Goal: Transaction & Acquisition: Book appointment/travel/reservation

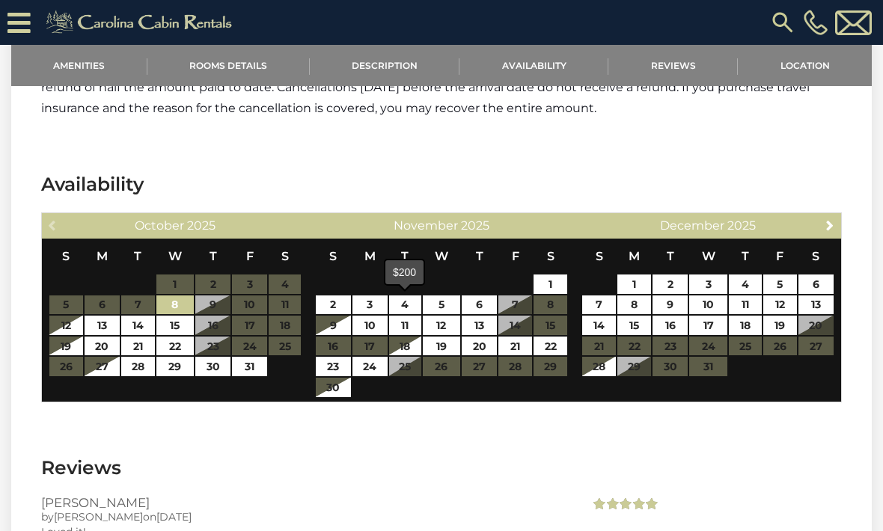
scroll to position [2678, 0]
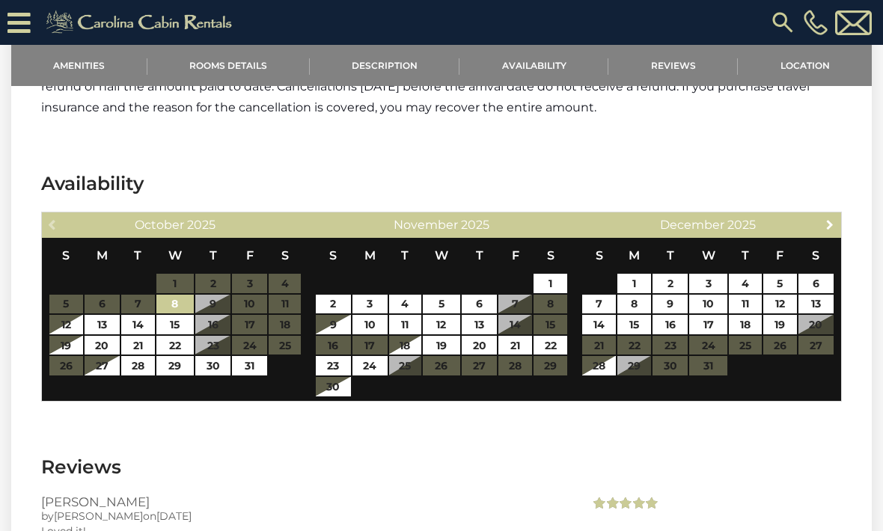
click at [824, 221] on span "Next" at bounding box center [830, 224] width 12 height 12
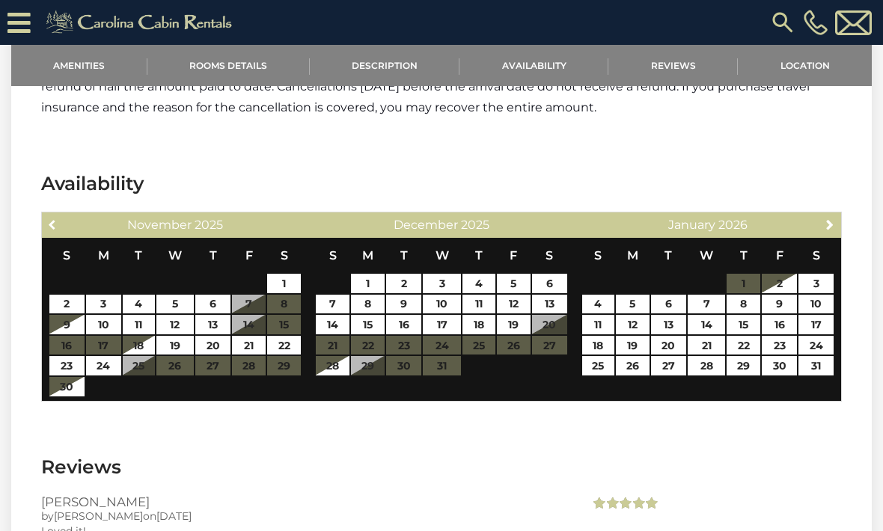
click at [58, 221] on span "Previous" at bounding box center [53, 224] width 12 height 12
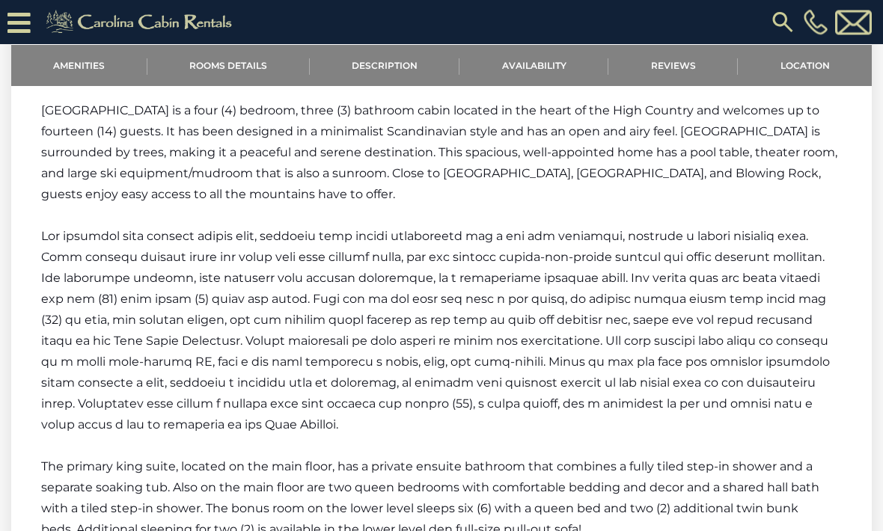
scroll to position [1650, 0]
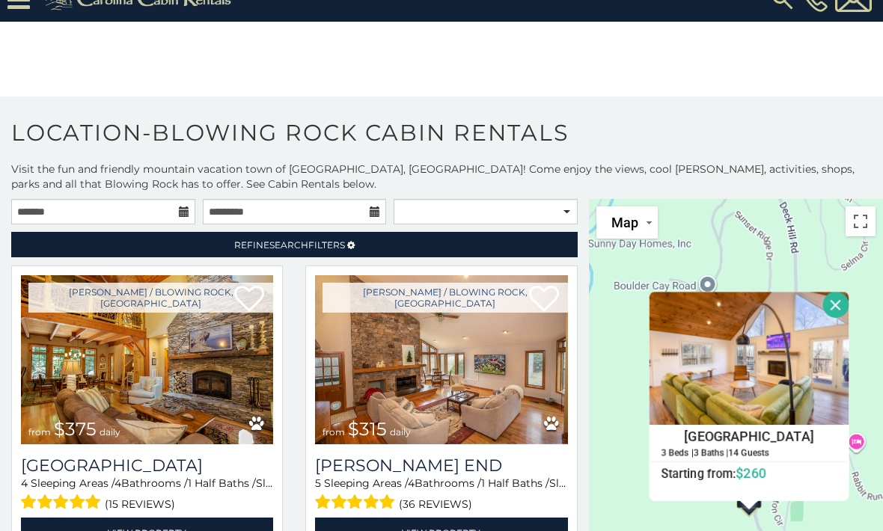
scroll to position [5561, 0]
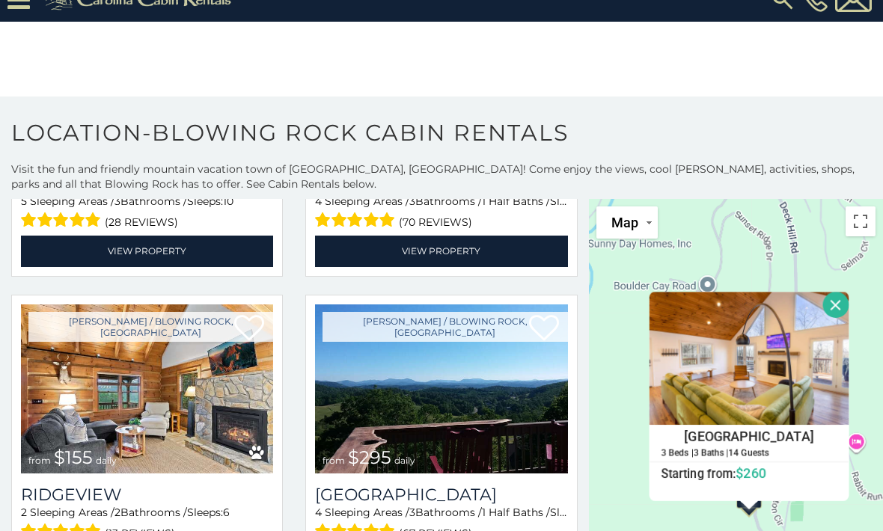
click at [607, 421] on div "$375 $315 $695 $380 $299 $275 $125 $140 $325 $315 $375 $285 $250 $325 $675 $930…" at bounding box center [736, 532] width 294 height 667
click at [851, 223] on button "Toggle fullscreen view" at bounding box center [860, 221] width 30 height 30
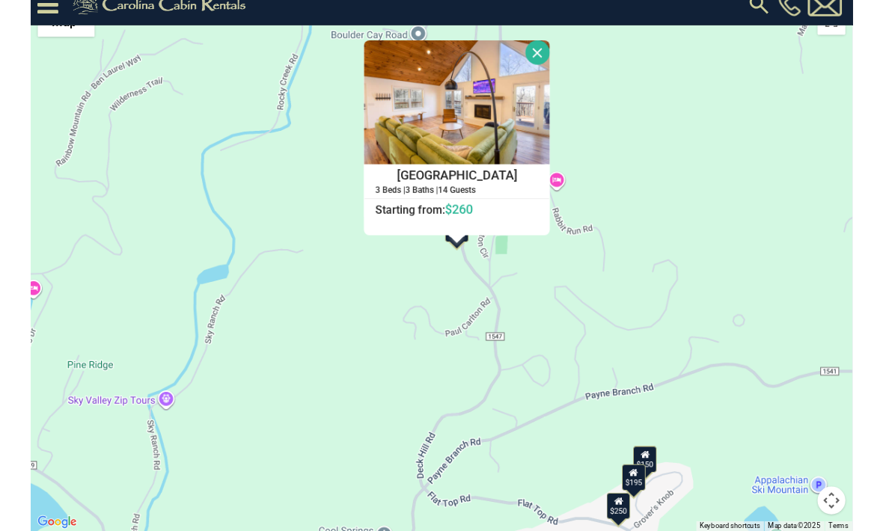
scroll to position [23, 0]
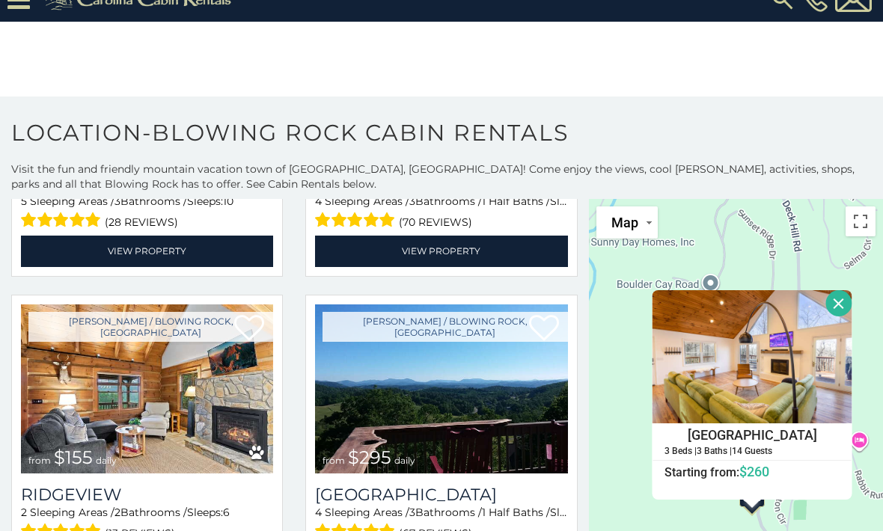
click at [621, 441] on div "$375 $315 $695 $380 $299 $275 $125 $140 $325 $315 $375 $285 $250 $325 $675 $930…" at bounding box center [736, 532] width 294 height 667
click at [856, 226] on button "Toggle fullscreen view" at bounding box center [860, 221] width 30 height 30
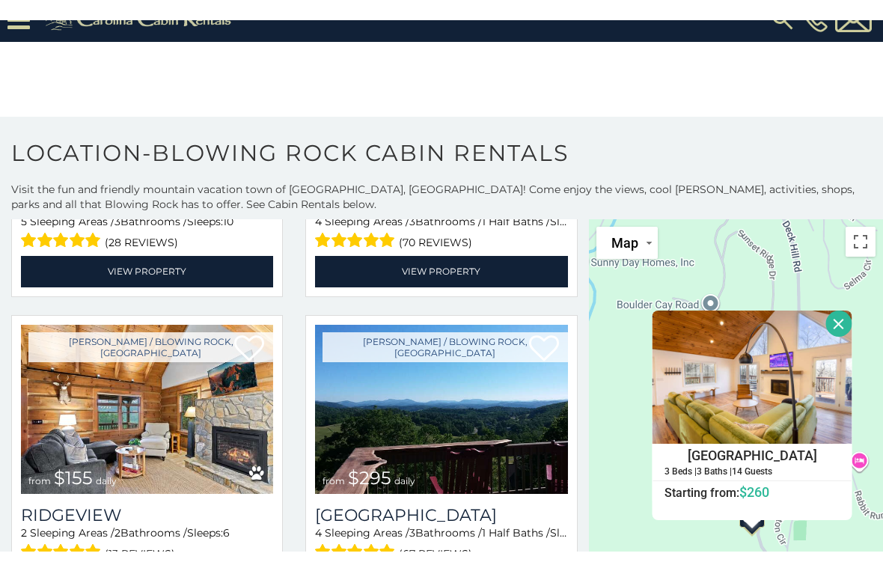
scroll to position [18, 0]
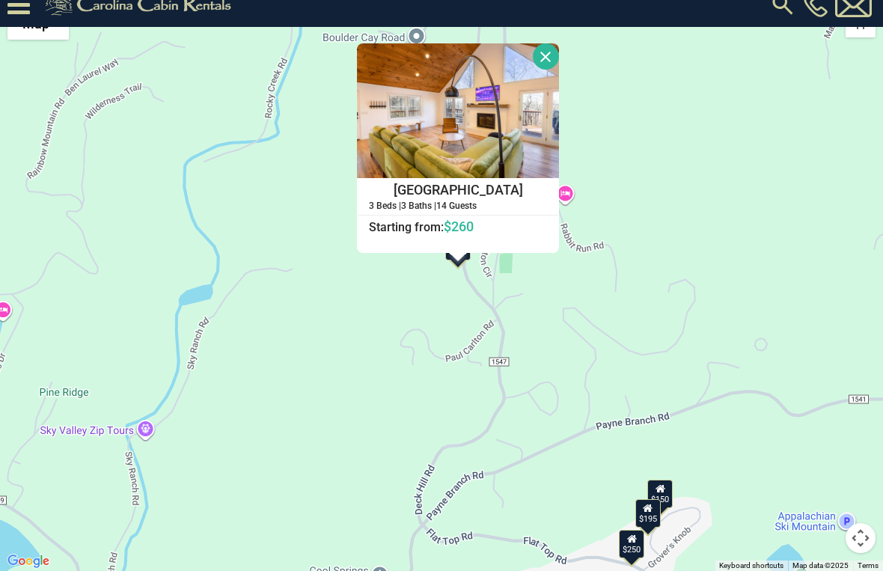
click at [559, 57] on button "Close" at bounding box center [546, 56] width 26 height 26
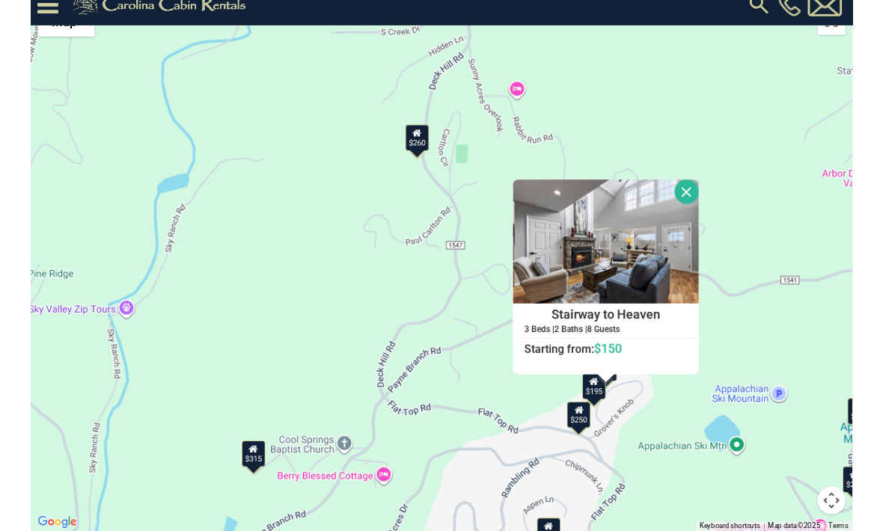
scroll to position [23, 0]
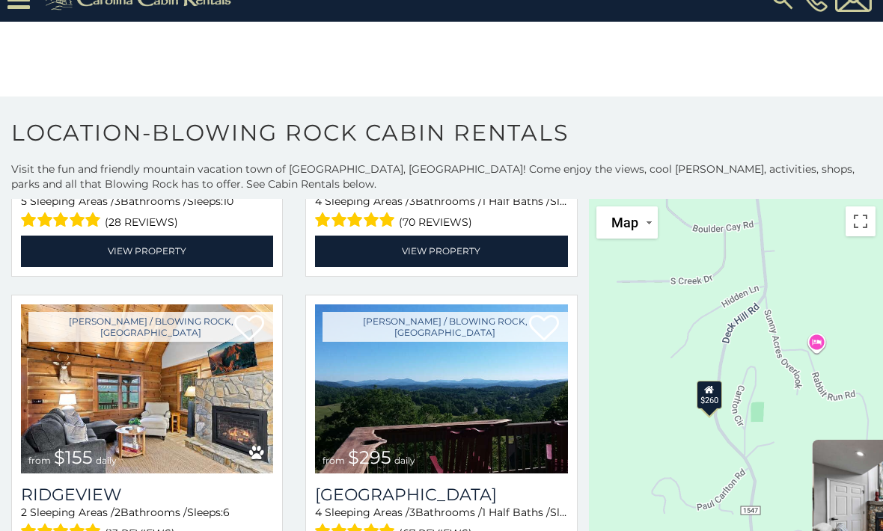
click at [648, 379] on div "$375 $315 $695 $380 $299 $275 $125 $140 $325 $315 $375 $285 $250 $325 $675 $930…" at bounding box center [736, 532] width 294 height 667
click at [857, 218] on button "Toggle fullscreen view" at bounding box center [860, 221] width 30 height 30
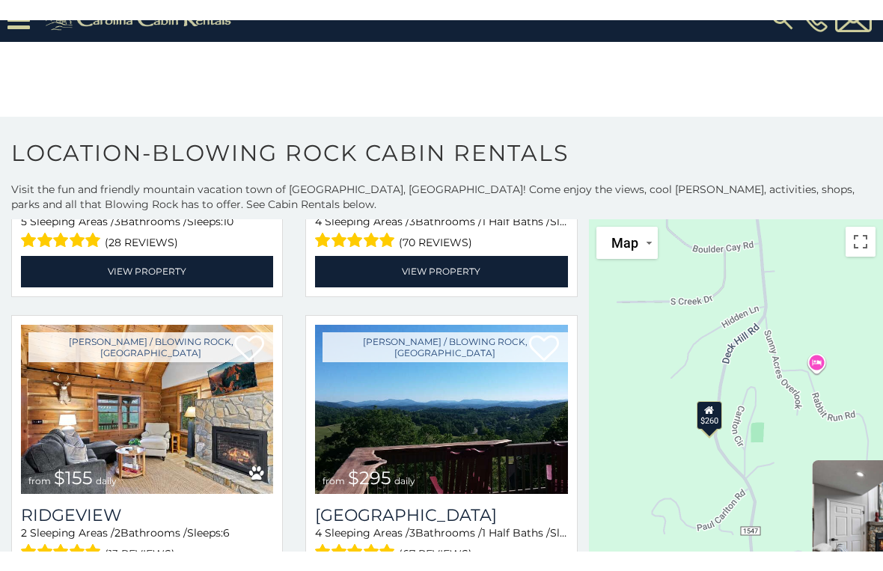
scroll to position [18, 0]
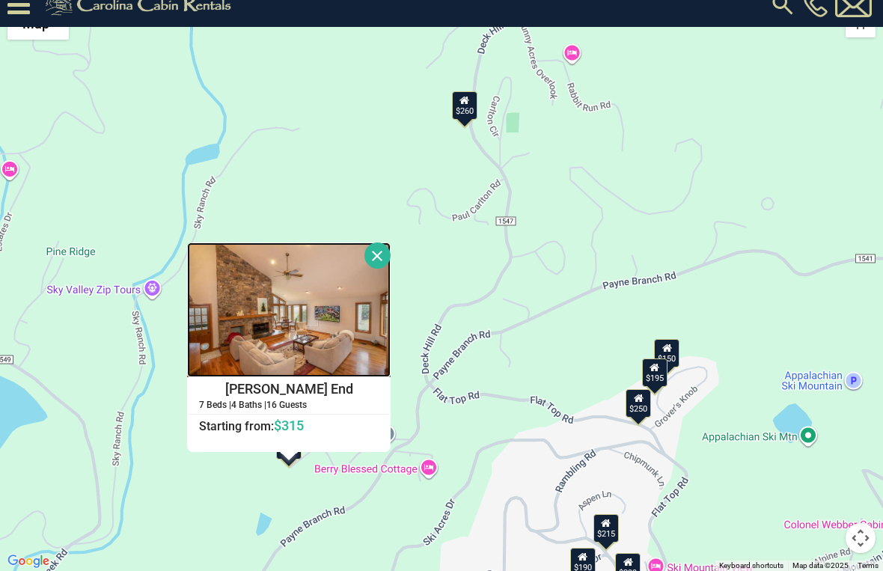
click at [232, 330] on img at bounding box center [288, 309] width 203 height 135
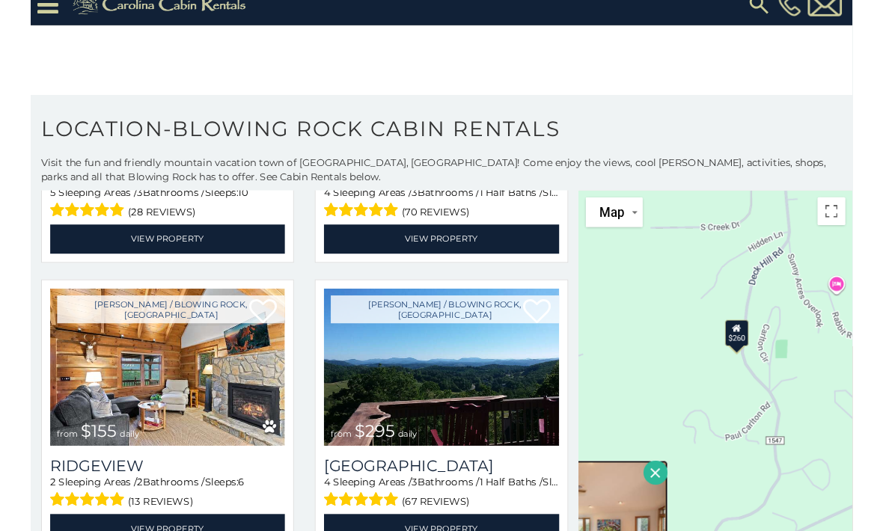
scroll to position [23, 0]
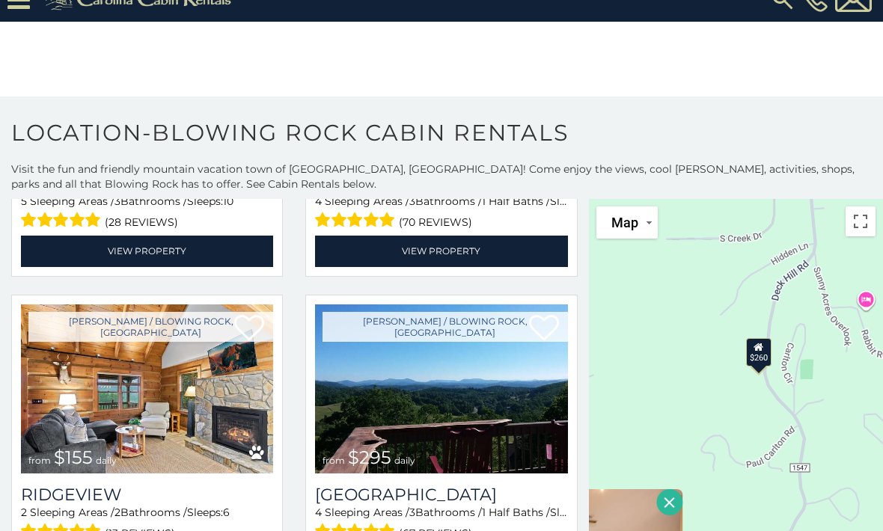
click at [867, 220] on button "Toggle fullscreen view" at bounding box center [860, 221] width 30 height 30
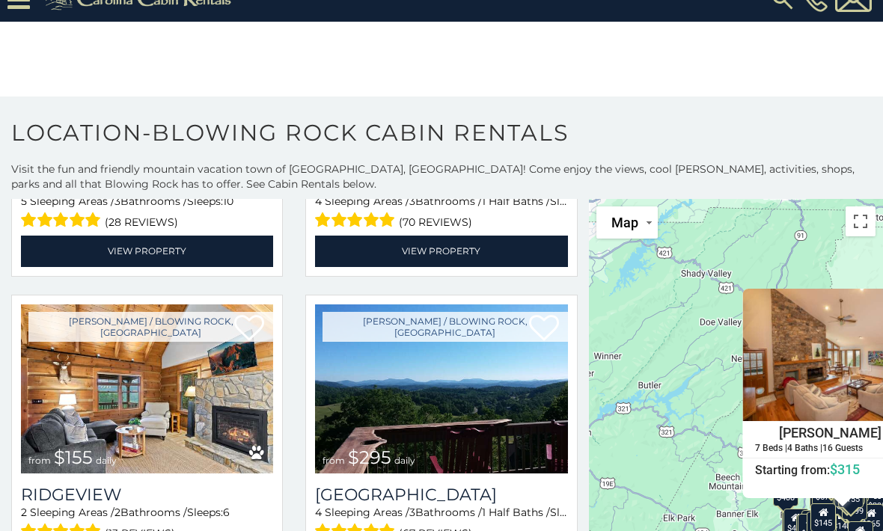
click at [852, 218] on button "Toggle fullscreen view" at bounding box center [860, 221] width 30 height 30
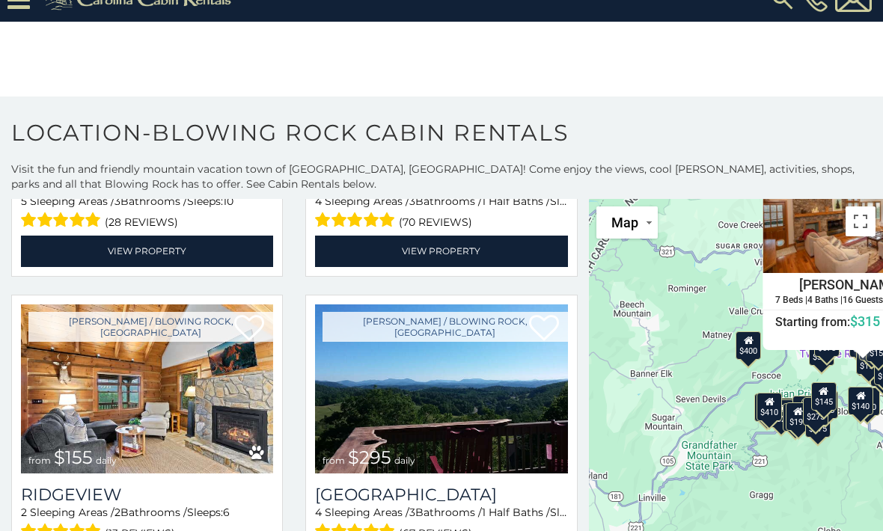
click at [676, 395] on div "$375 $315 $695 $380 $299 $275 $125 $140 $325 $315 $375 $285 $250 $325 $675 $930…" at bounding box center [736, 532] width 294 height 667
click at [856, 227] on button "Toggle fullscreen view" at bounding box center [860, 221] width 30 height 30
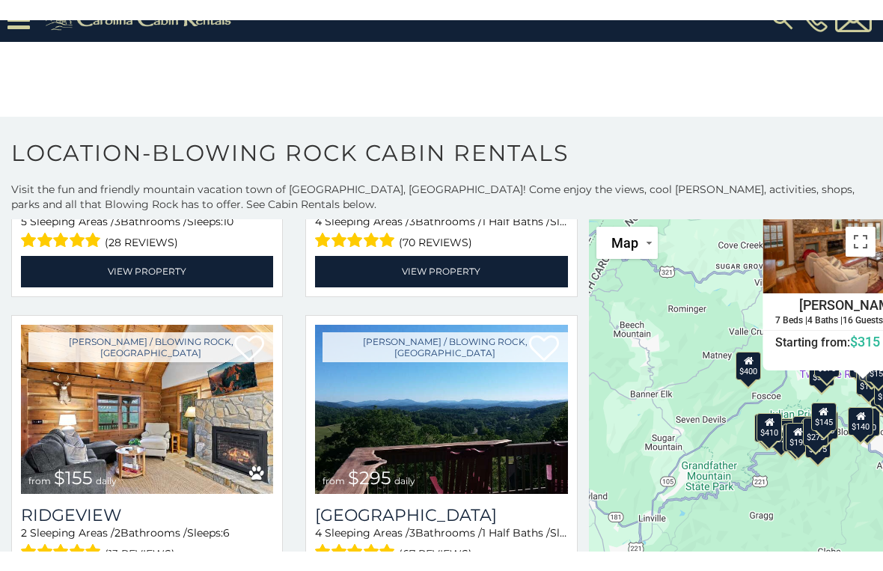
scroll to position [18, 0]
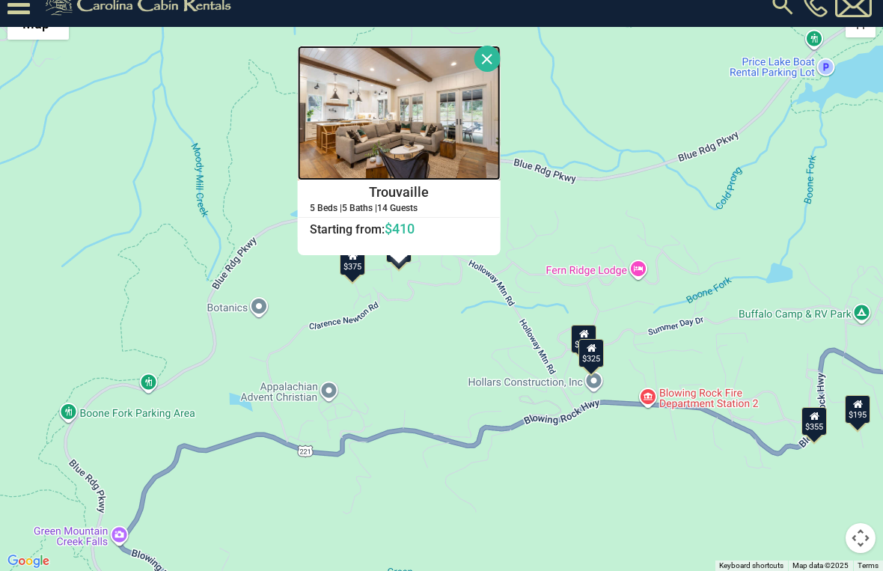
click at [470, 129] on img at bounding box center [399, 113] width 203 height 135
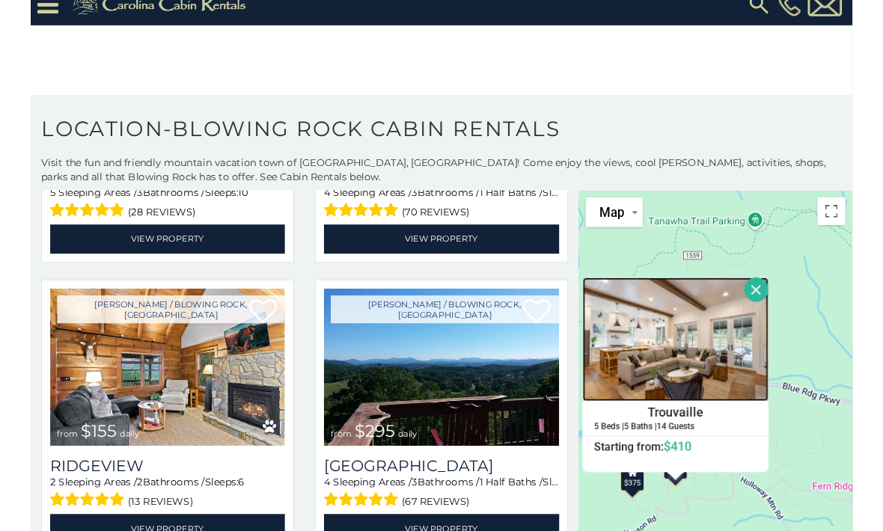
scroll to position [23, 0]
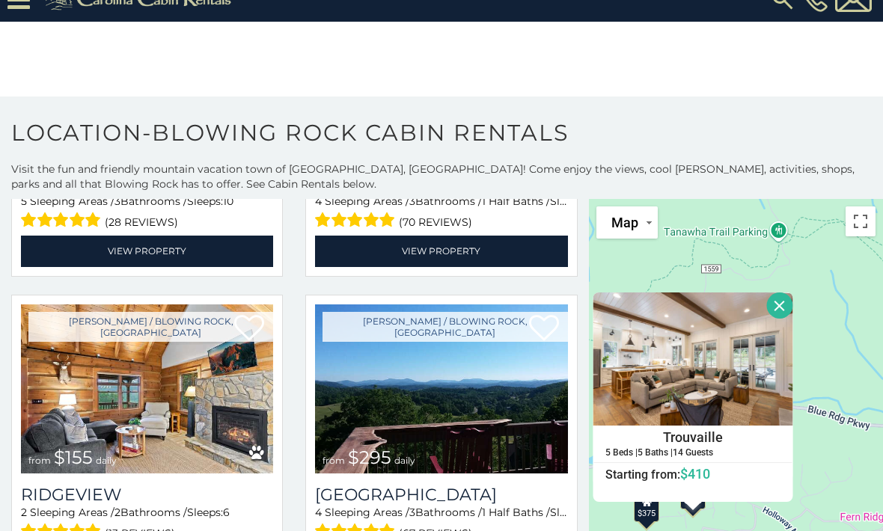
click at [783, 307] on button "Close" at bounding box center [780, 306] width 26 height 26
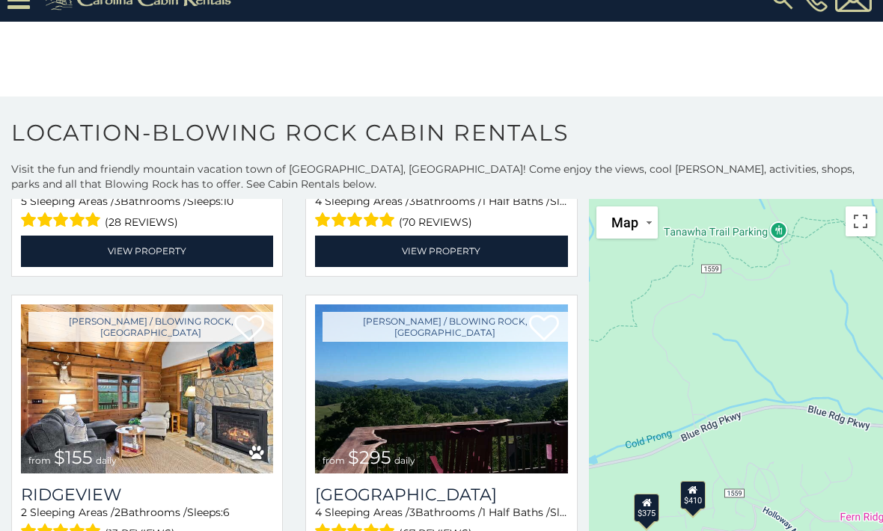
click at [862, 227] on button "Toggle fullscreen view" at bounding box center [860, 221] width 30 height 30
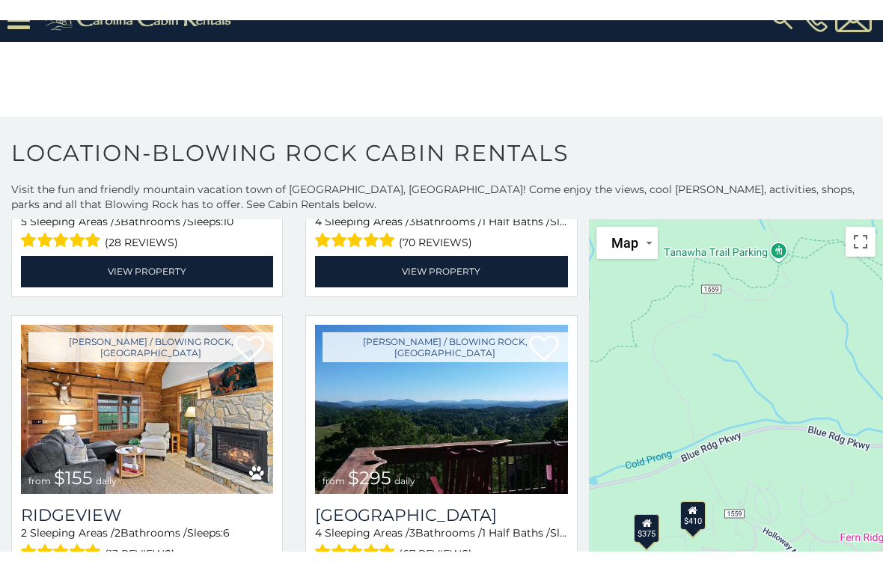
scroll to position [18, 0]
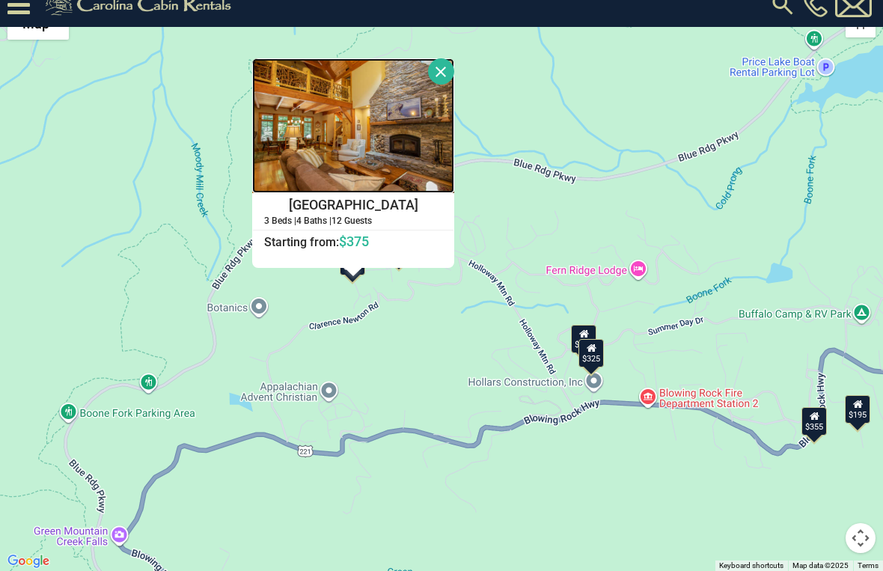
click at [424, 146] on img at bounding box center [353, 125] width 202 height 135
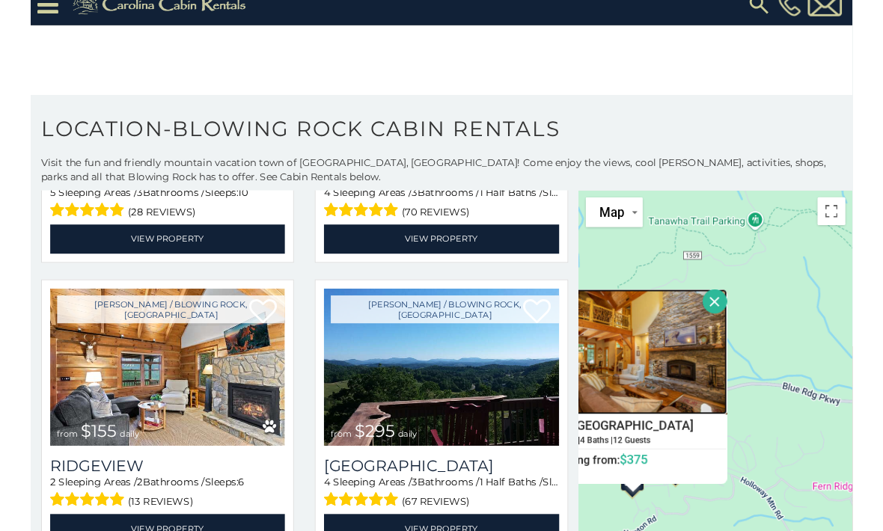
scroll to position [23, 0]
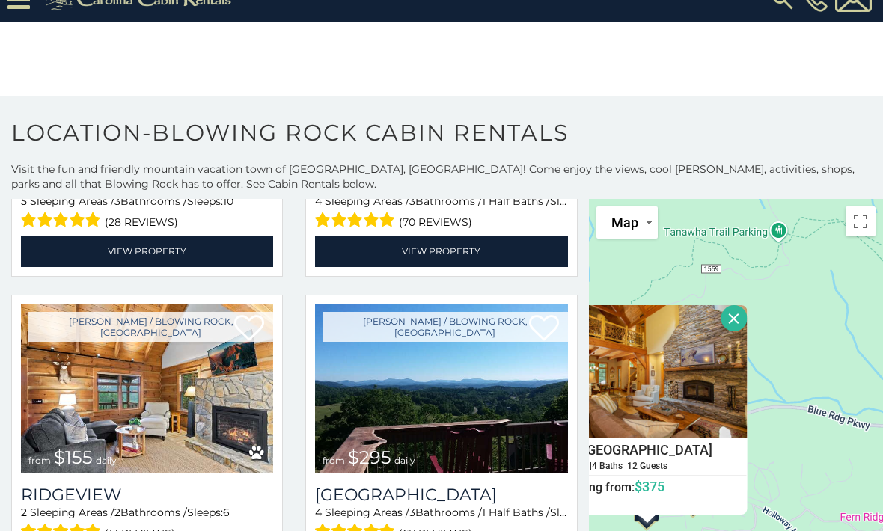
click at [858, 223] on button "Toggle fullscreen view" at bounding box center [860, 221] width 30 height 30
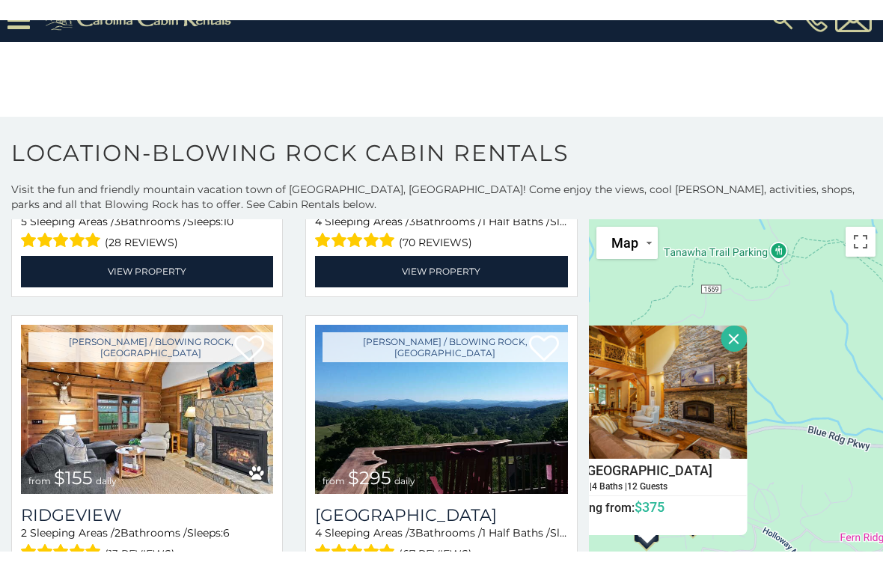
scroll to position [18, 0]
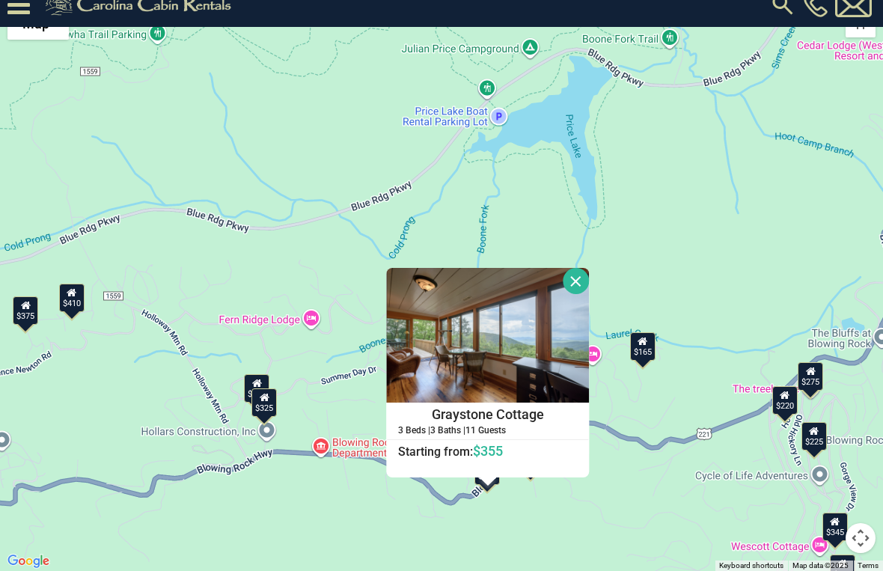
click at [590, 286] on button "Close" at bounding box center [576, 281] width 26 height 26
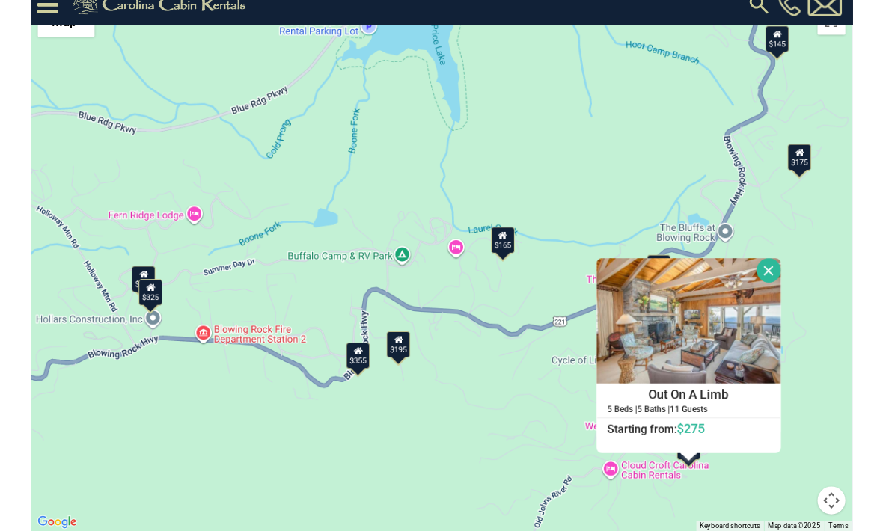
scroll to position [23, 0]
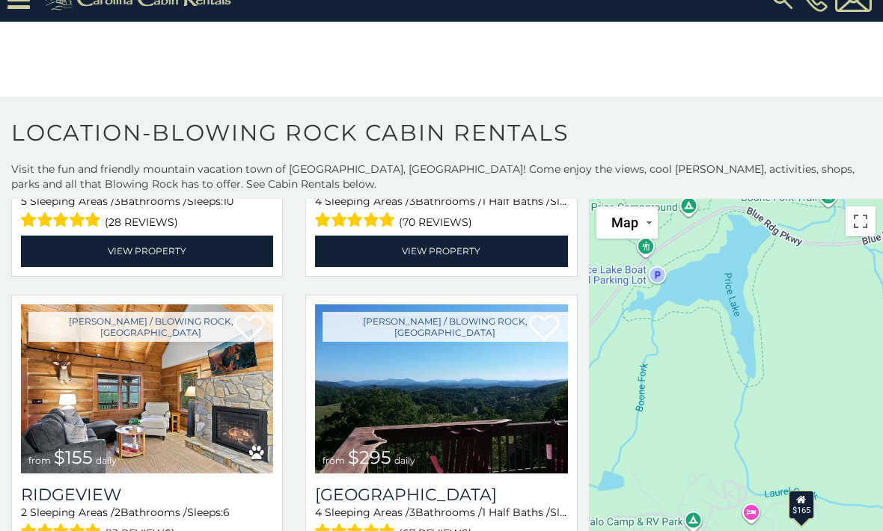
click at [865, 212] on button "Toggle fullscreen view" at bounding box center [860, 221] width 30 height 30
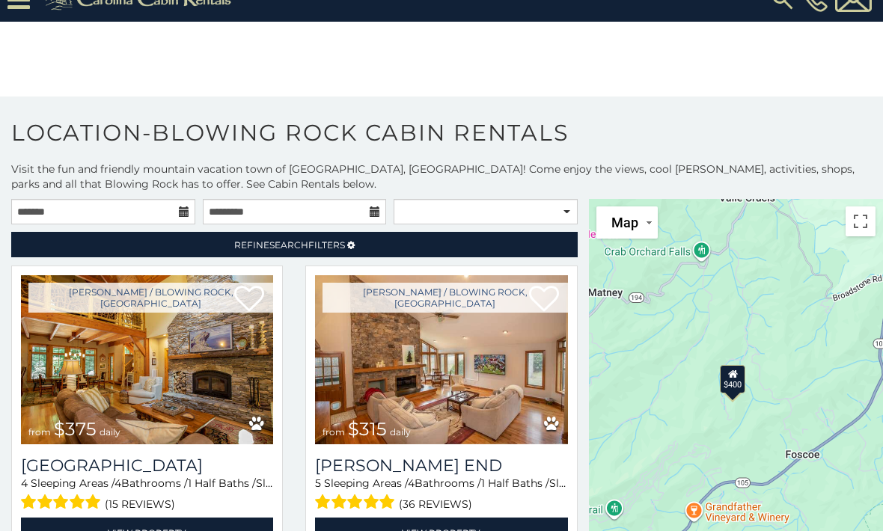
scroll to position [0, 0]
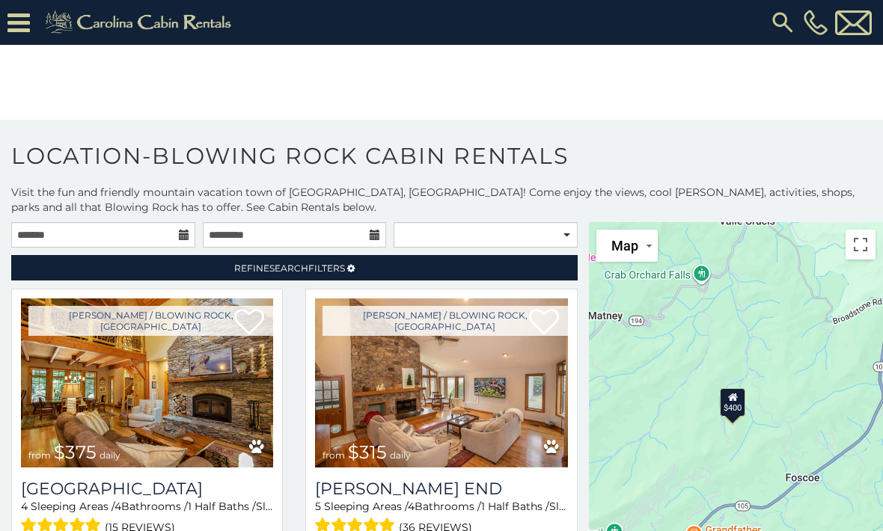
click at [28, 25] on icon at bounding box center [18, 23] width 22 height 26
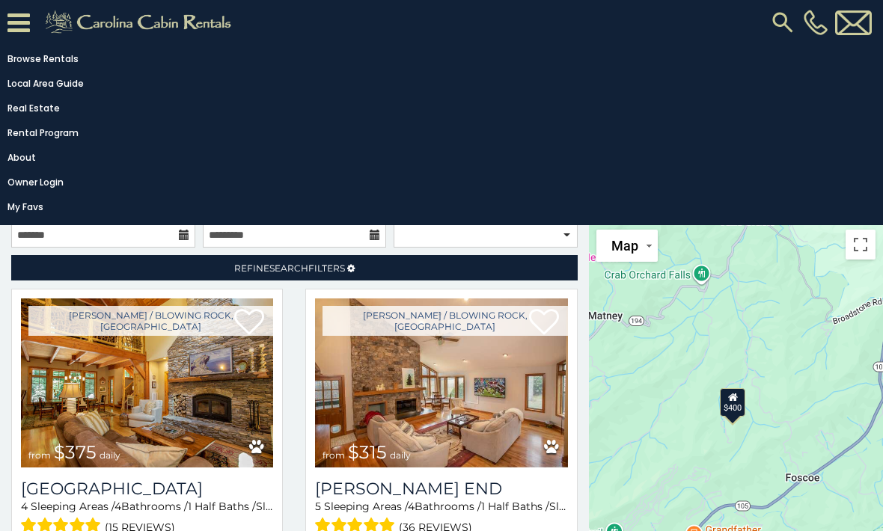
click at [61, 63] on link "Browse Rentals" at bounding box center [437, 59] width 875 height 21
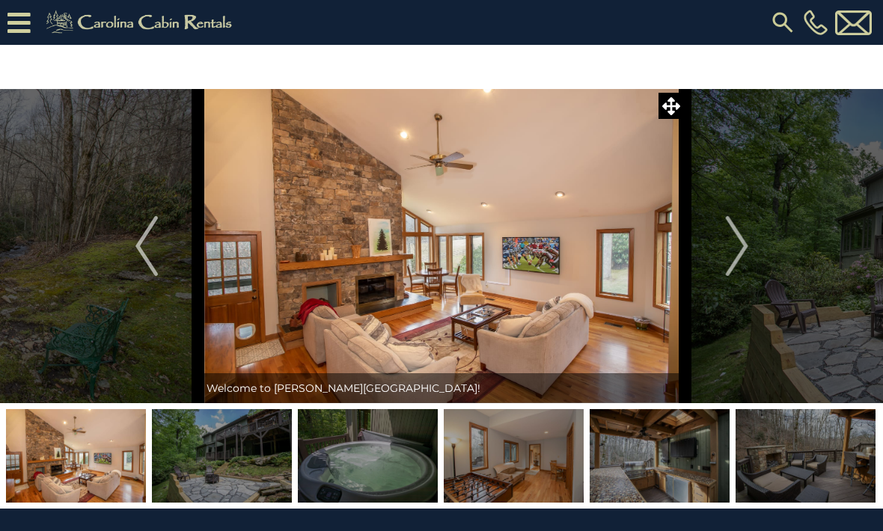
click at [747, 248] on img "Next" at bounding box center [736, 246] width 22 height 60
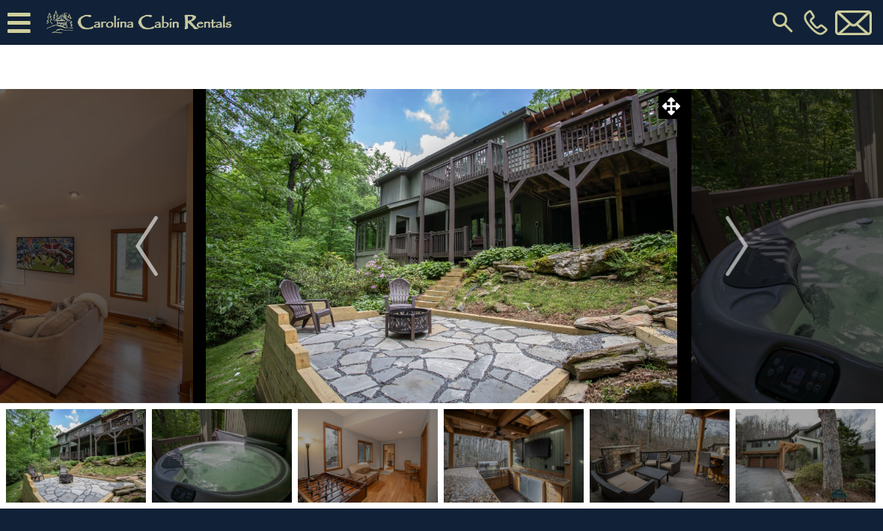
click at [747, 269] on img "Next" at bounding box center [736, 246] width 22 height 60
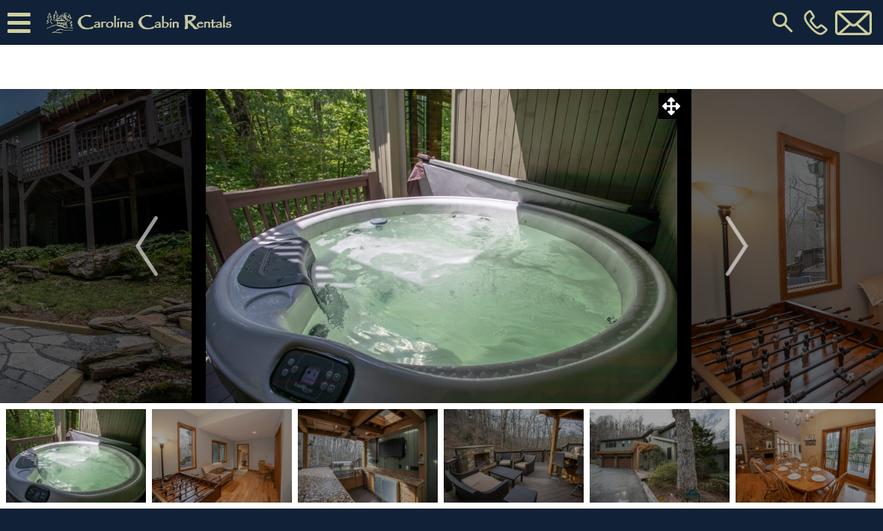
click at [738, 248] on img "Next" at bounding box center [736, 246] width 22 height 60
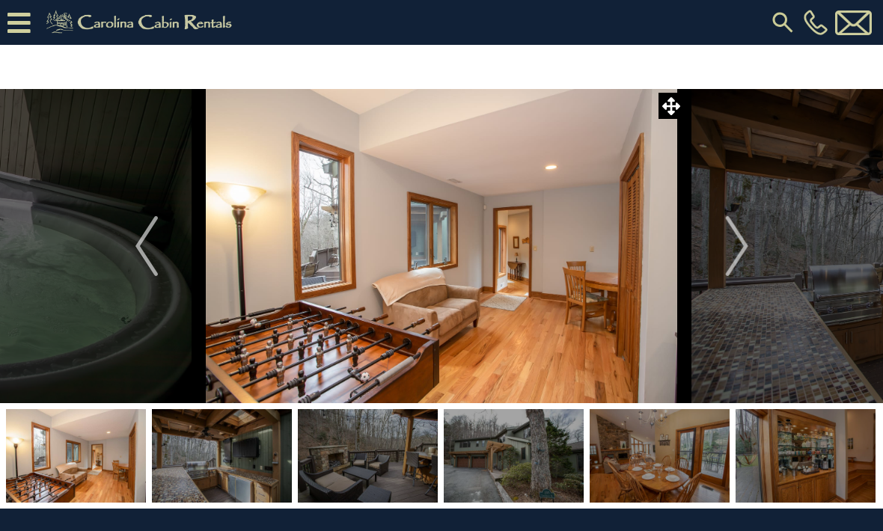
click at [739, 244] on img "Next" at bounding box center [736, 246] width 22 height 60
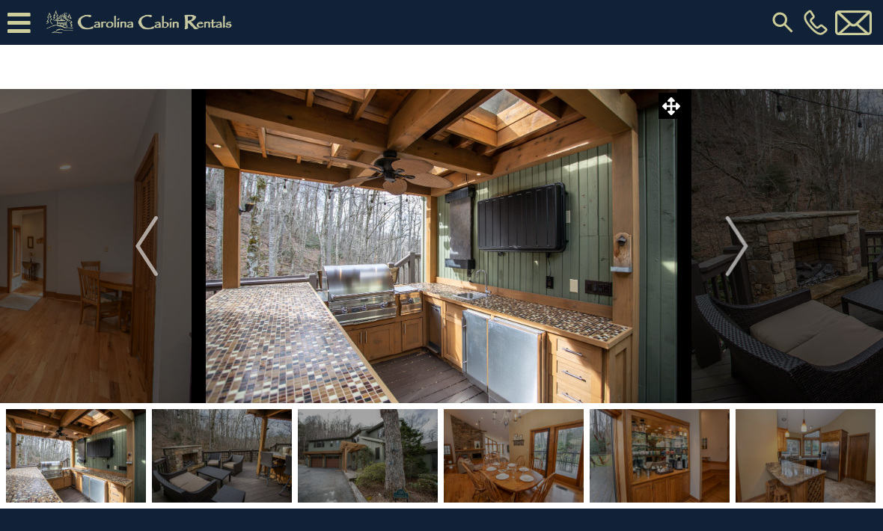
click at [735, 242] on img "Next" at bounding box center [736, 246] width 22 height 60
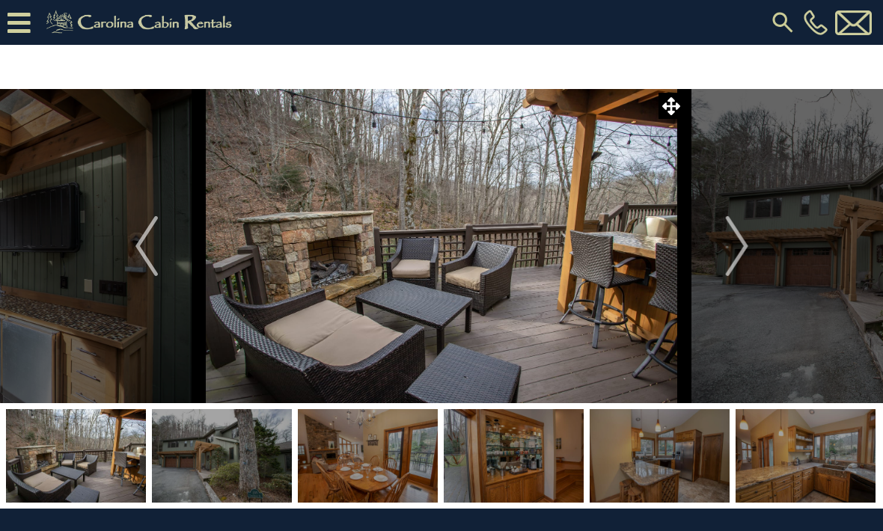
click at [741, 245] on img "Next" at bounding box center [736, 246] width 22 height 60
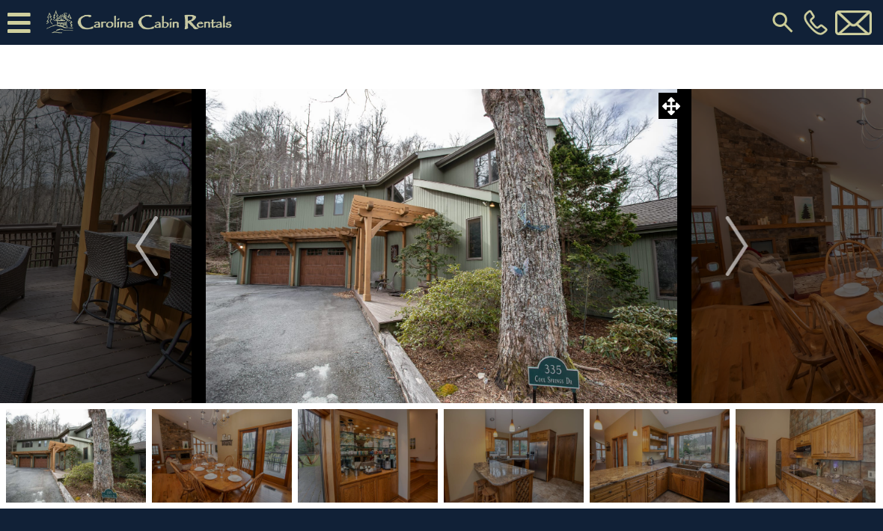
click at [744, 239] on img "Next" at bounding box center [736, 246] width 22 height 60
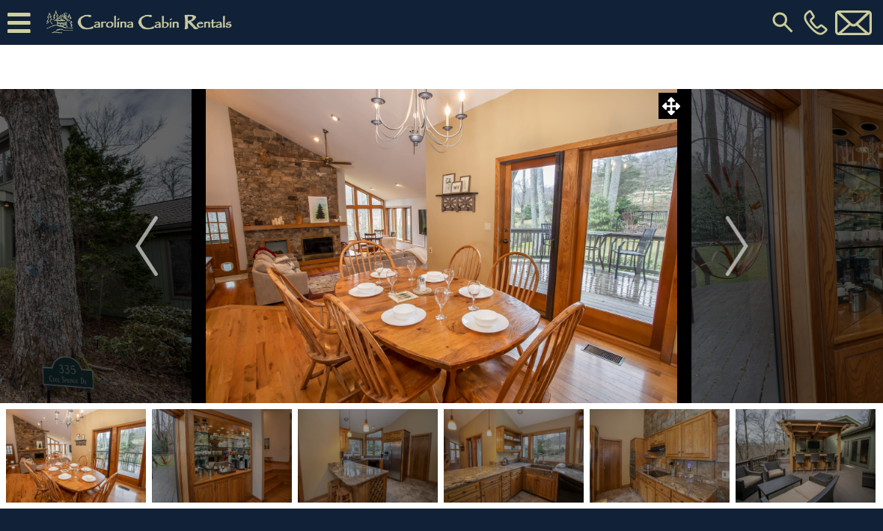
click at [732, 244] on img "Next" at bounding box center [736, 246] width 22 height 60
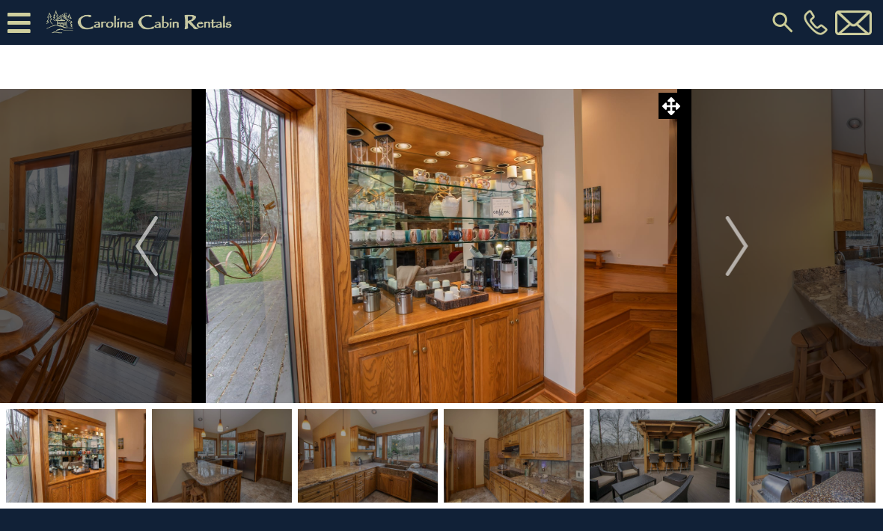
click at [738, 242] on img "Next" at bounding box center [736, 246] width 22 height 60
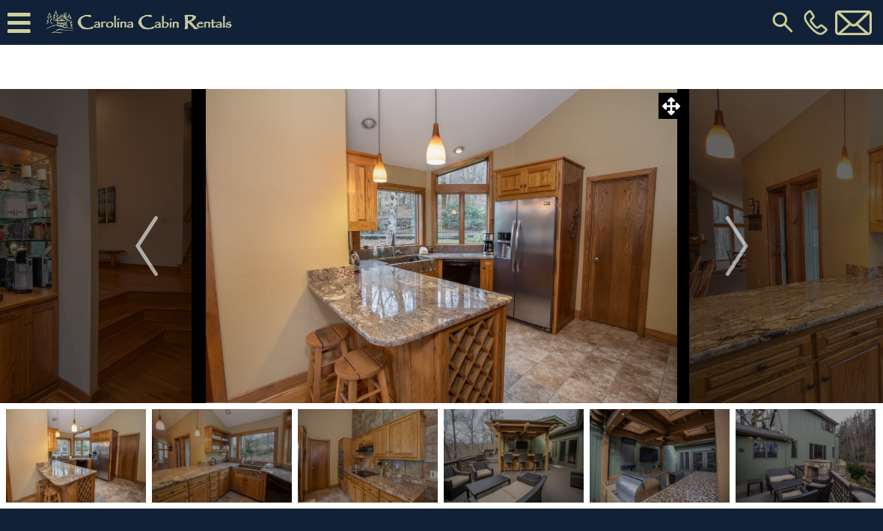
click at [741, 248] on img "Next" at bounding box center [736, 246] width 22 height 60
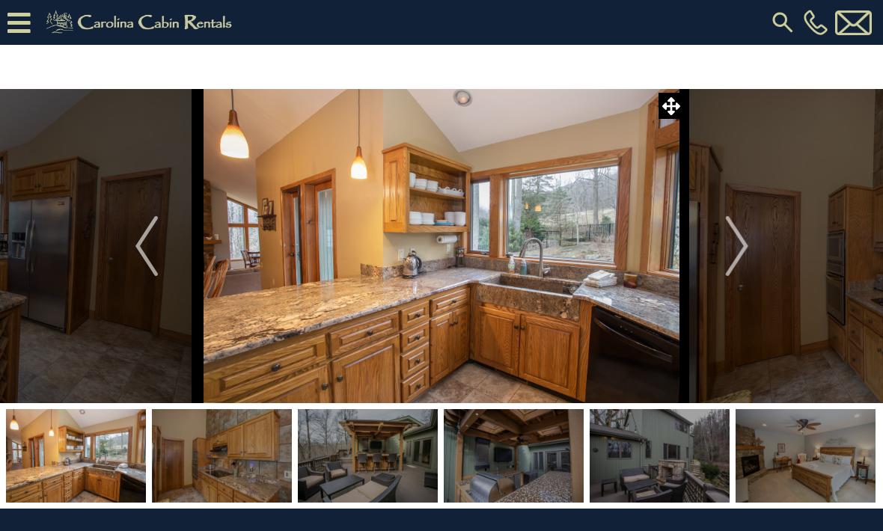
click at [741, 249] on img "Next" at bounding box center [736, 246] width 22 height 60
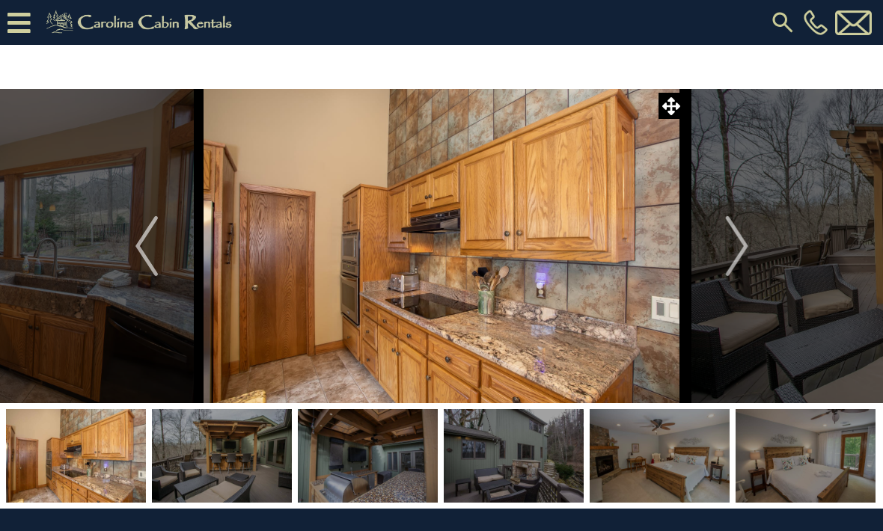
click at [736, 251] on img "Next" at bounding box center [736, 246] width 22 height 60
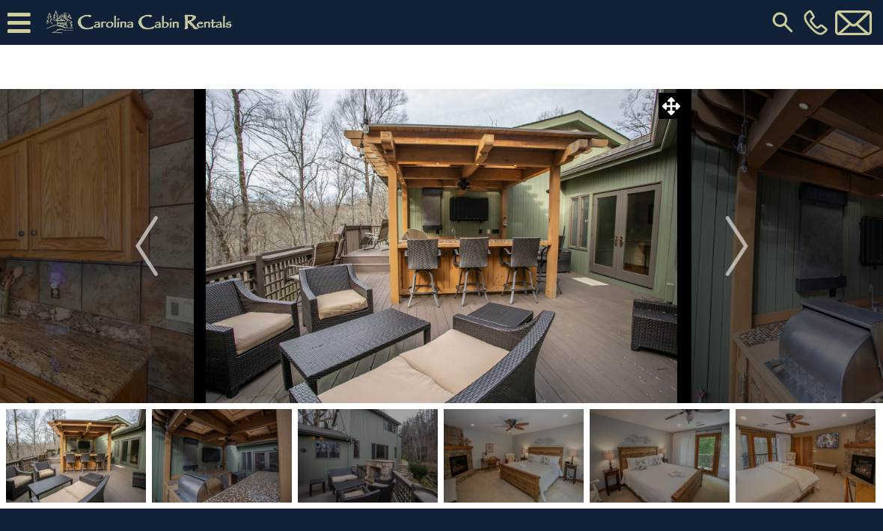
click at [736, 249] on img "Next" at bounding box center [736, 246] width 22 height 60
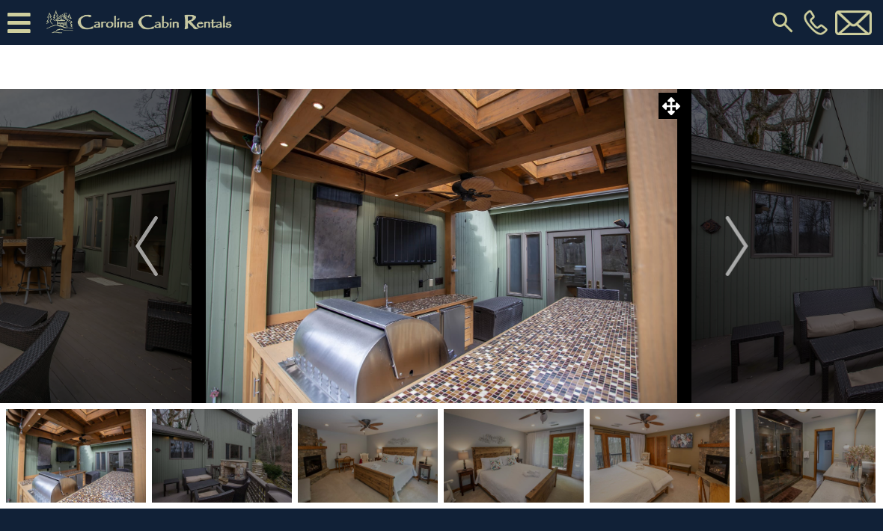
click at [738, 246] on img "Next" at bounding box center [736, 246] width 22 height 60
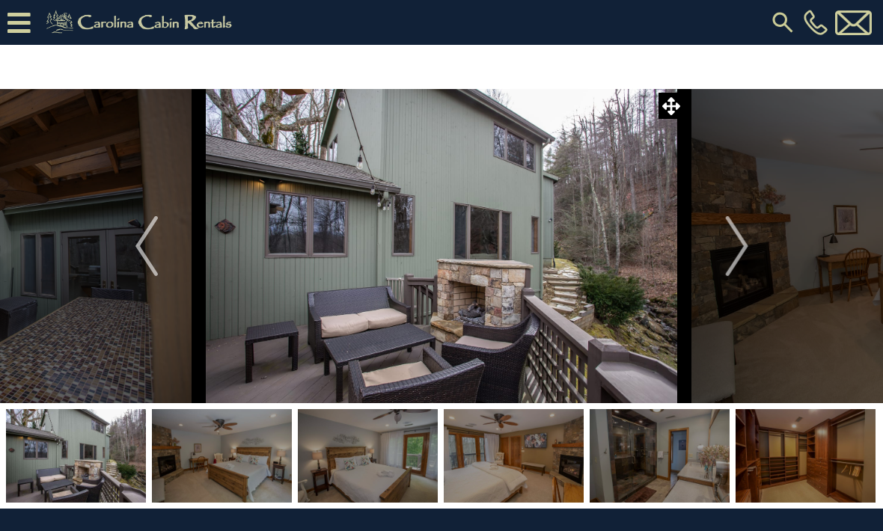
click at [741, 248] on img "Next" at bounding box center [736, 246] width 22 height 60
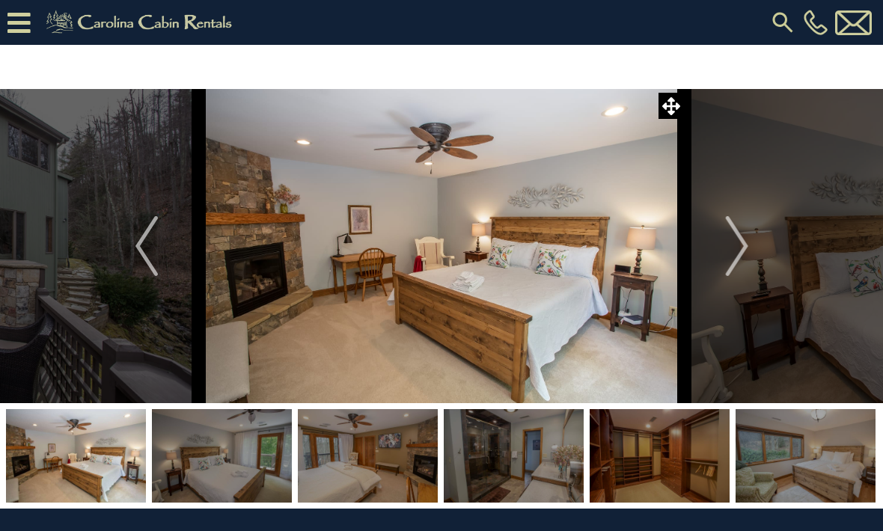
click at [740, 254] on img "Next" at bounding box center [736, 246] width 22 height 60
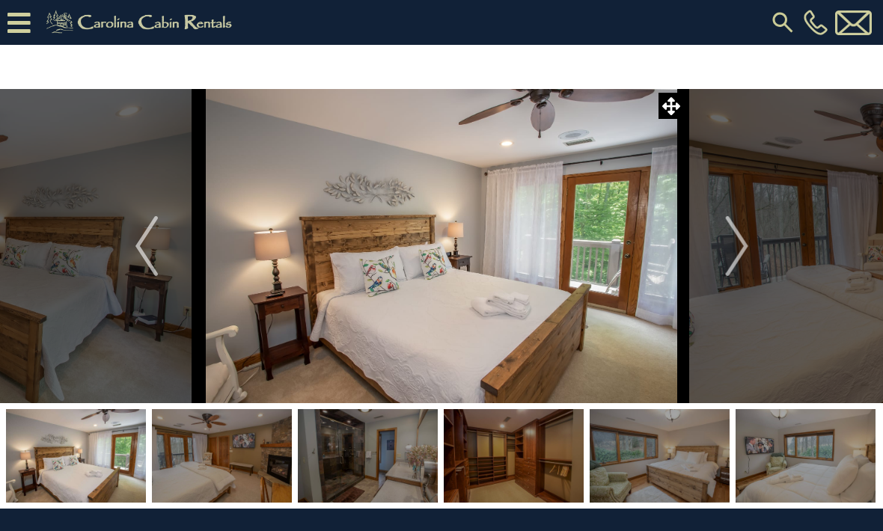
click at [744, 254] on img "Next" at bounding box center [736, 246] width 22 height 60
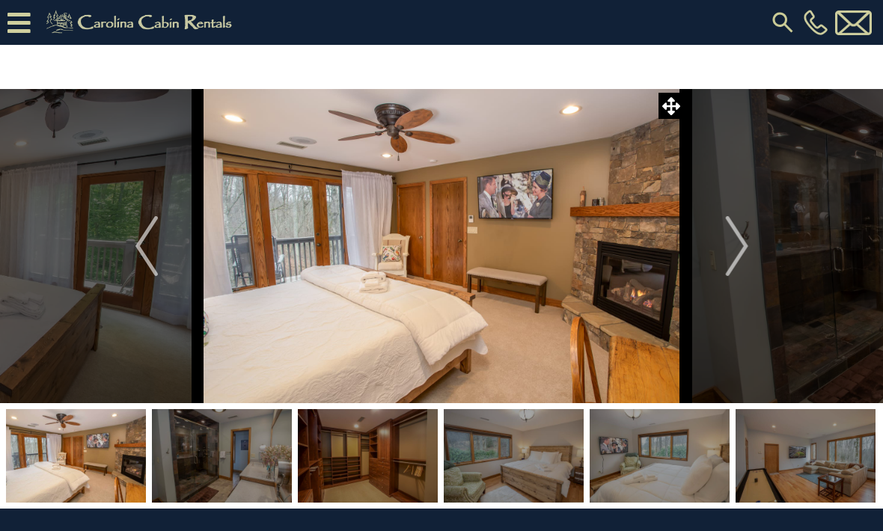
scroll to position [1, 0]
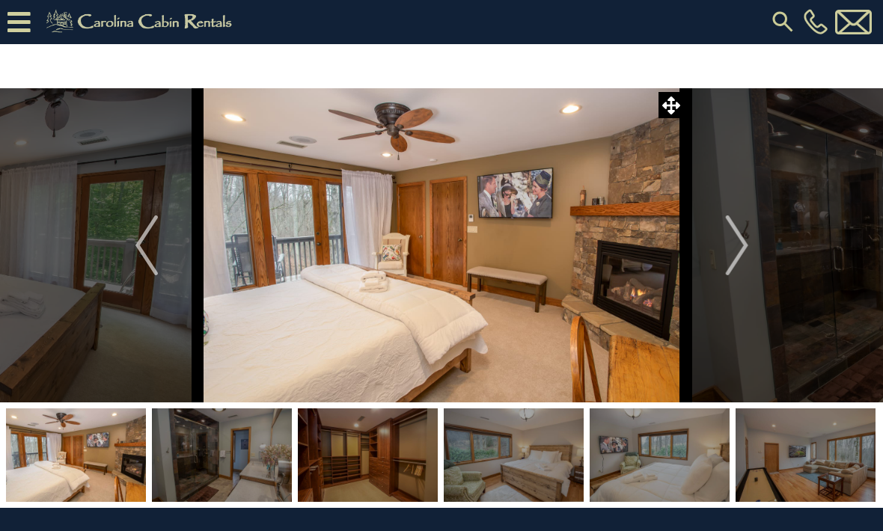
click at [759, 255] on button "Next" at bounding box center [737, 245] width 105 height 314
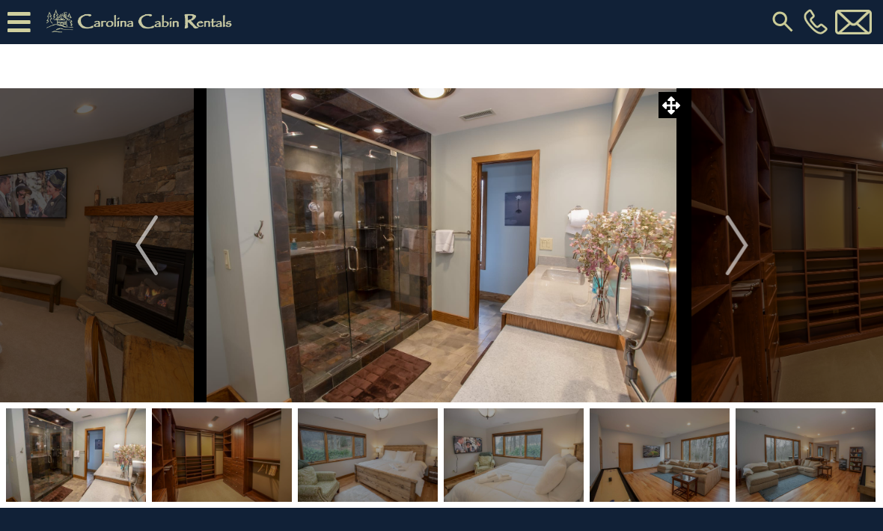
click at [744, 248] on img "Next" at bounding box center [736, 245] width 22 height 60
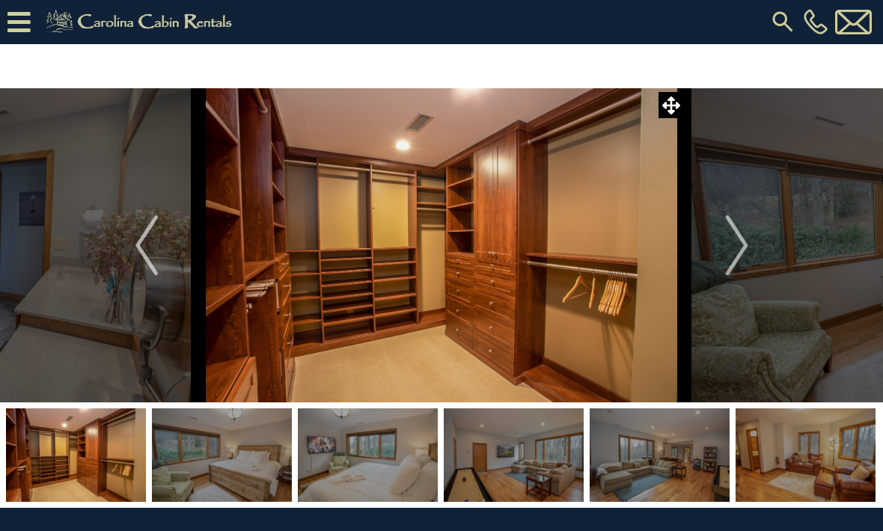
click at [737, 252] on img "Next" at bounding box center [736, 245] width 22 height 60
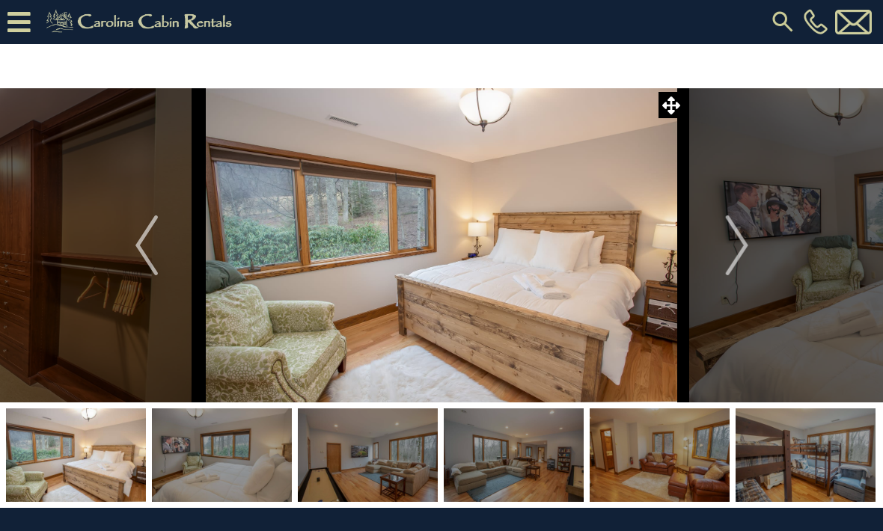
click at [735, 253] on img "Next" at bounding box center [736, 245] width 22 height 60
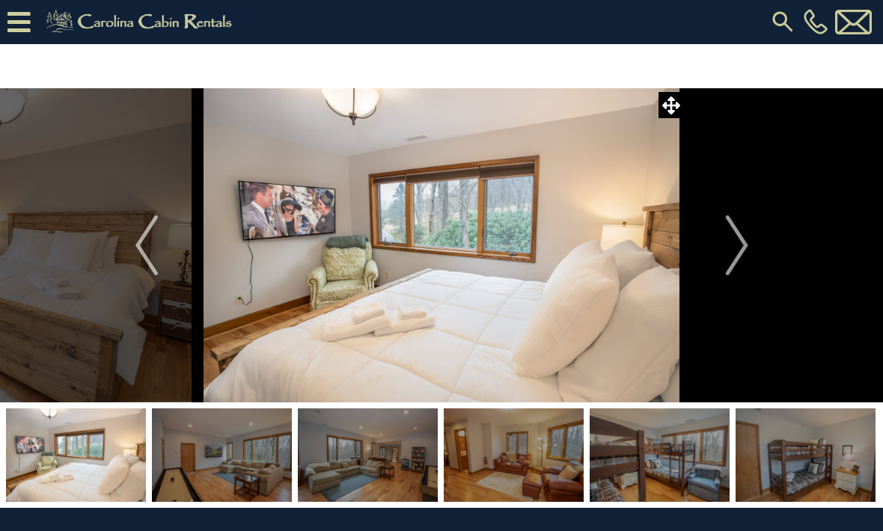
click at [733, 243] on img "Next" at bounding box center [736, 245] width 22 height 60
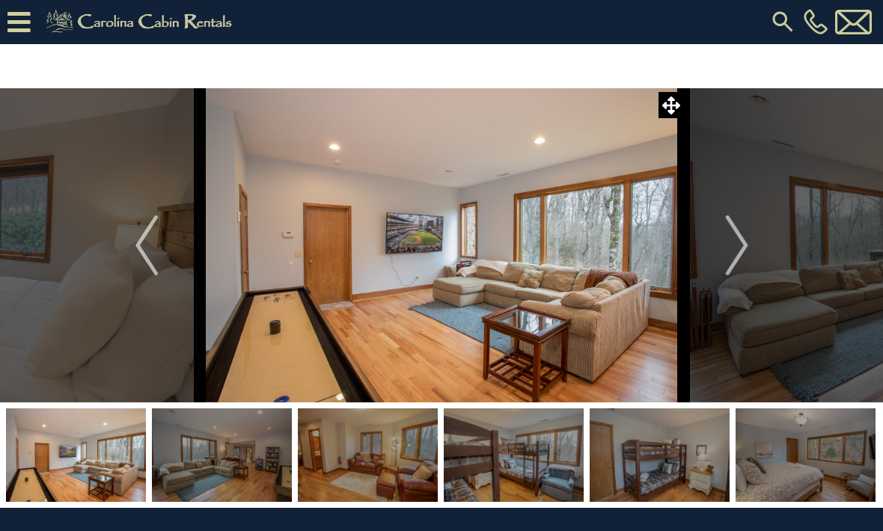
click at [732, 245] on img "Next" at bounding box center [736, 245] width 22 height 60
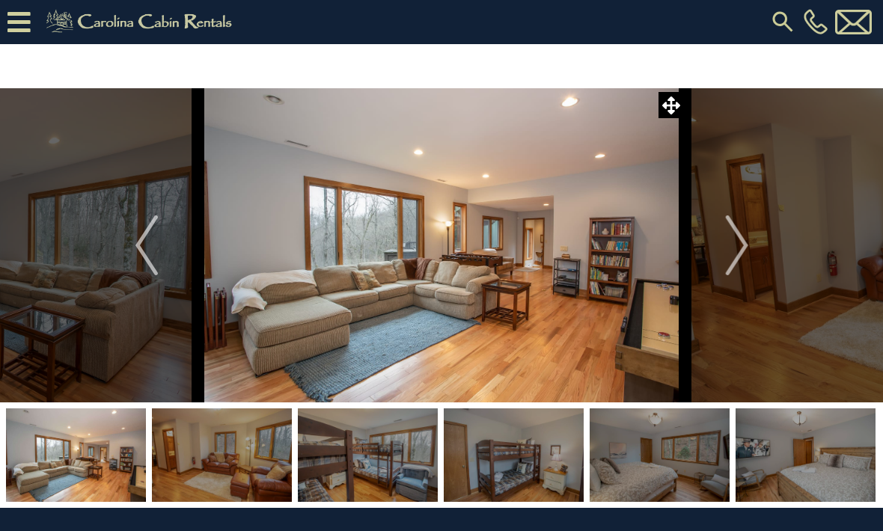
click at [737, 248] on img "Next" at bounding box center [736, 245] width 22 height 60
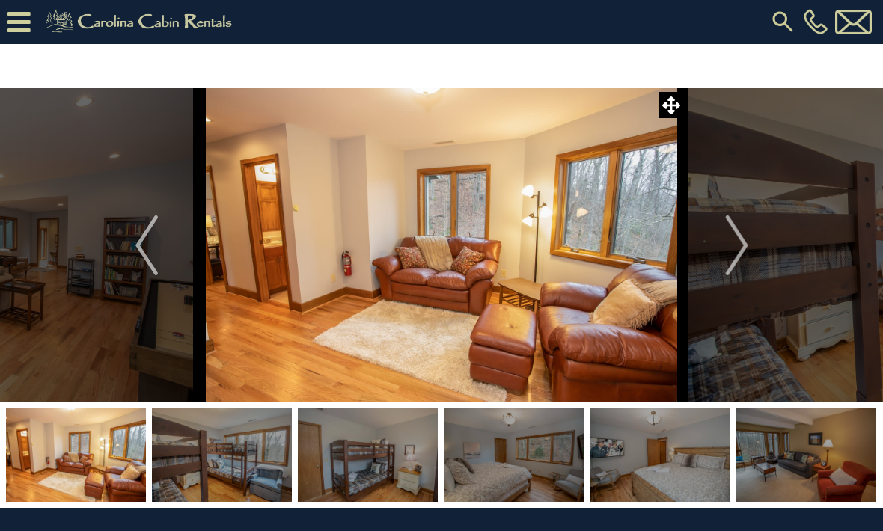
click at [731, 255] on img "Next" at bounding box center [736, 245] width 22 height 60
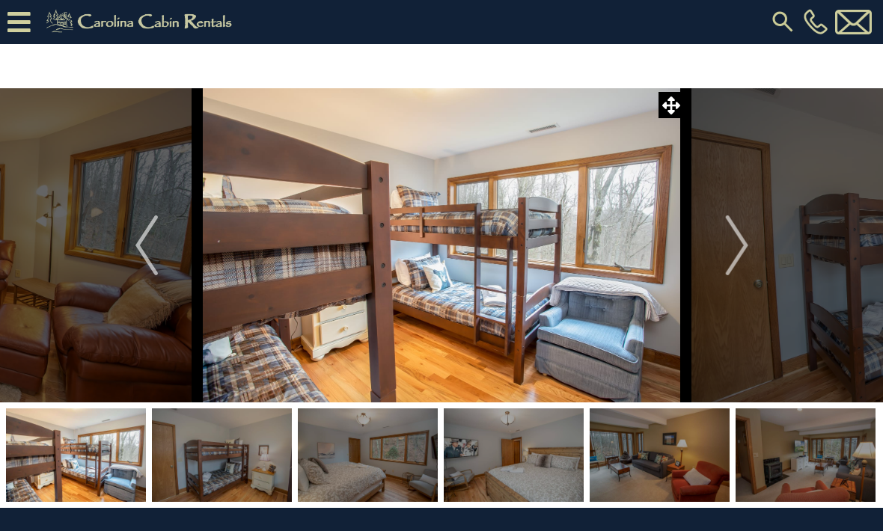
click at [735, 257] on img "Next" at bounding box center [736, 245] width 22 height 60
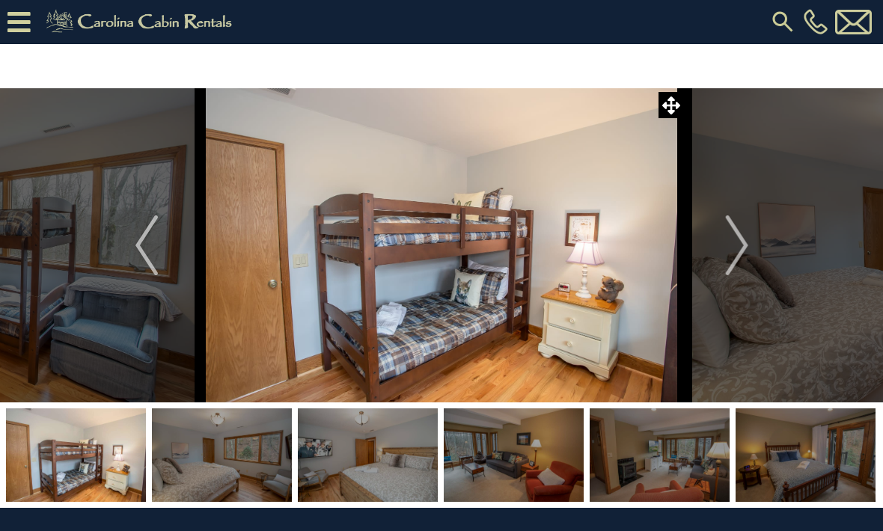
click at [735, 259] on img "Next" at bounding box center [736, 245] width 22 height 60
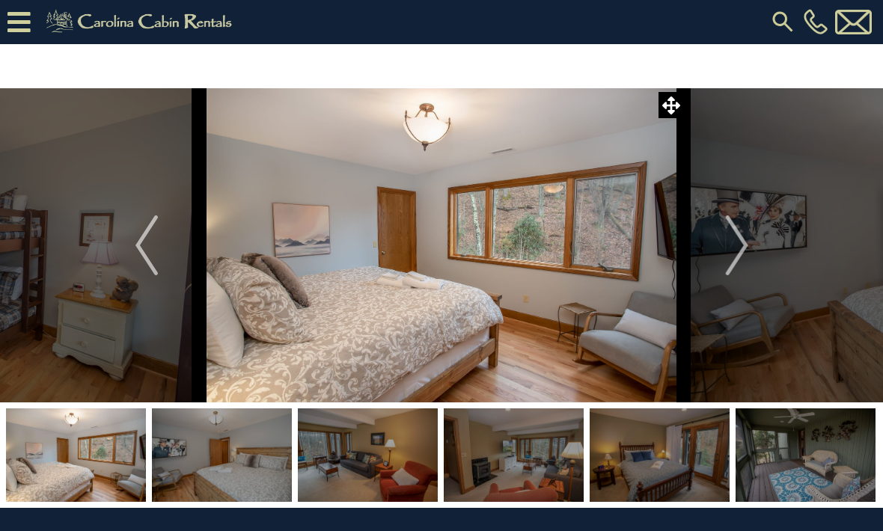
click at [730, 264] on img "Next" at bounding box center [736, 245] width 22 height 60
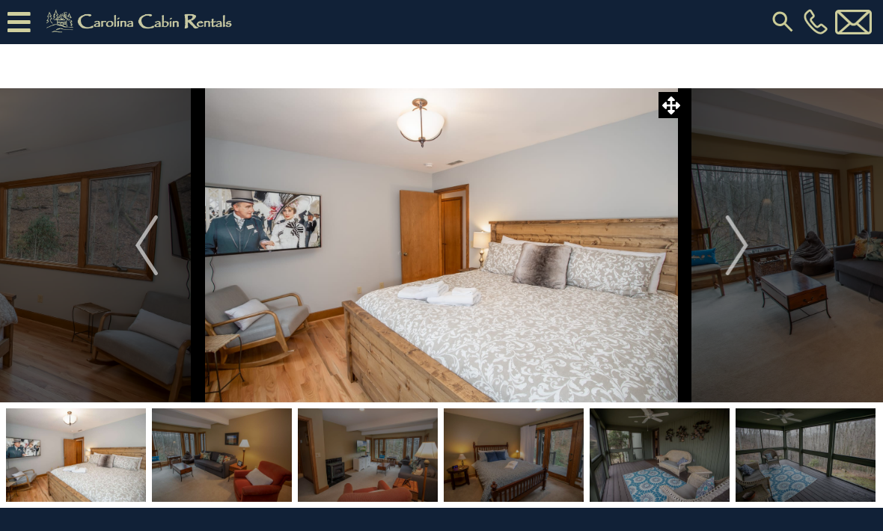
click at [733, 260] on img "Next" at bounding box center [736, 245] width 22 height 60
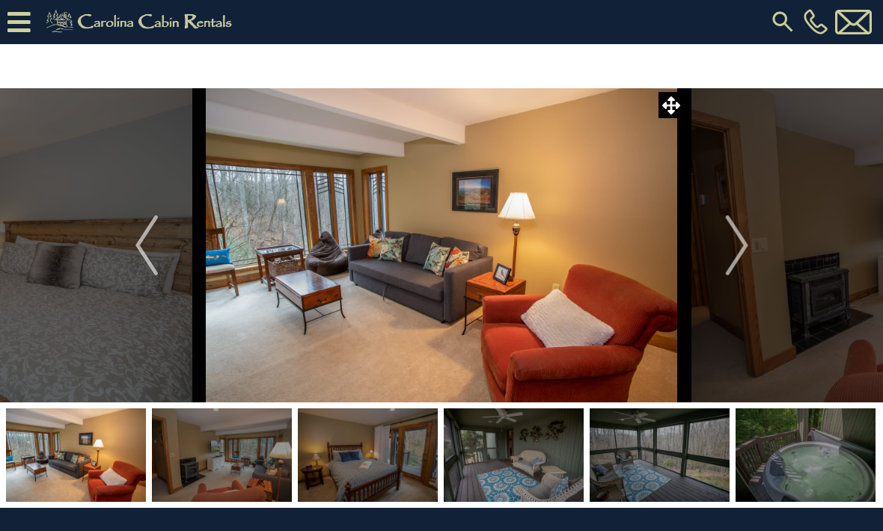
click at [735, 254] on img "Next" at bounding box center [736, 245] width 22 height 60
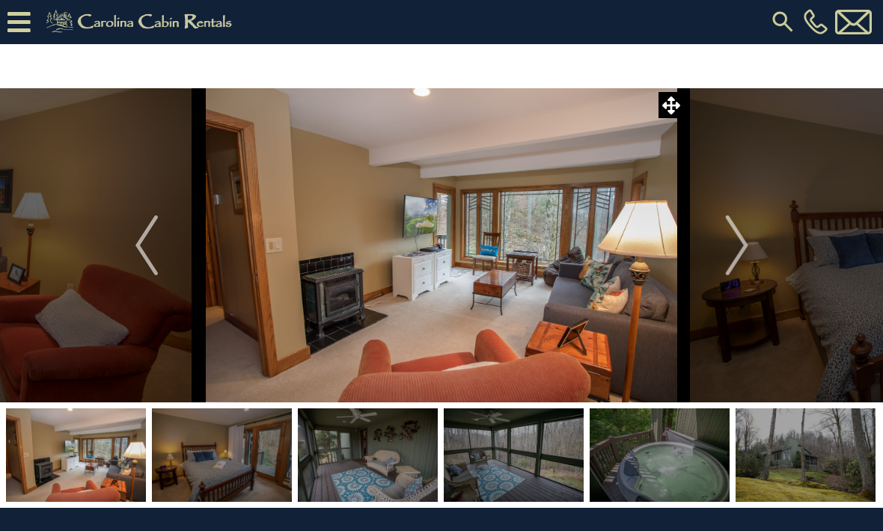
click at [729, 246] on img "Next" at bounding box center [736, 245] width 22 height 60
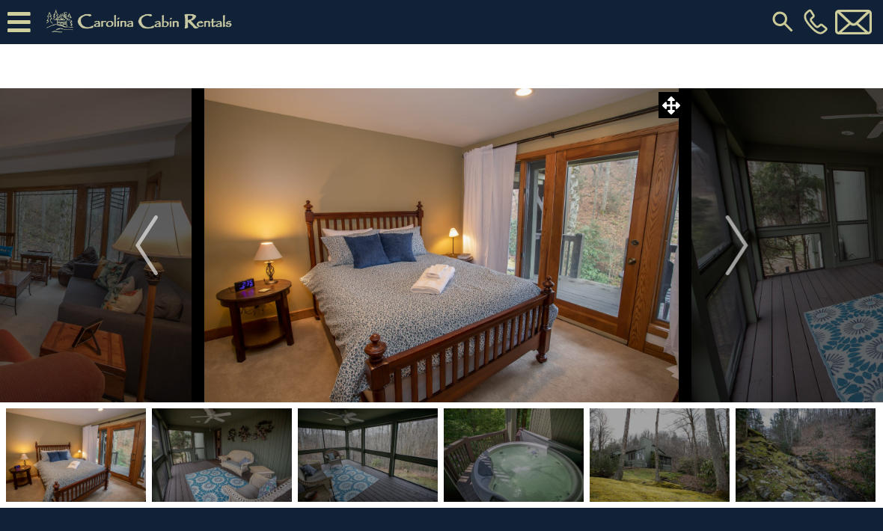
click at [727, 254] on img "Next" at bounding box center [736, 245] width 22 height 60
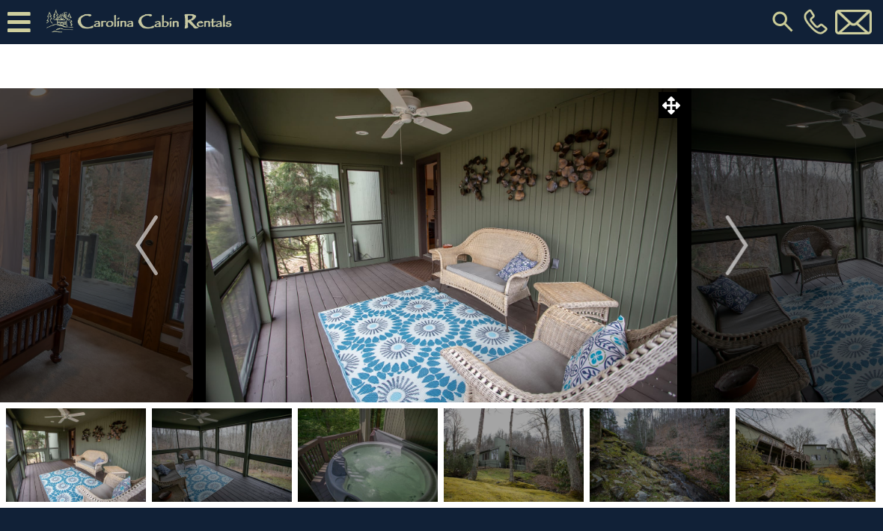
click at [726, 252] on img "Next" at bounding box center [736, 245] width 22 height 60
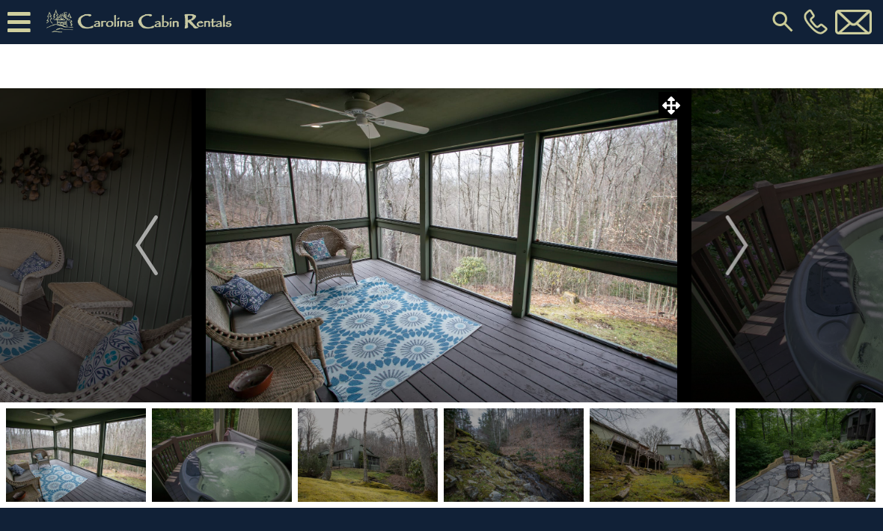
click at [726, 254] on img "Next" at bounding box center [736, 245] width 22 height 60
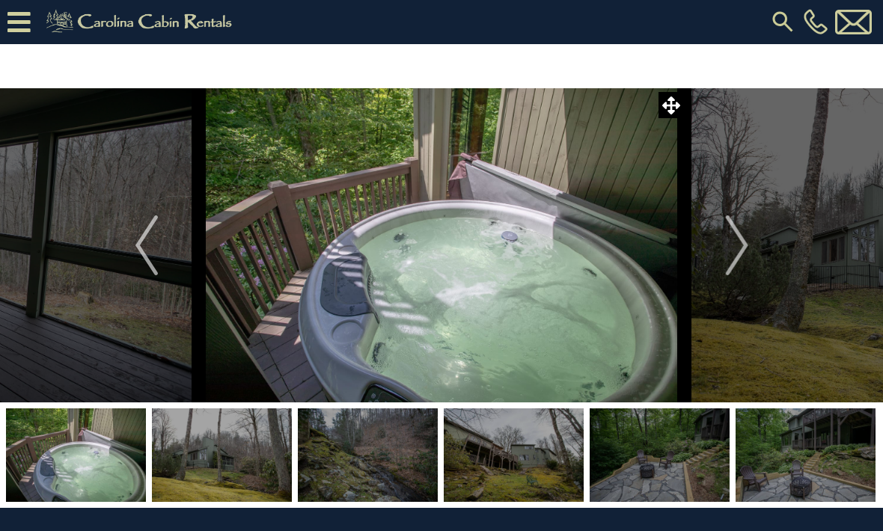
click at [733, 255] on img "Next" at bounding box center [736, 245] width 22 height 60
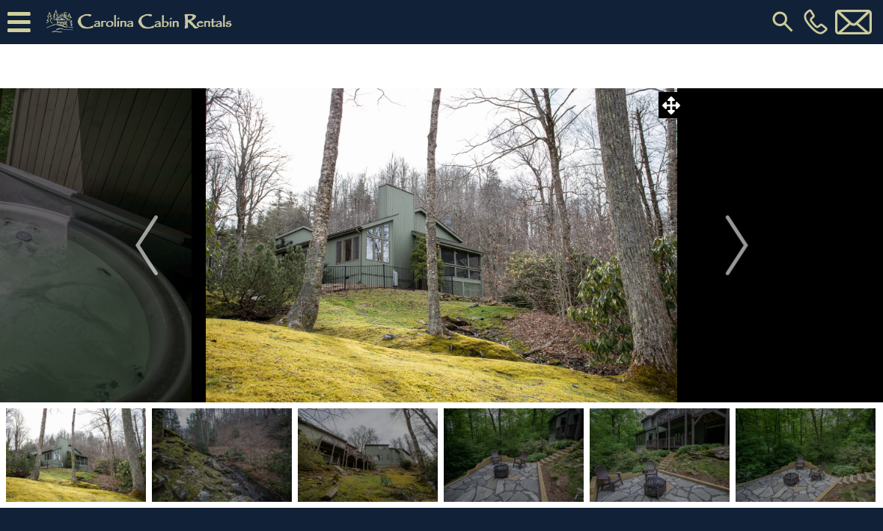
click at [732, 247] on img "Next" at bounding box center [736, 245] width 22 height 60
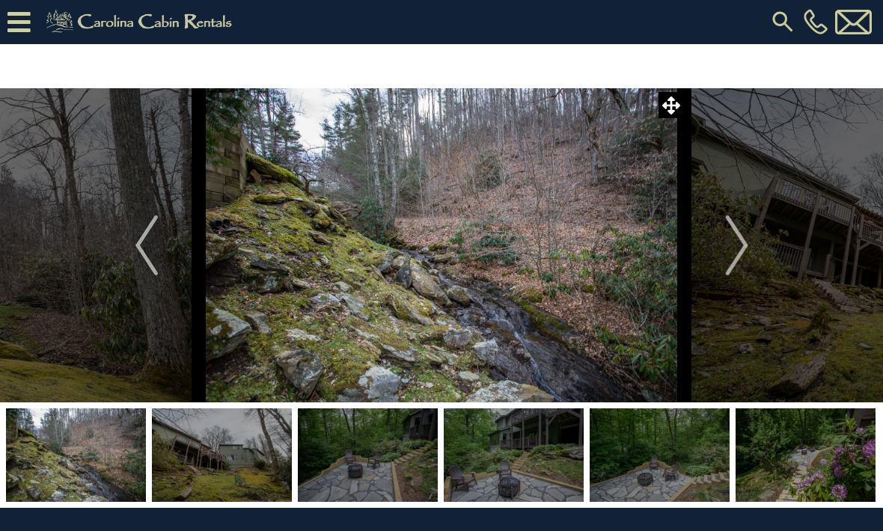
click at [727, 248] on img "Next" at bounding box center [736, 245] width 22 height 60
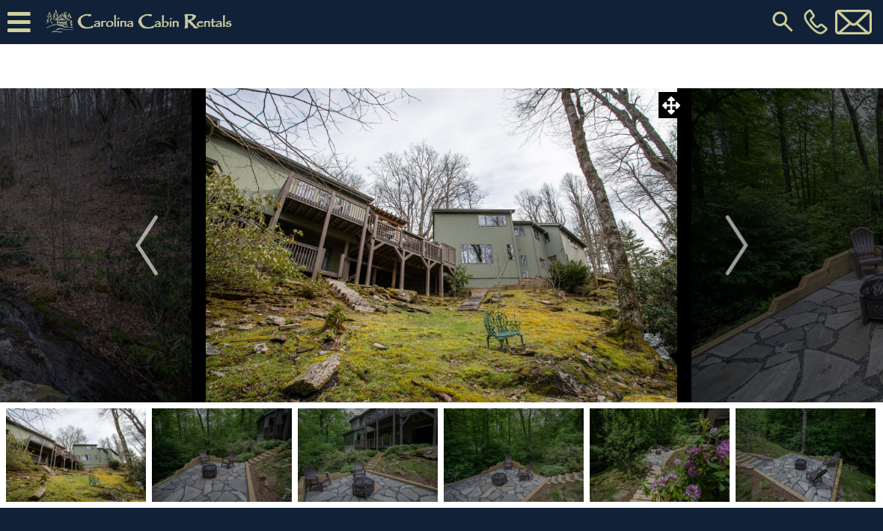
click at [723, 254] on button "Next" at bounding box center [737, 245] width 105 height 314
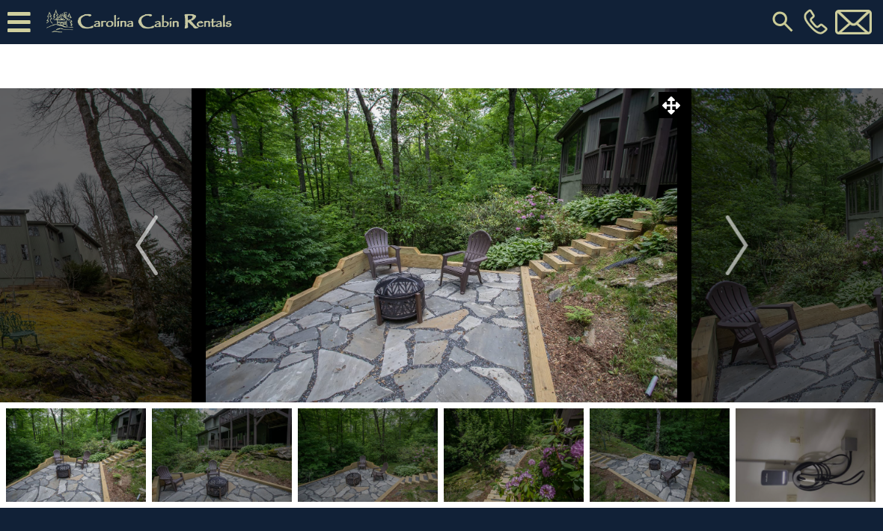
click at [723, 253] on button "Next" at bounding box center [737, 245] width 105 height 314
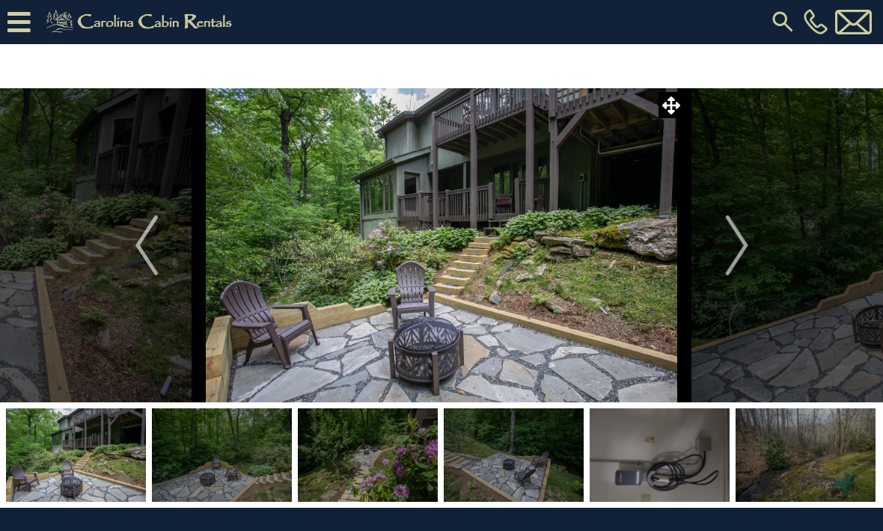
click at [725, 256] on button "Next" at bounding box center [737, 245] width 105 height 314
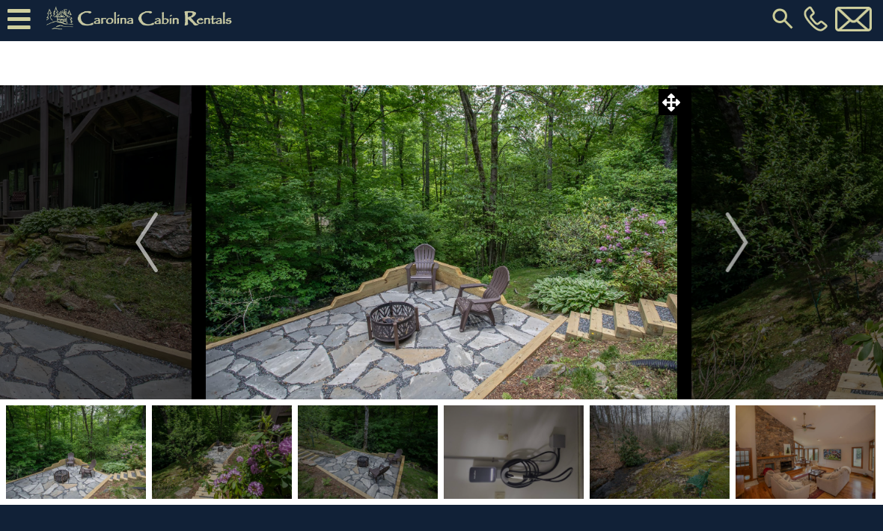
scroll to position [0, 0]
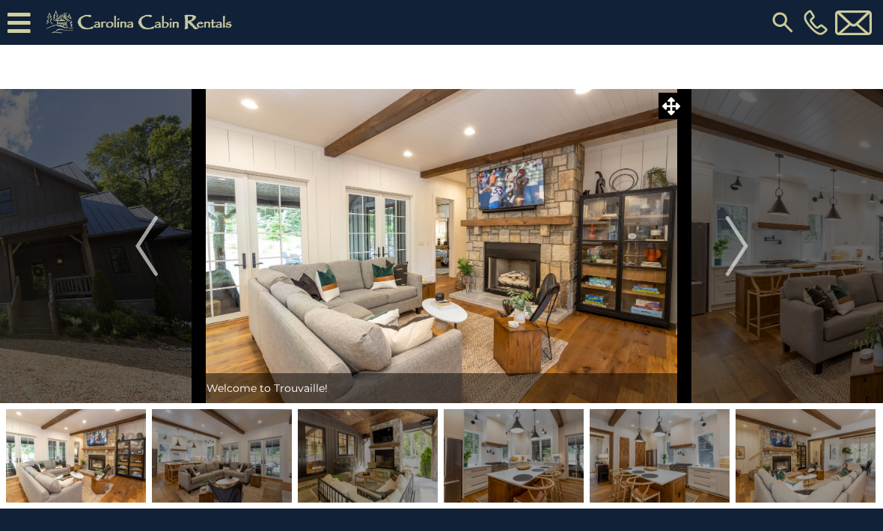
click at [737, 257] on img "Next" at bounding box center [736, 246] width 22 height 60
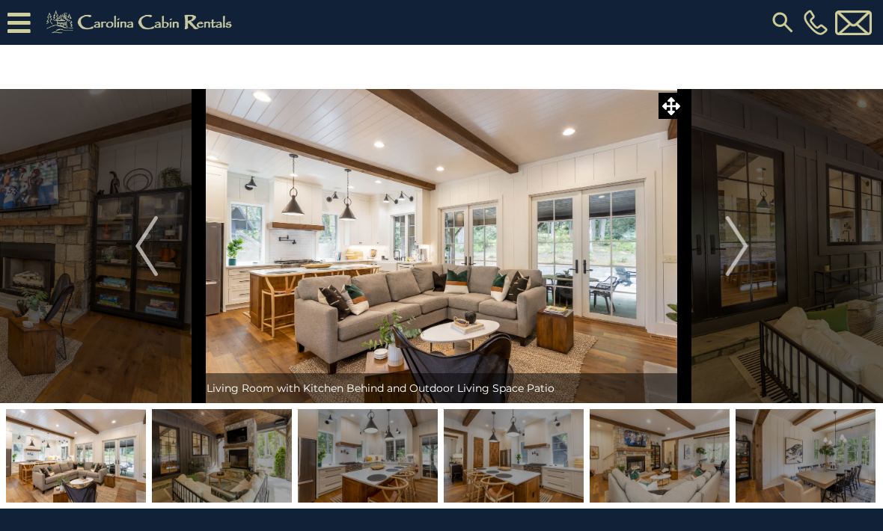
click at [741, 240] on img "Next" at bounding box center [736, 246] width 22 height 60
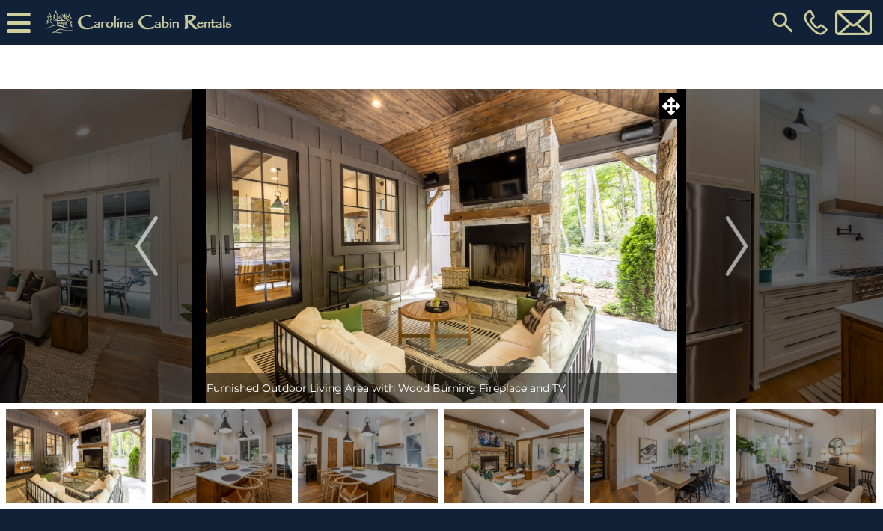
click at [735, 246] on img "Next" at bounding box center [736, 246] width 22 height 60
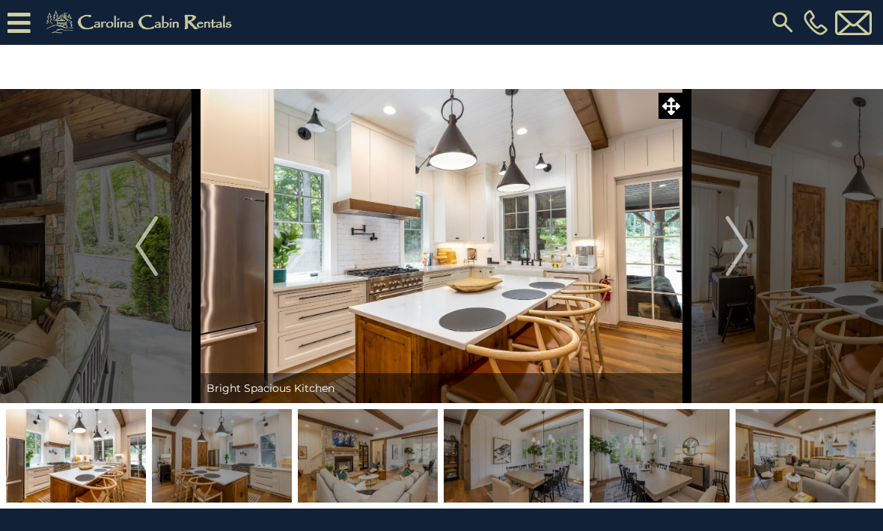
click at [747, 236] on img "Next" at bounding box center [736, 246] width 22 height 60
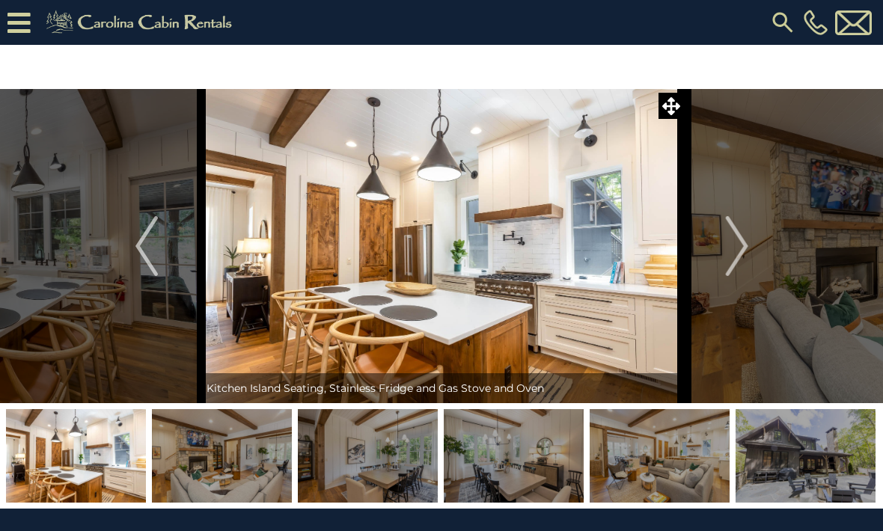
click at [739, 242] on img "Next" at bounding box center [736, 246] width 22 height 60
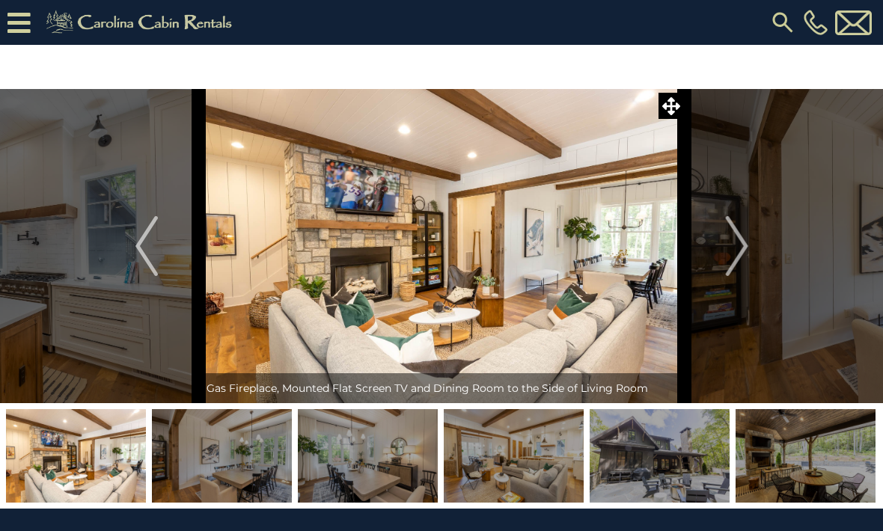
click at [510, 264] on img at bounding box center [442, 246] width 486 height 314
click at [673, 99] on icon at bounding box center [671, 106] width 18 height 18
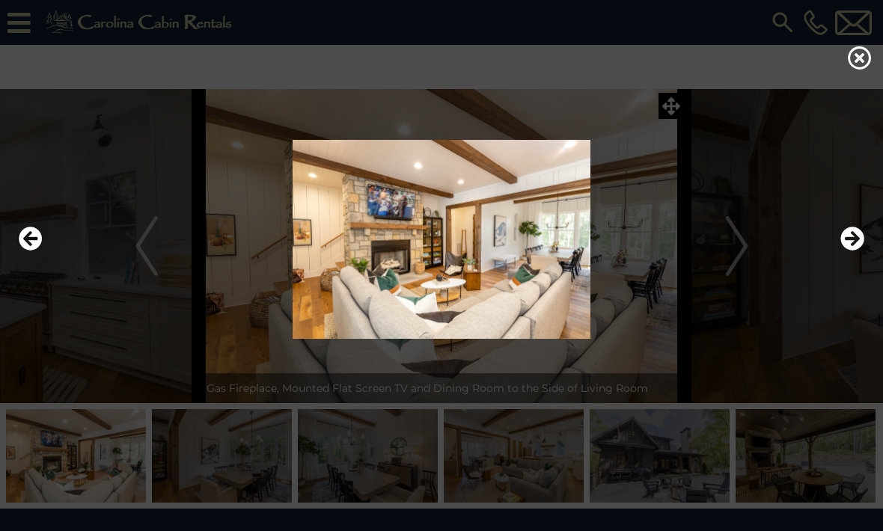
click at [853, 251] on icon "Next" at bounding box center [852, 239] width 24 height 24
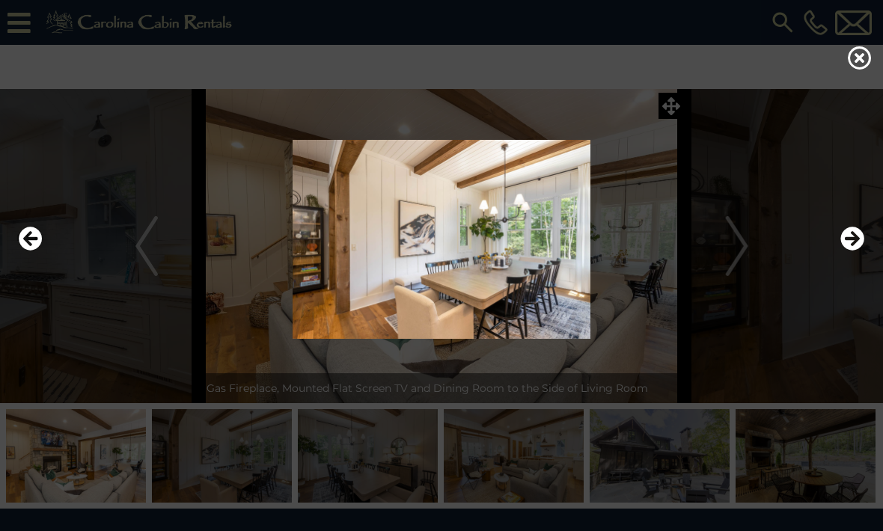
click at [860, 64] on icon at bounding box center [860, 58] width 24 height 24
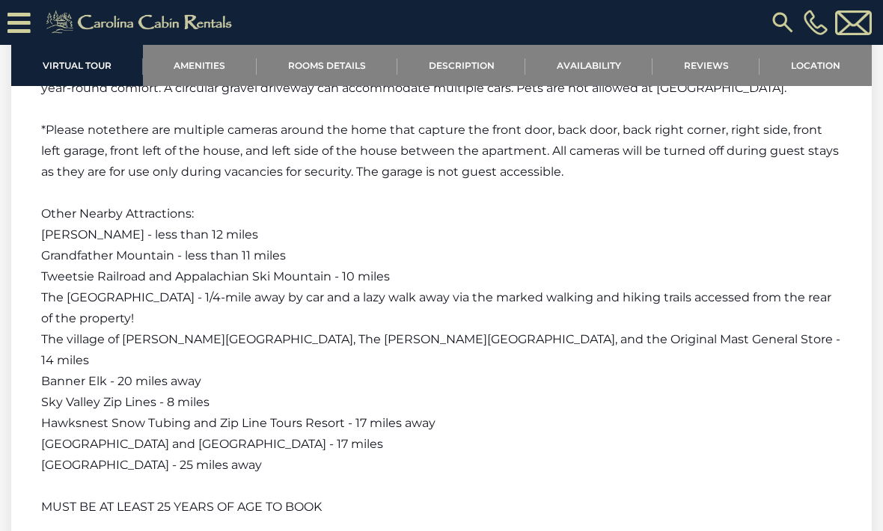
scroll to position [2777, 0]
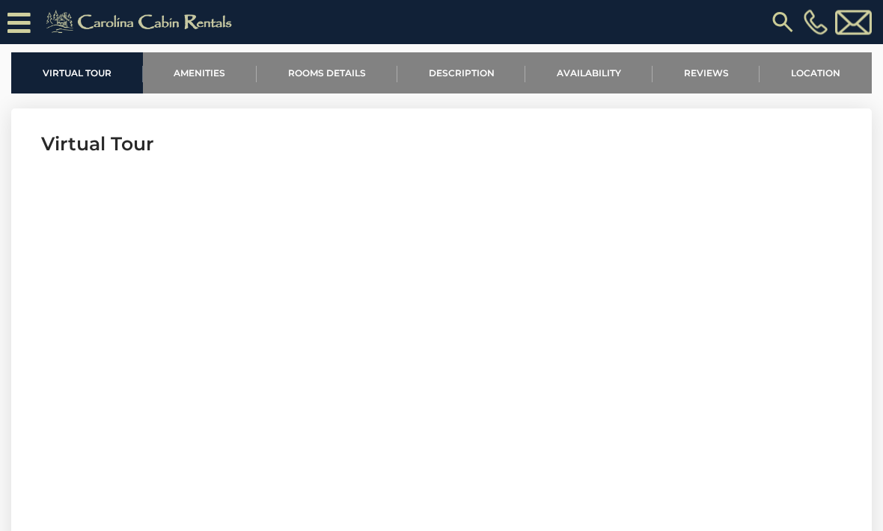
scroll to position [487, 0]
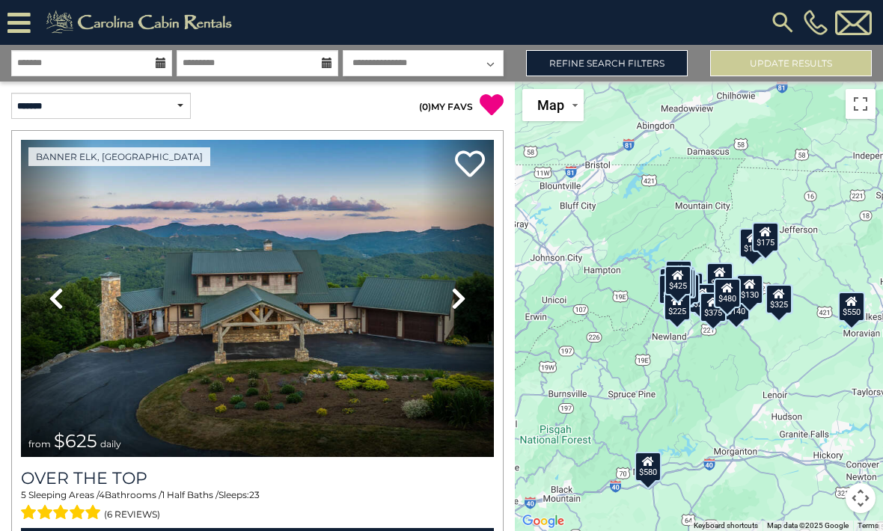
click at [613, 64] on link "Refine Search Filters" at bounding box center [607, 63] width 162 height 26
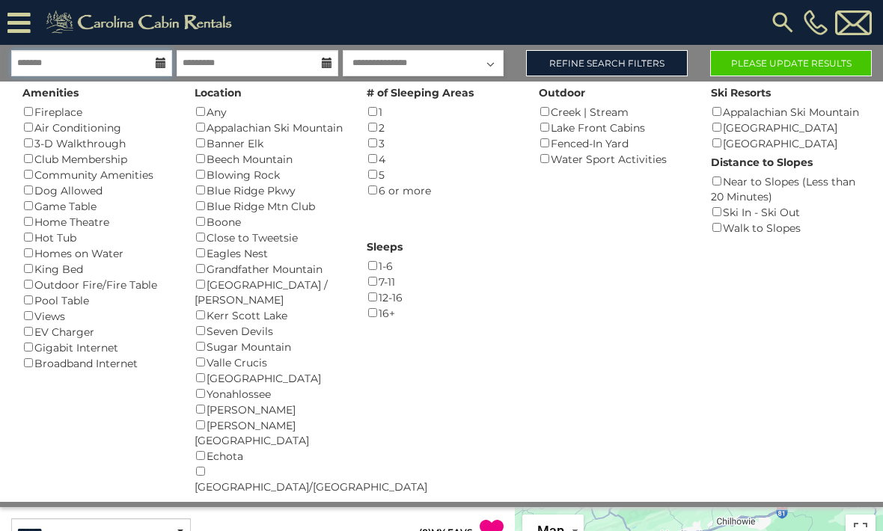
click at [153, 54] on input "text" at bounding box center [91, 63] width 161 height 26
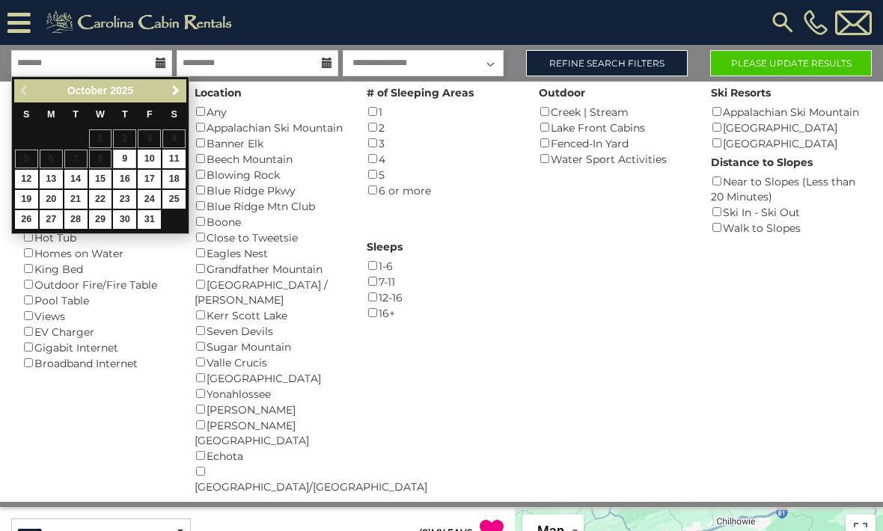
click at [179, 88] on span "Next" at bounding box center [176, 91] width 12 height 12
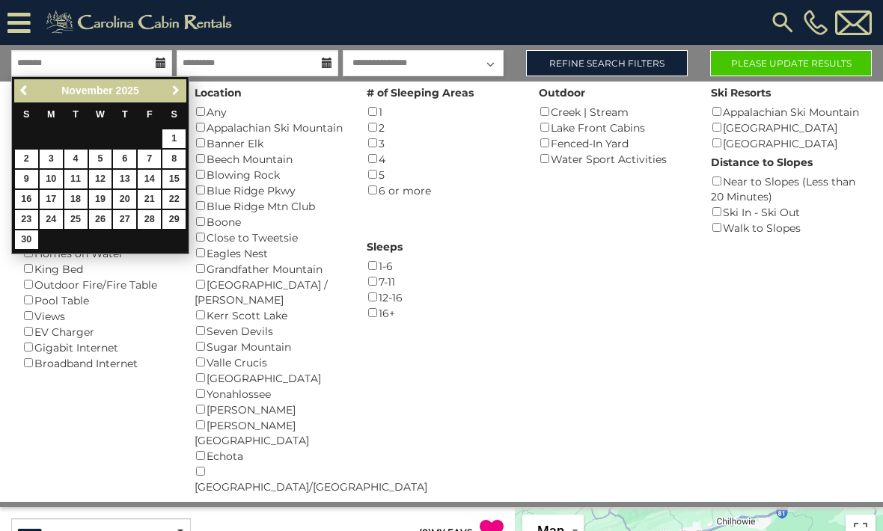
click at [179, 88] on span "Next" at bounding box center [176, 91] width 12 height 12
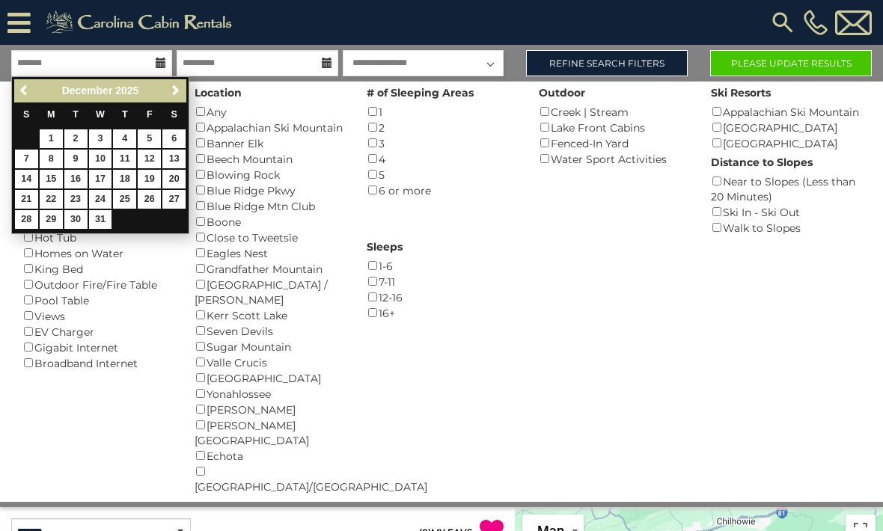
click at [52, 191] on link "22" at bounding box center [51, 199] width 23 height 19
type input "********"
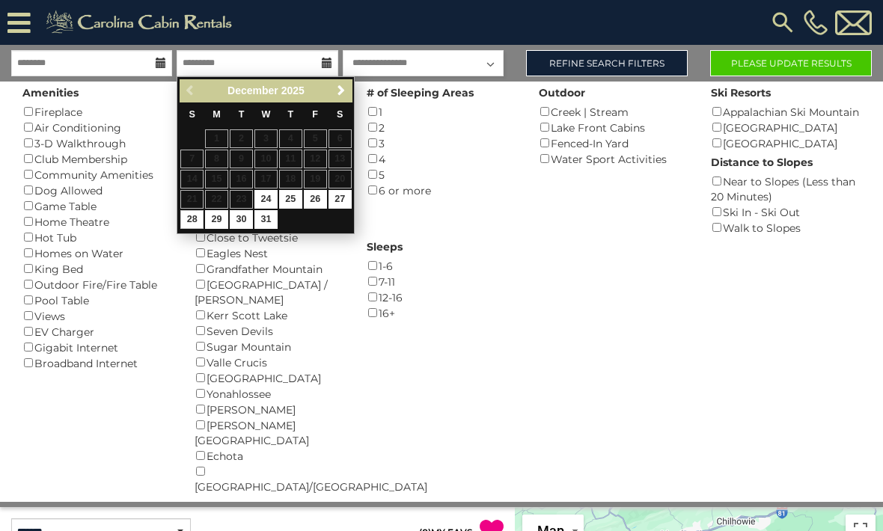
click at [195, 213] on link "28" at bounding box center [191, 219] width 23 height 19
type input "********"
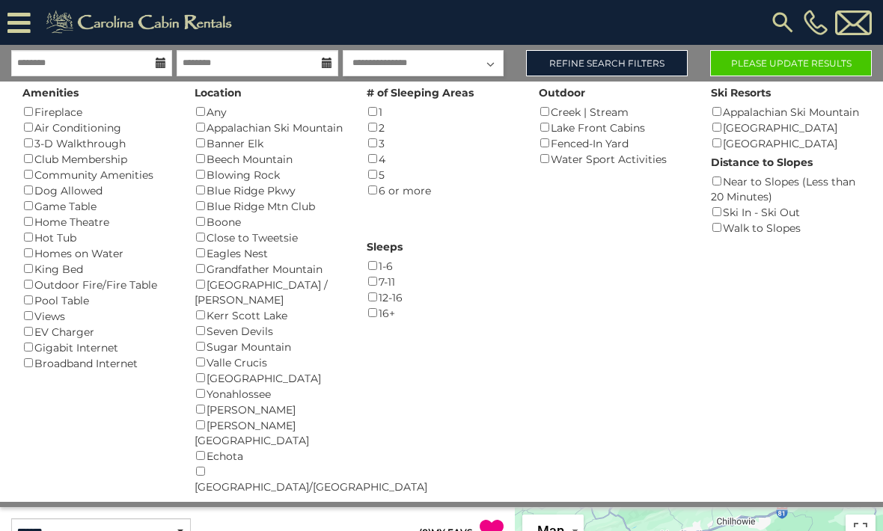
click at [780, 64] on button "Please Update Results" at bounding box center [791, 63] width 162 height 26
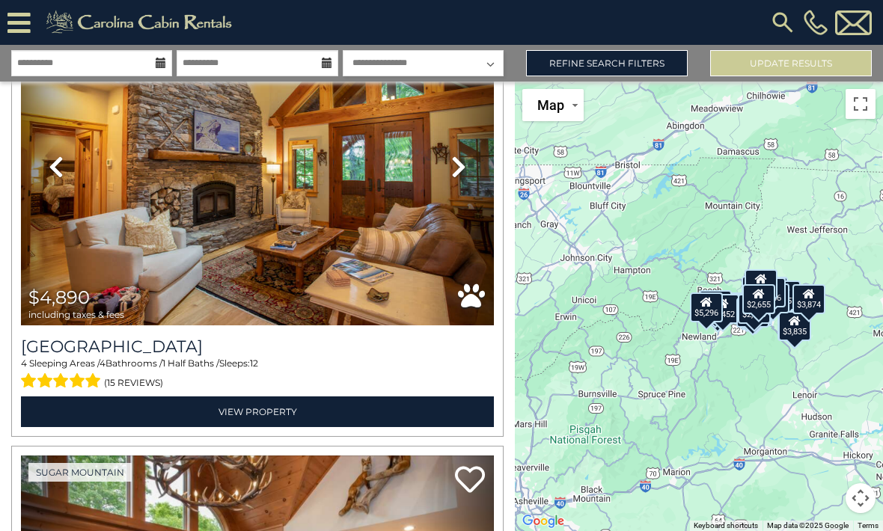
scroll to position [132, 0]
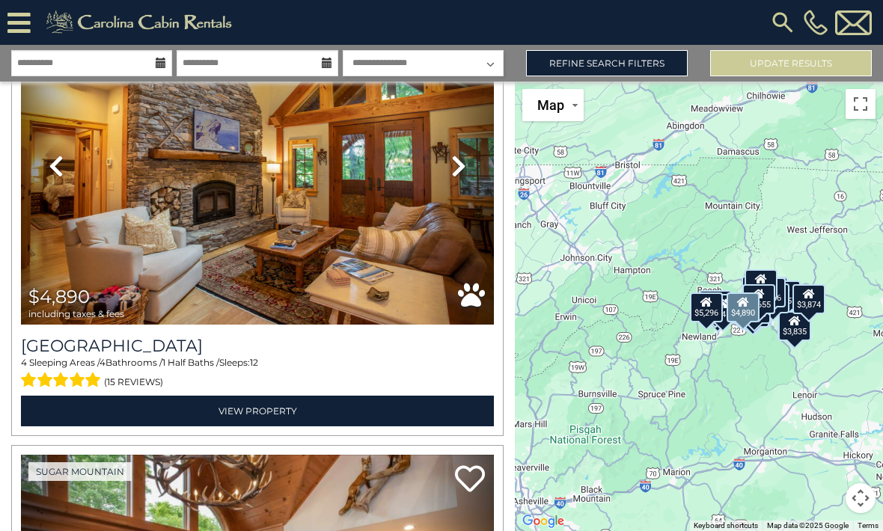
click at [275, 409] on link "View Property" at bounding box center [257, 411] width 473 height 31
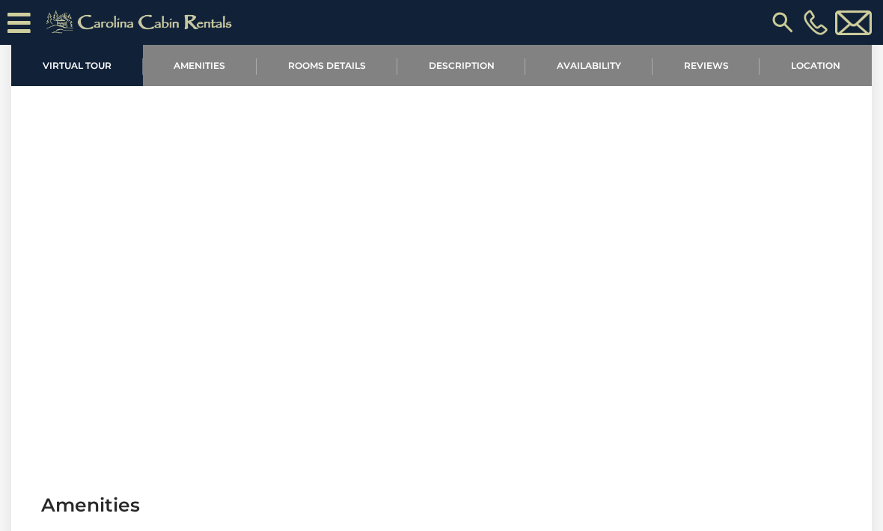
scroll to position [628, 0]
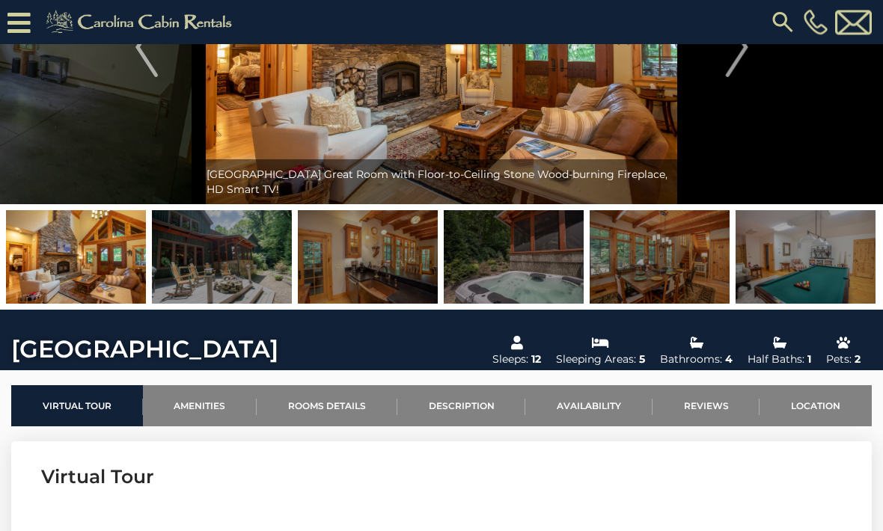
scroll to position [139, 0]
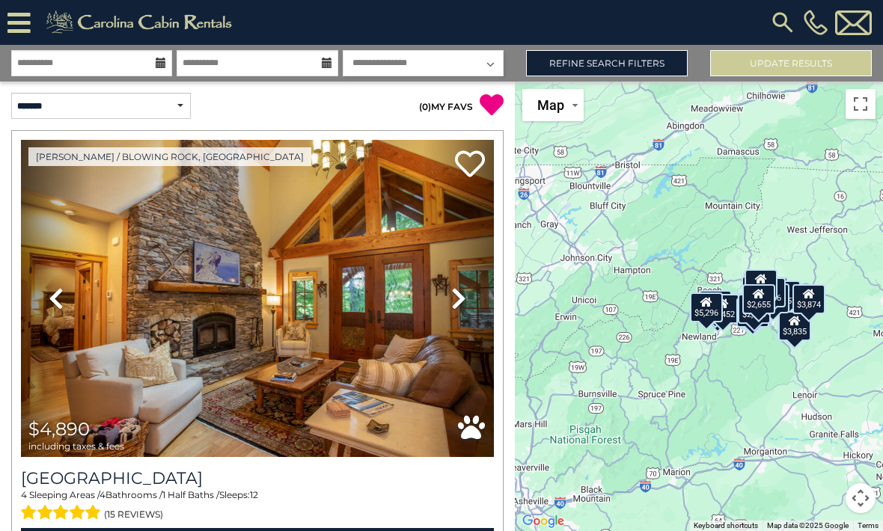
click at [628, 227] on div "$4,890 $5,238 $4,743 $2,898 $4,758 $5,796 $4,969 $9,403 $4,739 $2,620 $5,297 $4…" at bounding box center [699, 307] width 368 height 450
click at [863, 102] on button "Toggle fullscreen view" at bounding box center [860, 104] width 30 height 30
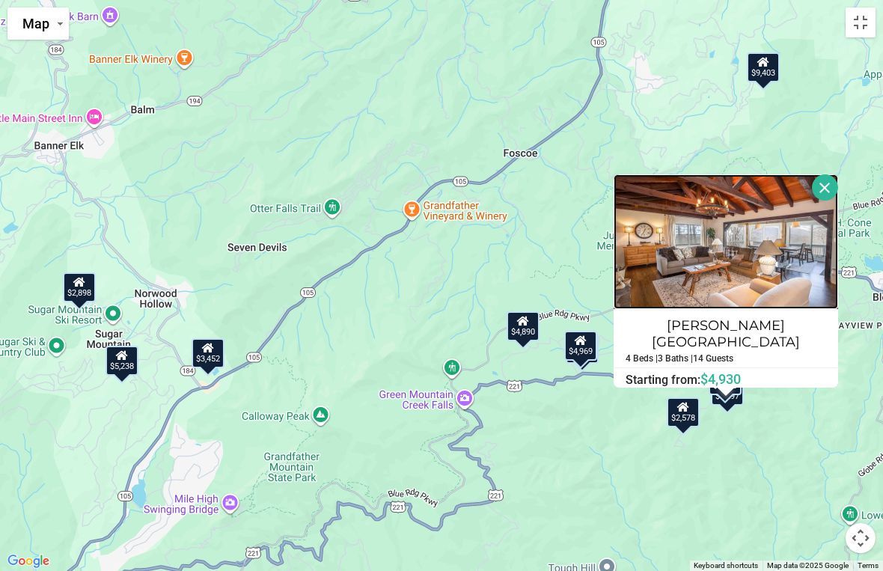
click at [684, 257] on img at bounding box center [725, 241] width 224 height 135
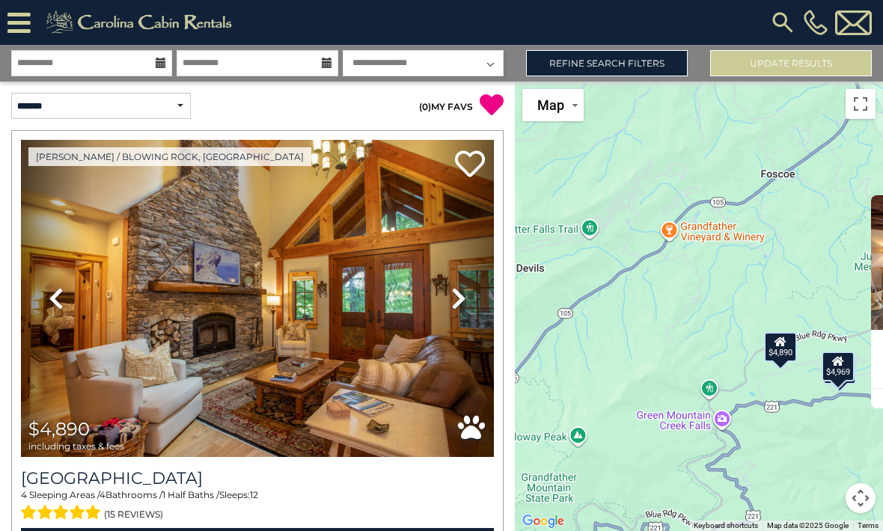
click at [859, 101] on button "Toggle fullscreen view" at bounding box center [860, 104] width 30 height 30
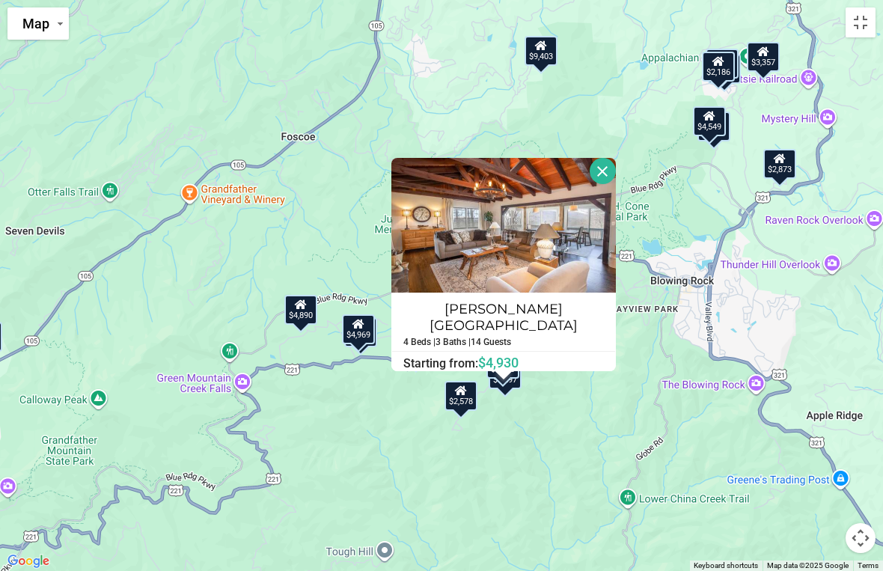
click at [599, 165] on button "Close" at bounding box center [603, 171] width 26 height 26
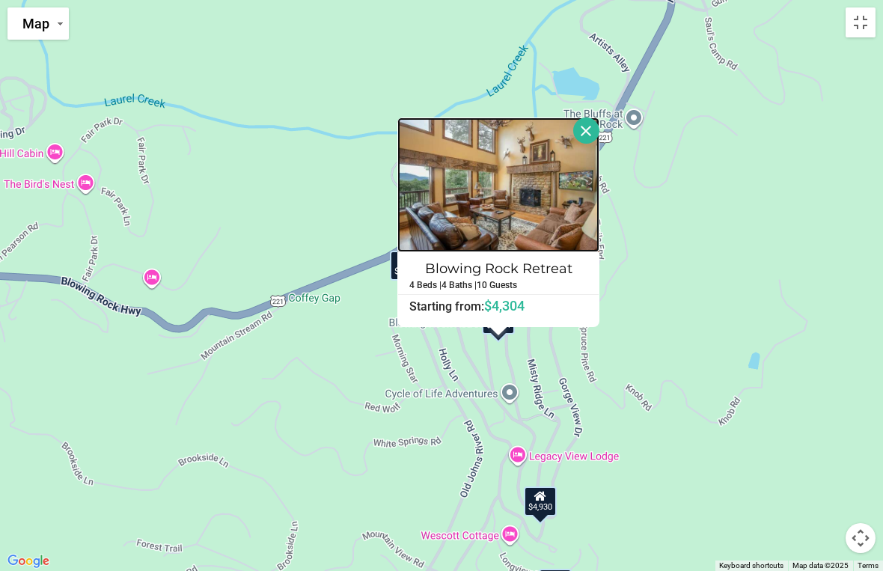
click at [454, 196] on img at bounding box center [498, 184] width 202 height 135
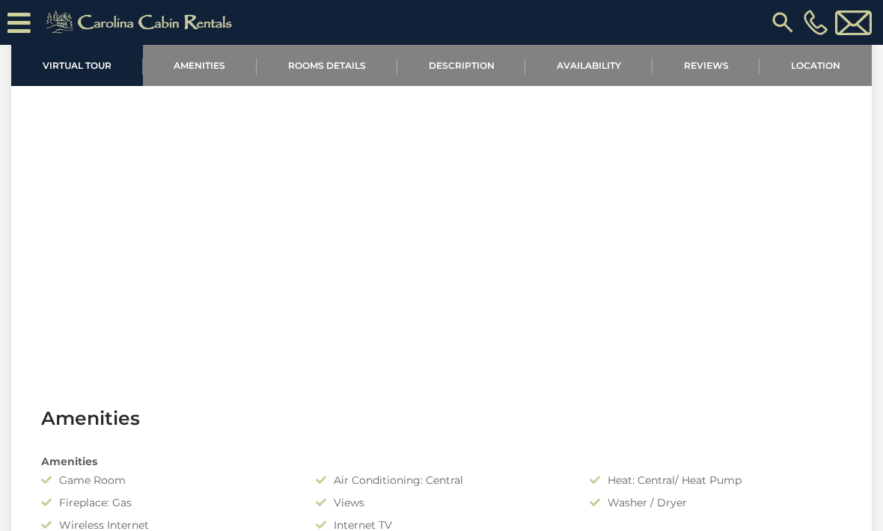
scroll to position [715, 0]
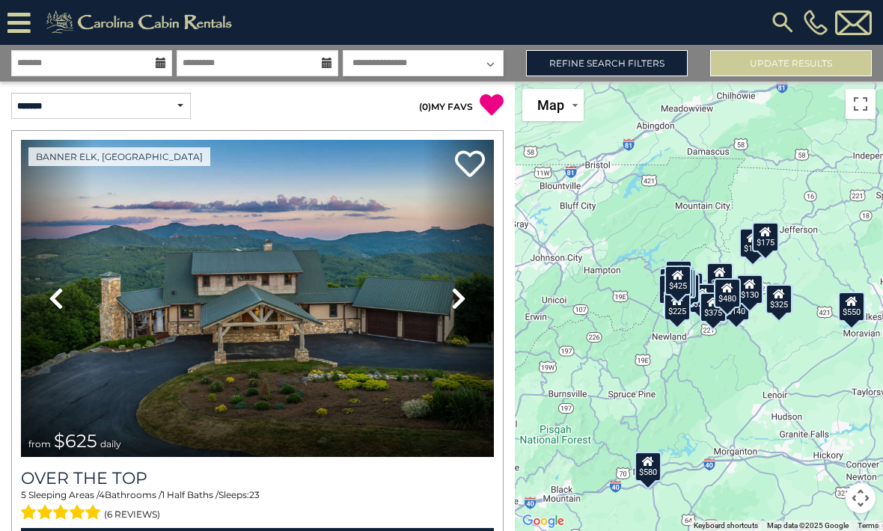
click at [581, 68] on link "Refine Search Filters" at bounding box center [607, 63] width 162 height 26
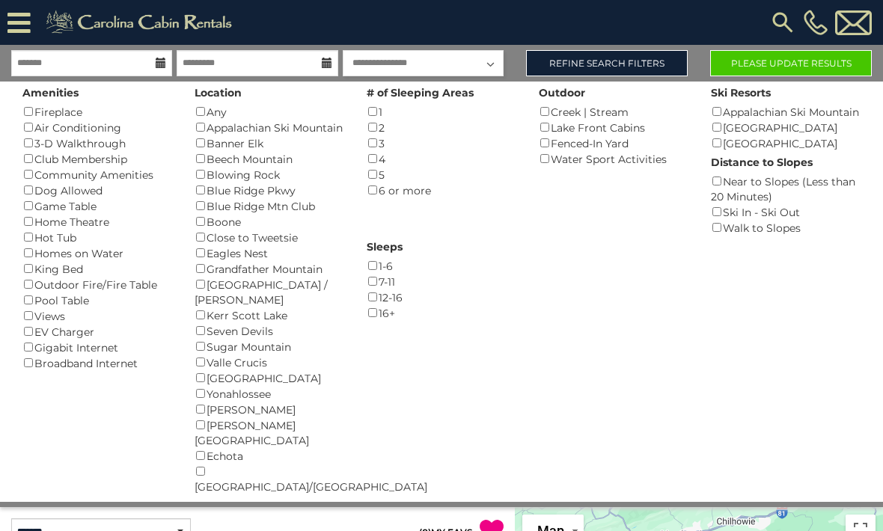
click at [748, 67] on button "Please Update Results" at bounding box center [791, 63] width 162 height 26
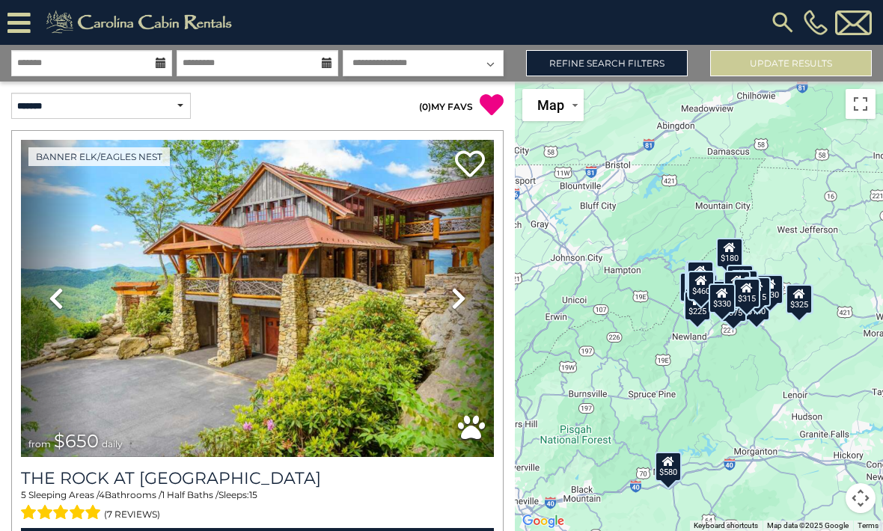
click at [592, 66] on link "Refine Search Filters" at bounding box center [607, 63] width 162 height 26
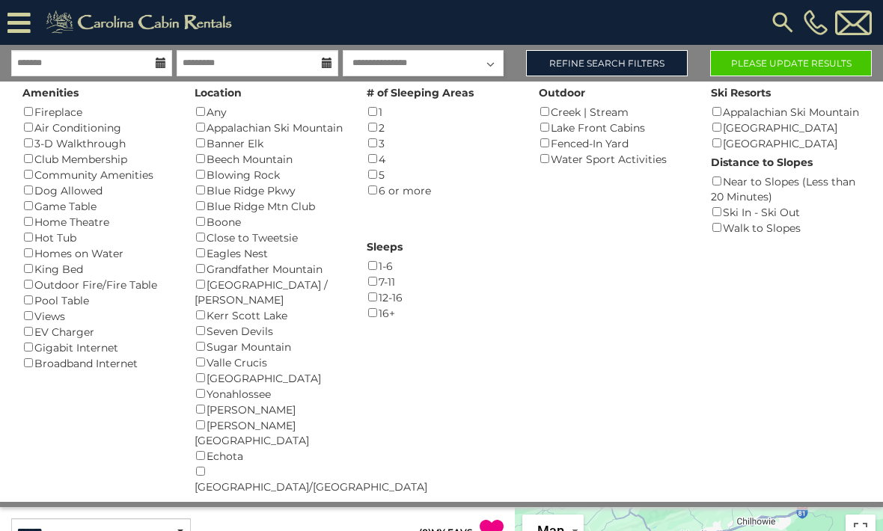
click at [527, 236] on div "Sleeps 1-6 () 7-11 () 12-16 () 16+ ()" at bounding box center [441, 278] width 172 height 85
click at [744, 64] on button "Please Update Results" at bounding box center [791, 63] width 162 height 26
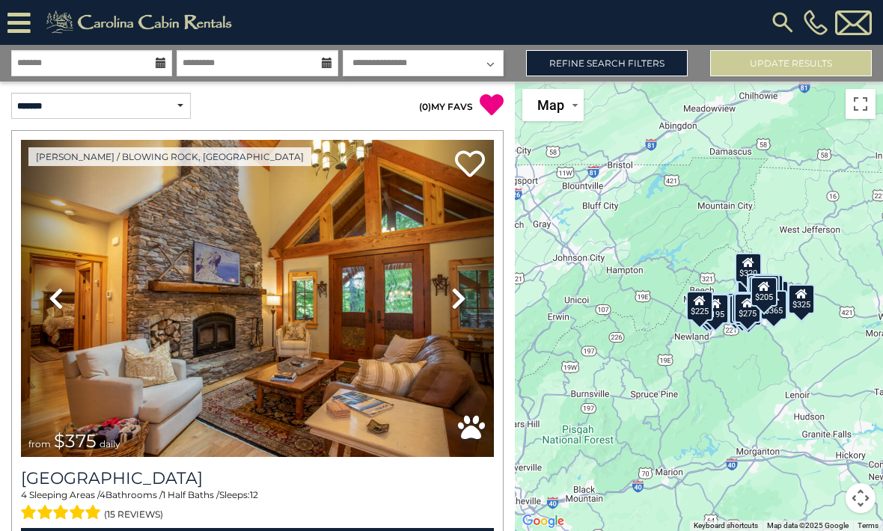
click at [857, 110] on button "Toggle fullscreen view" at bounding box center [860, 104] width 30 height 30
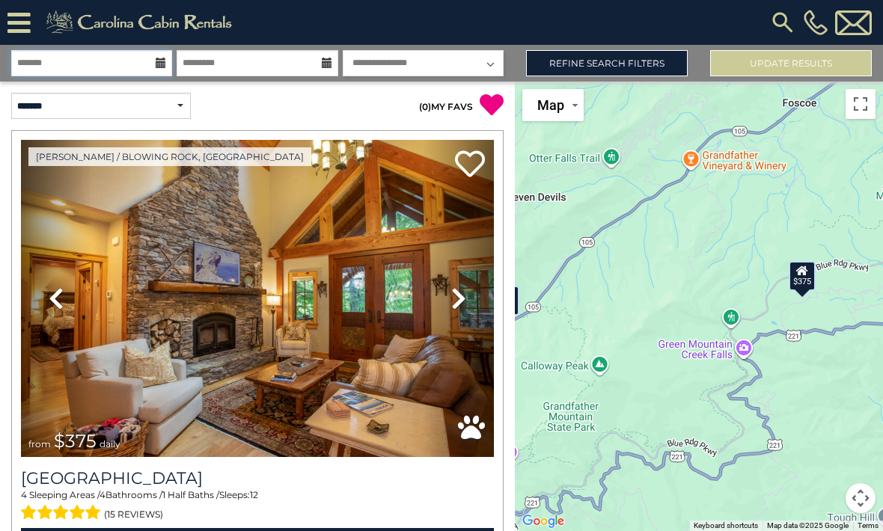
click at [89, 56] on input "text" at bounding box center [91, 63] width 161 height 26
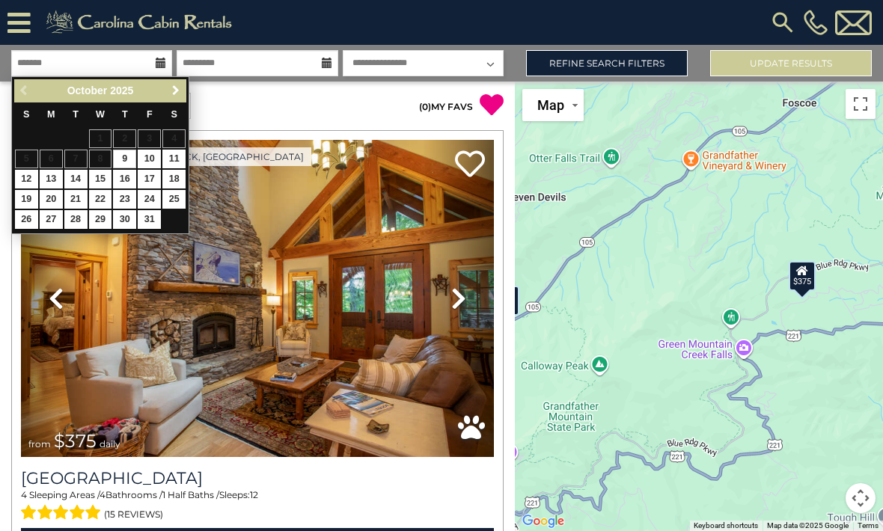
click at [170, 91] on span "Next" at bounding box center [176, 91] width 12 height 12
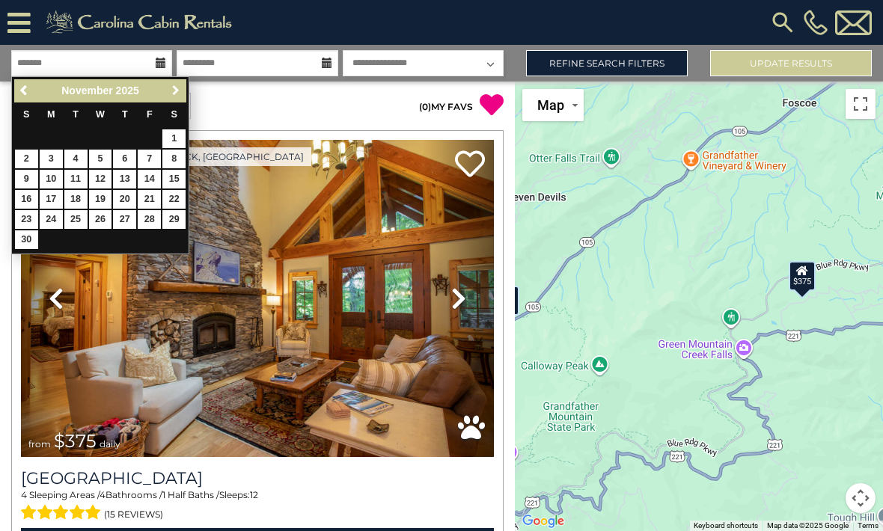
click at [173, 93] on span "Next" at bounding box center [176, 91] width 12 height 12
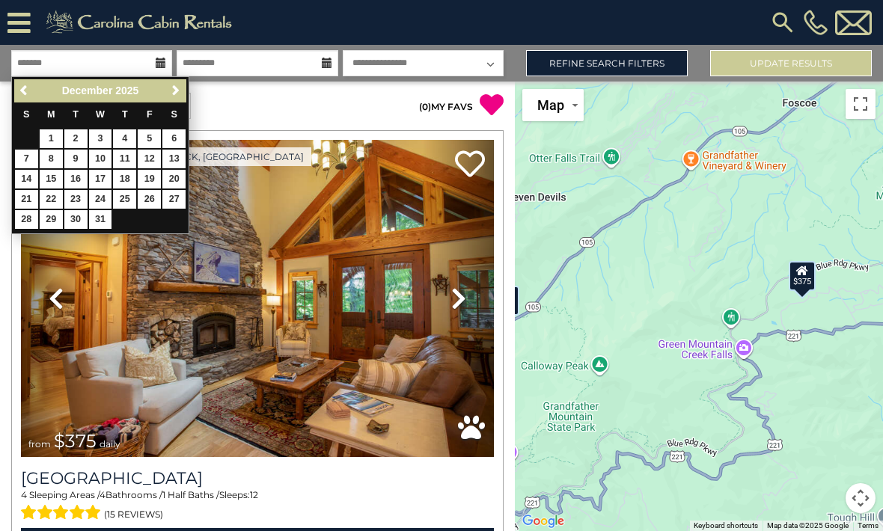
click at [52, 193] on link "22" at bounding box center [51, 199] width 23 height 19
type input "********"
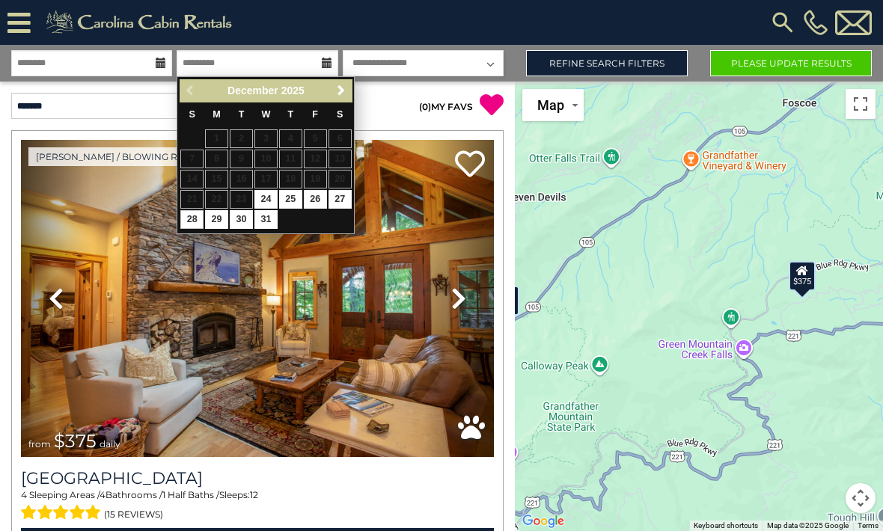
click at [191, 215] on link "28" at bounding box center [191, 219] width 23 height 19
type input "********"
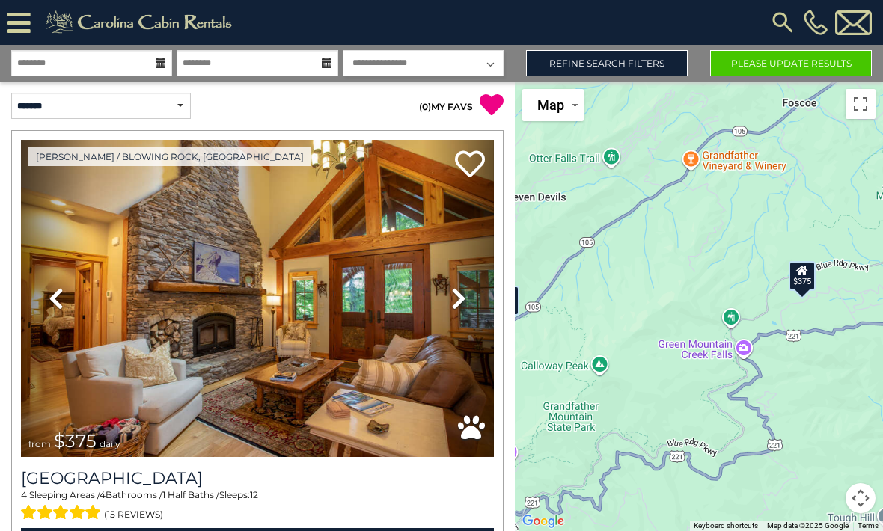
click at [760, 66] on button "Please Update Results" at bounding box center [791, 63] width 162 height 26
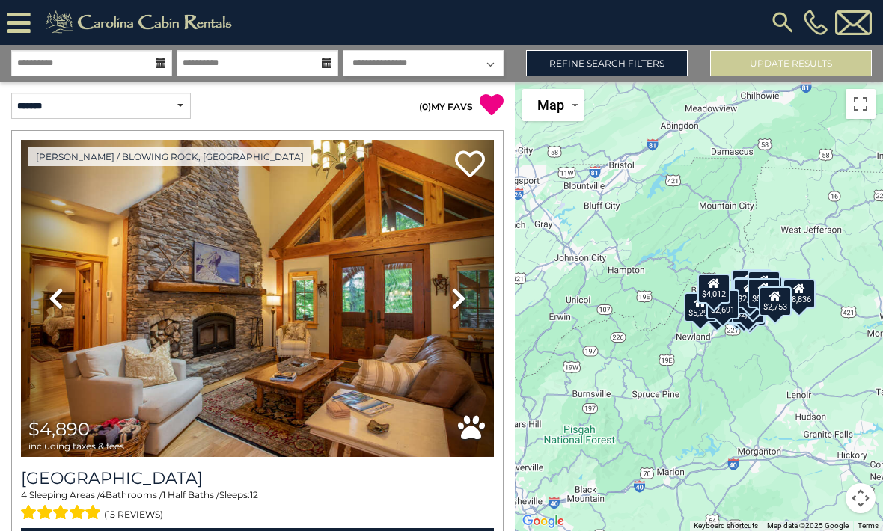
click at [859, 108] on button "Toggle fullscreen view" at bounding box center [860, 104] width 30 height 30
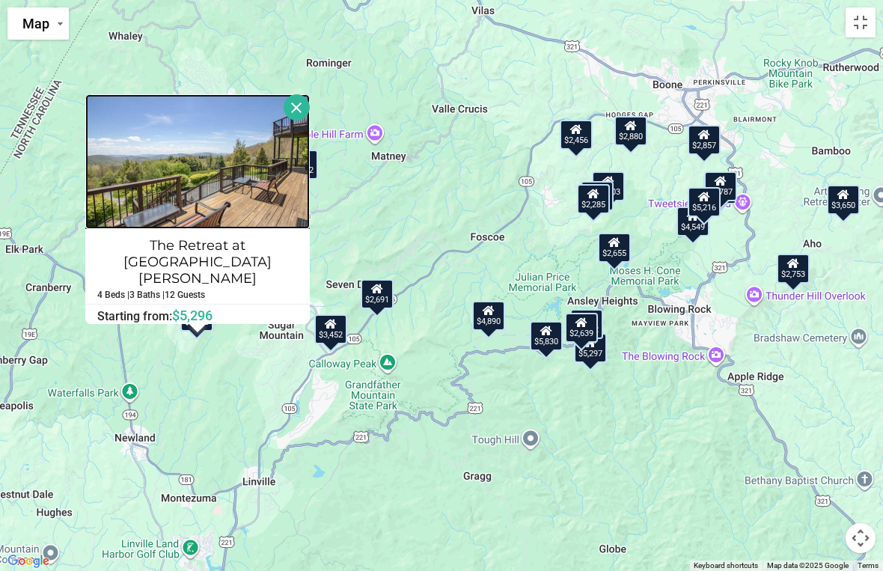
click at [163, 198] on img at bounding box center [197, 161] width 224 height 135
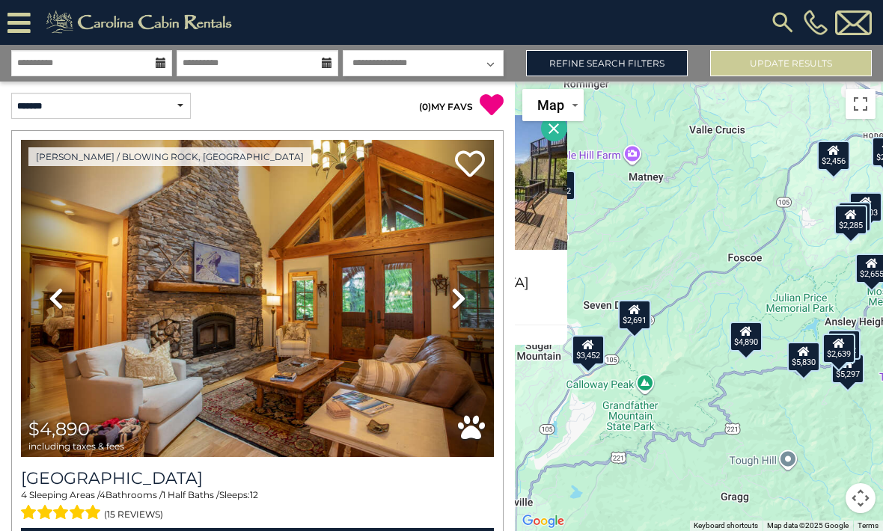
click at [857, 107] on button "Toggle fullscreen view" at bounding box center [860, 104] width 30 height 30
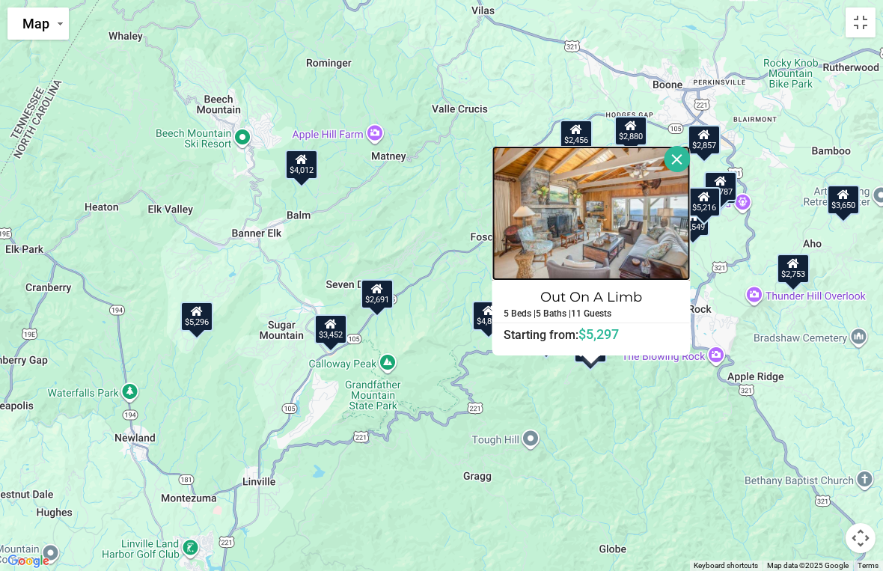
click at [551, 217] on img at bounding box center [591, 213] width 198 height 135
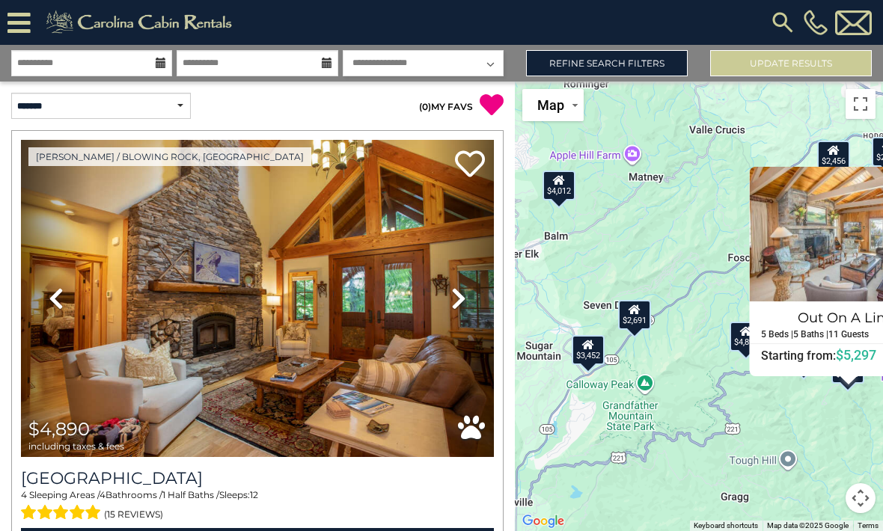
click at [862, 116] on button "Toggle fullscreen view" at bounding box center [860, 104] width 30 height 30
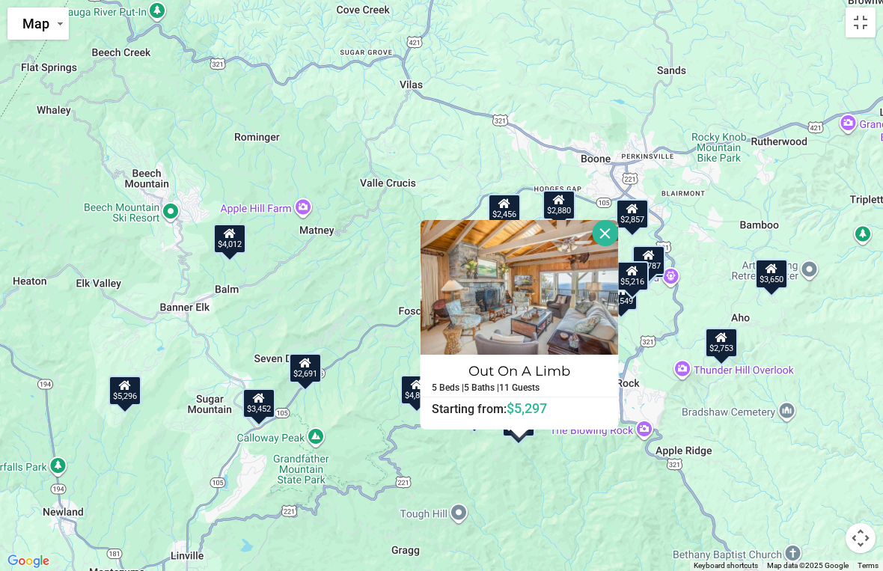
click at [617, 230] on button "Close" at bounding box center [606, 233] width 26 height 26
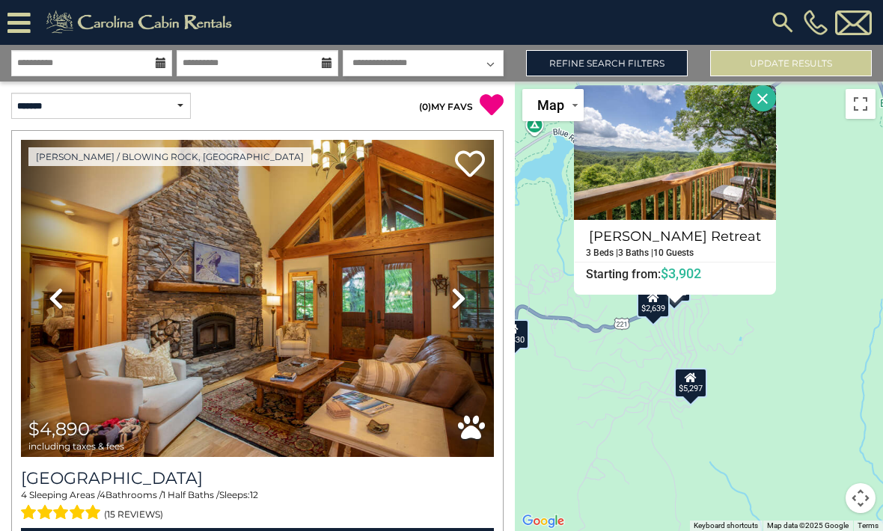
click at [776, 111] on button "Close" at bounding box center [763, 98] width 26 height 26
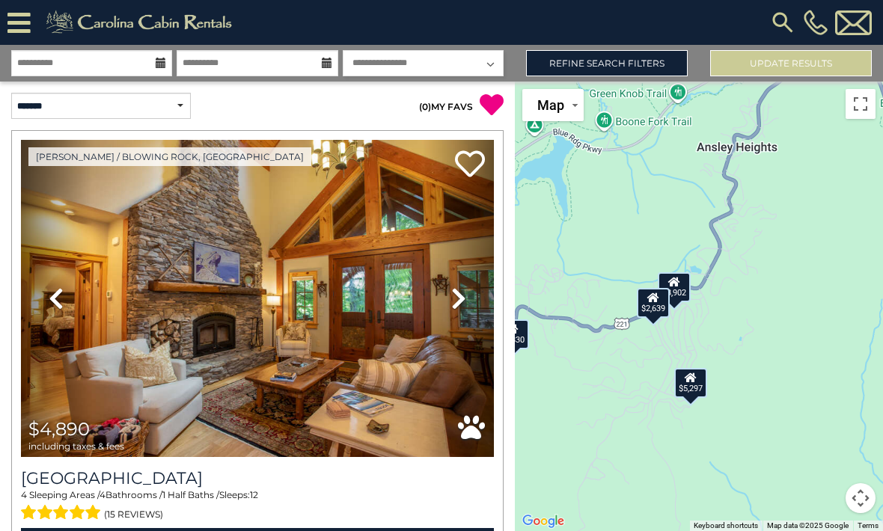
click at [859, 104] on button "Toggle fullscreen view" at bounding box center [860, 104] width 30 height 30
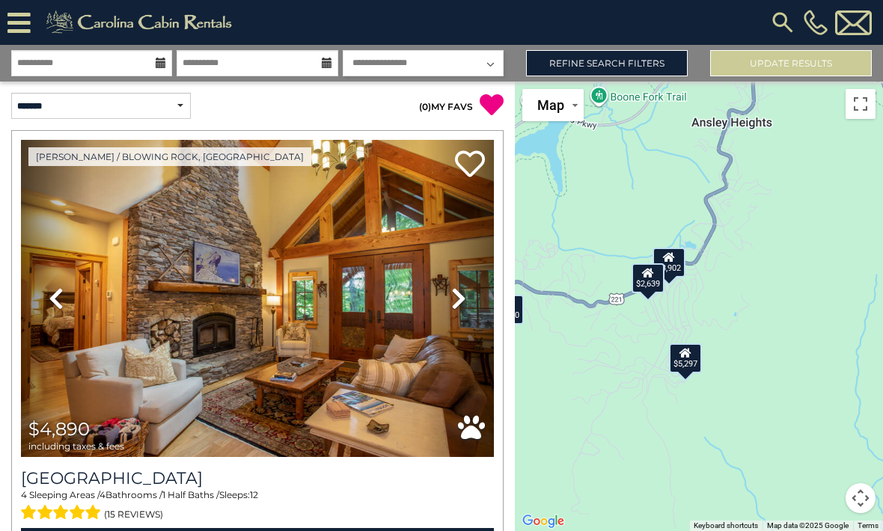
click at [858, 102] on button "Toggle fullscreen view" at bounding box center [860, 104] width 30 height 30
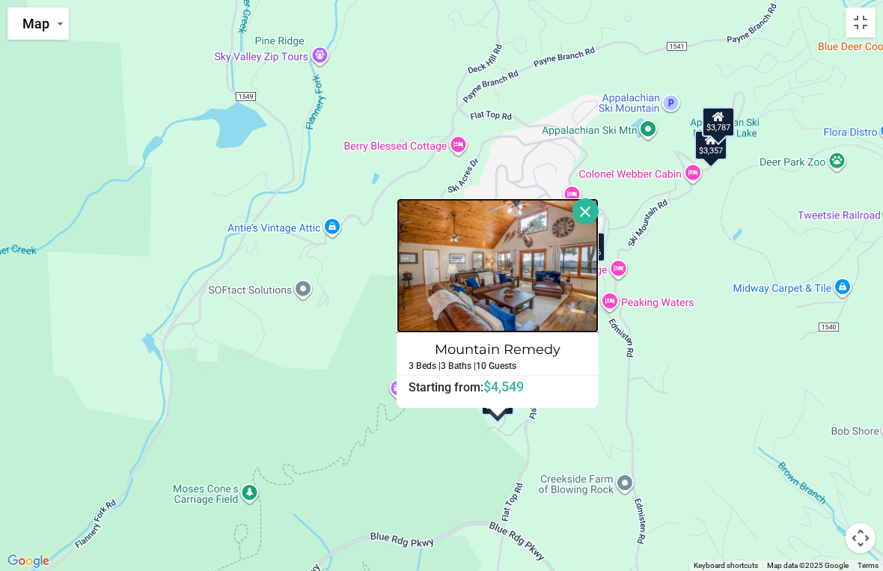
click at [464, 284] on img at bounding box center [498, 265] width 202 height 135
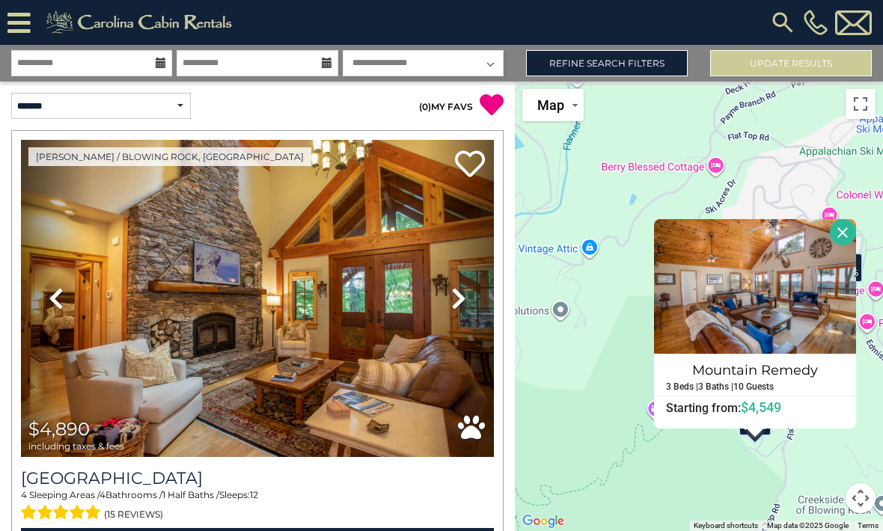
click at [851, 245] on button "Close" at bounding box center [843, 232] width 26 height 26
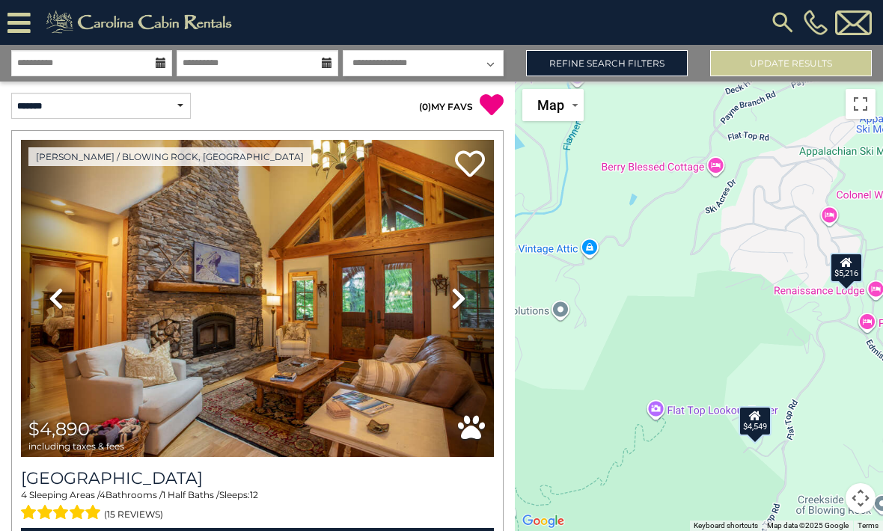
click at [854, 102] on button "Toggle fullscreen view" at bounding box center [860, 104] width 30 height 30
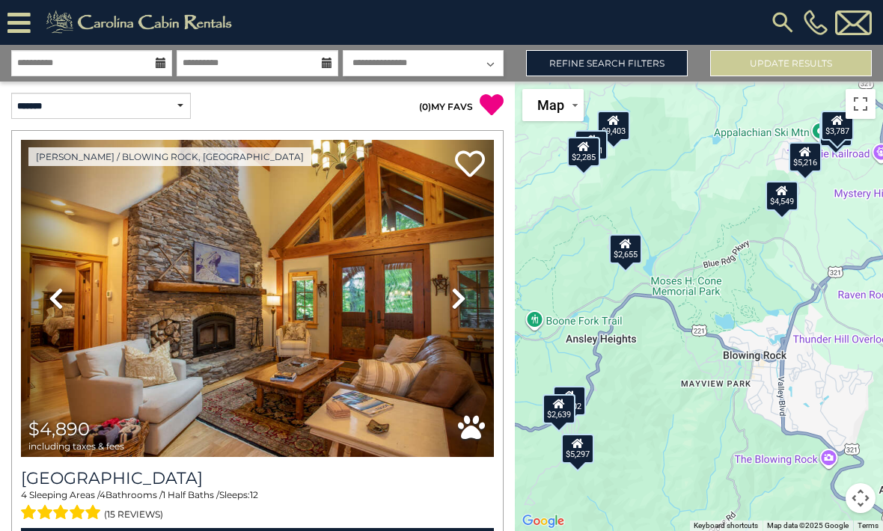
click at [860, 107] on button "Toggle fullscreen view" at bounding box center [860, 104] width 30 height 30
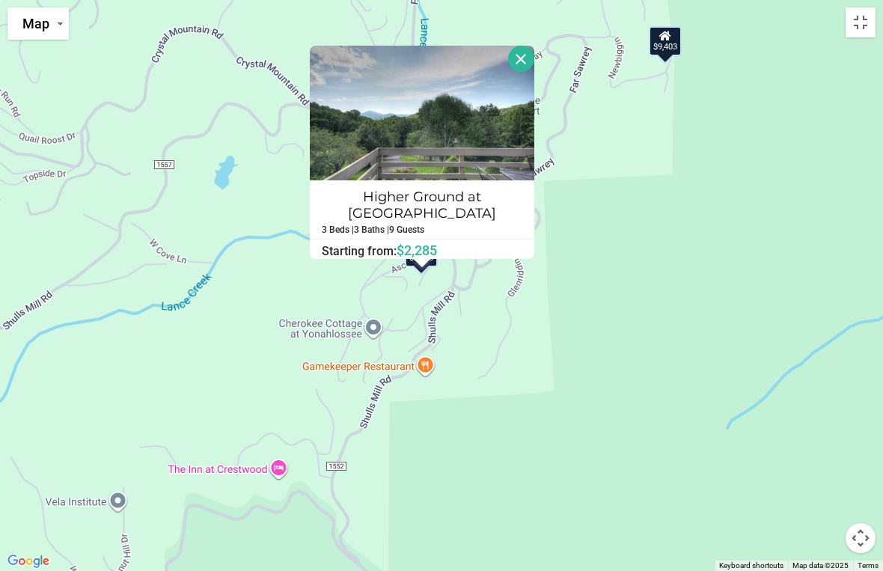
click at [525, 52] on button "Close" at bounding box center [521, 59] width 26 height 26
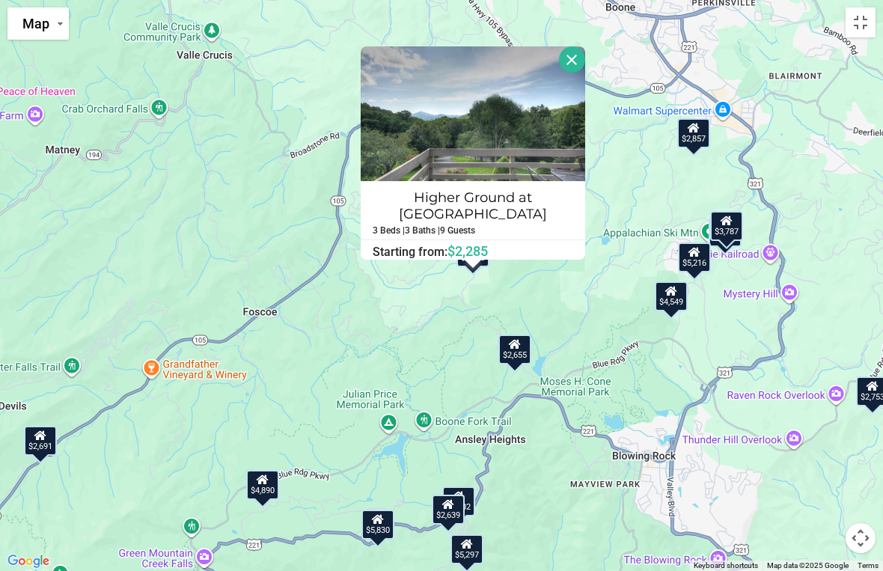
click at [565, 52] on button "Close" at bounding box center [572, 59] width 26 height 26
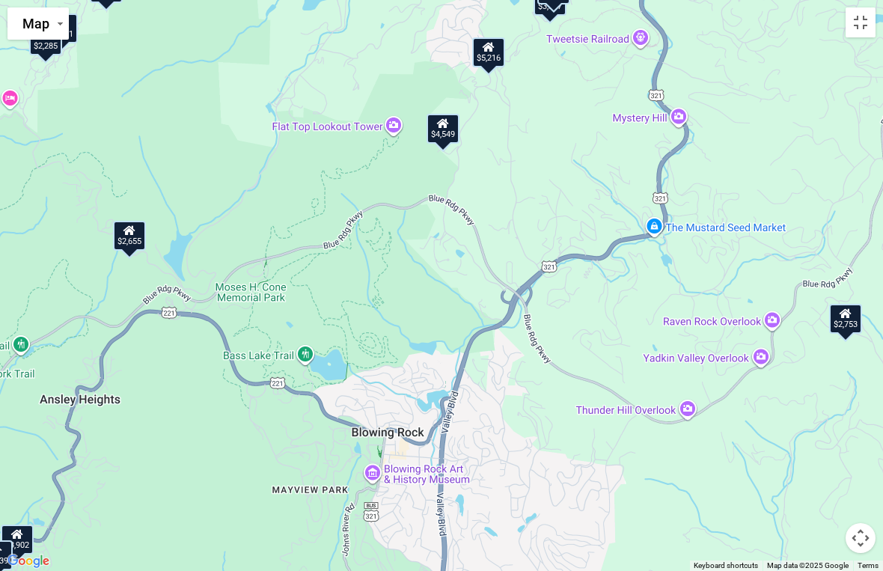
click at [858, 22] on button "Toggle fullscreen view" at bounding box center [860, 22] width 30 height 30
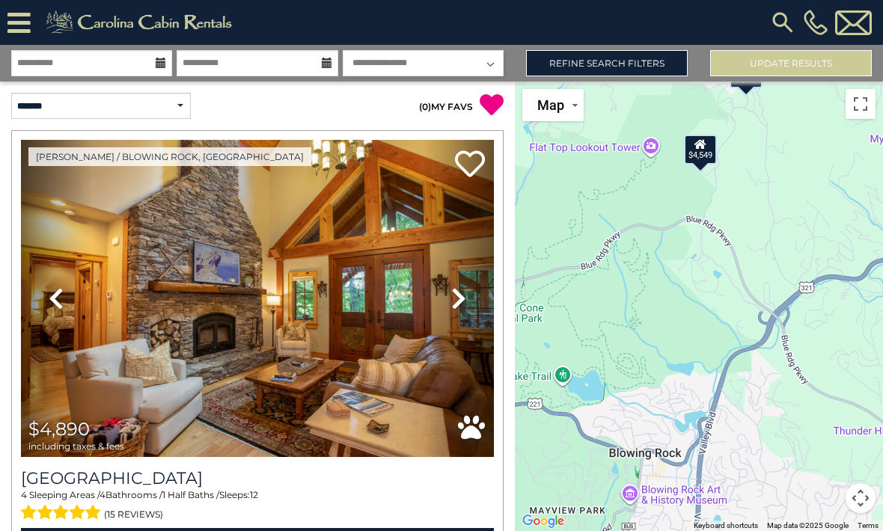
click at [590, 57] on link "Refine Search Filters" at bounding box center [607, 63] width 162 height 26
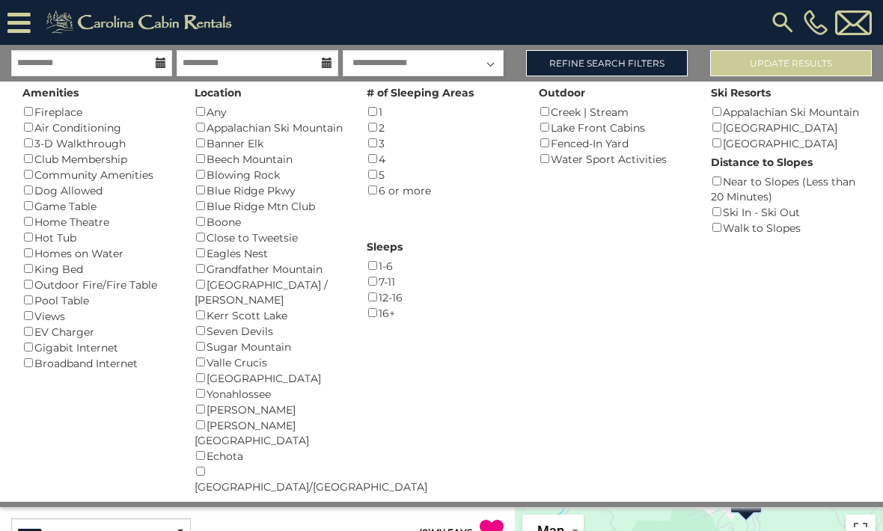
click at [781, 66] on button "Update Results" at bounding box center [791, 63] width 162 height 26
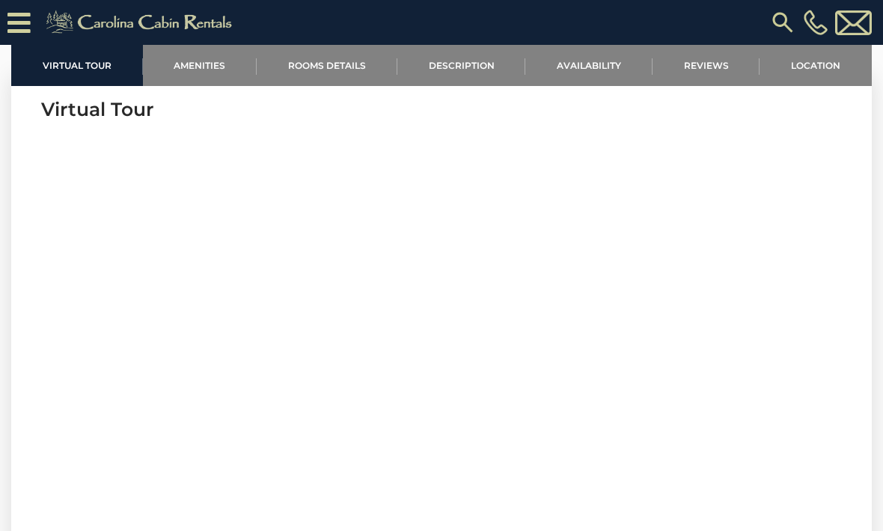
scroll to position [549, 0]
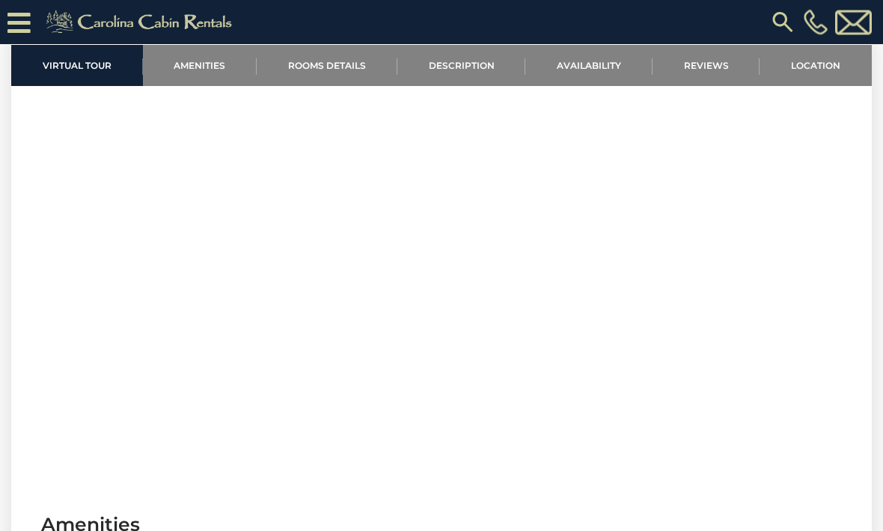
scroll to position [564, 0]
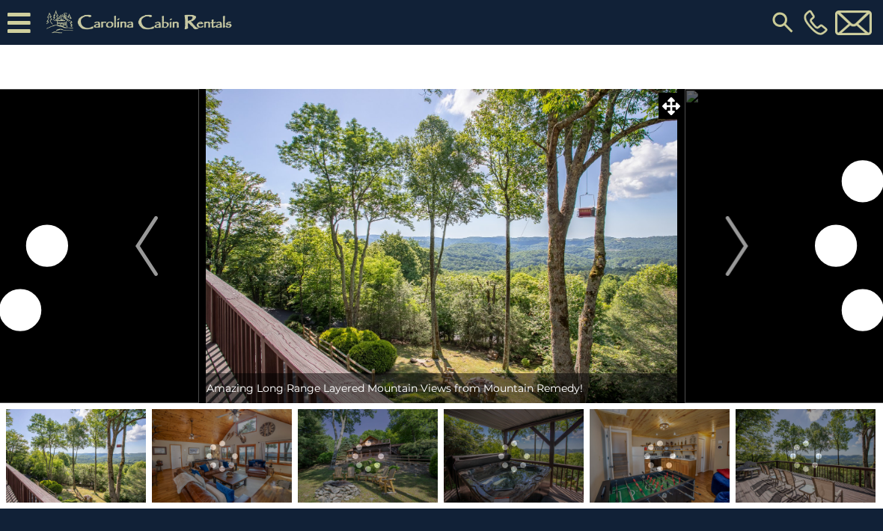
scroll to position [22, 0]
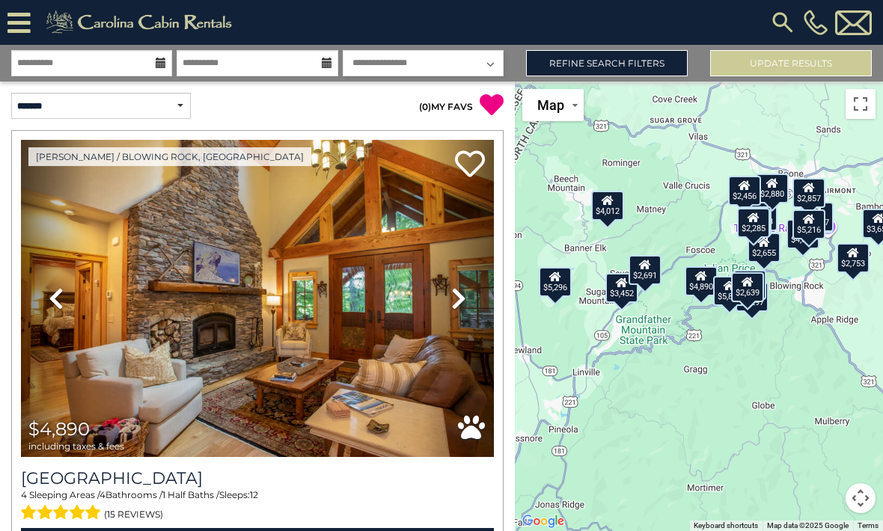
click at [608, 206] on icon at bounding box center [607, 200] width 12 height 10
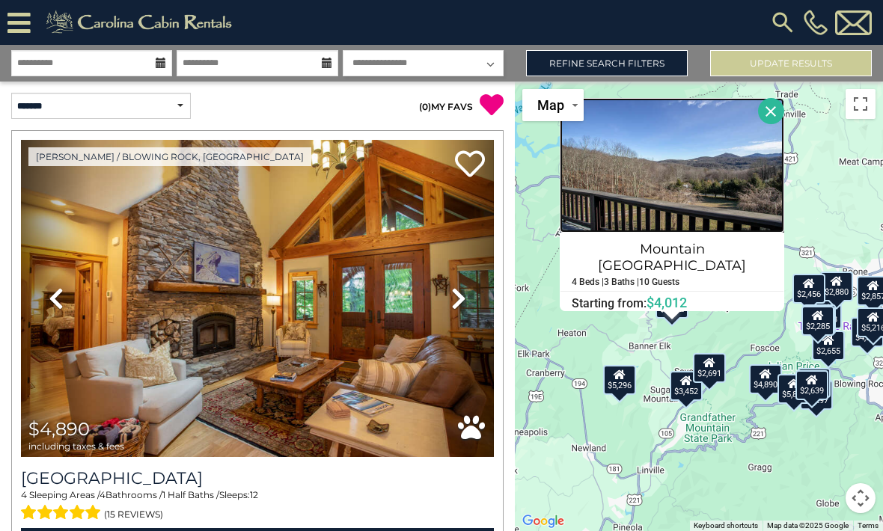
click at [681, 203] on img at bounding box center [672, 165] width 224 height 135
click at [860, 103] on button "Toggle fullscreen view" at bounding box center [860, 104] width 30 height 30
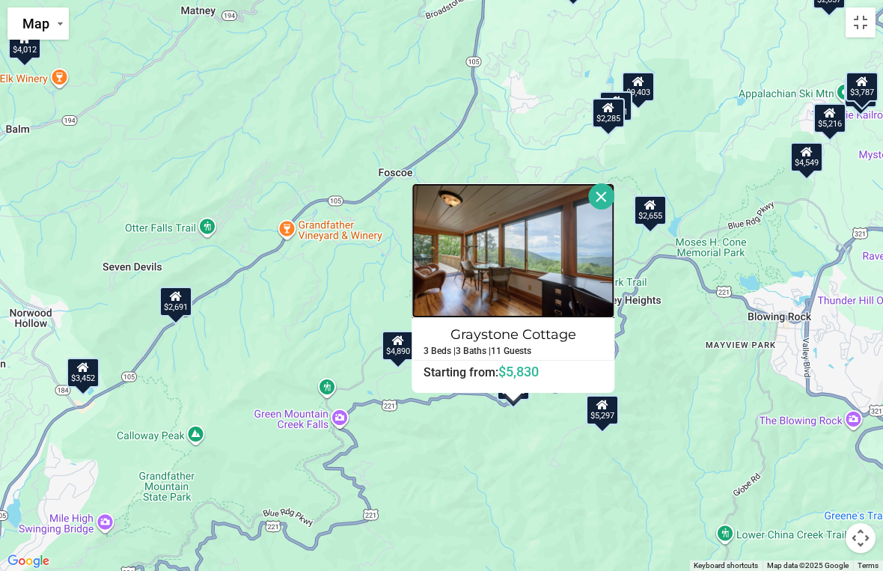
click at [522, 269] on img at bounding box center [512, 250] width 203 height 135
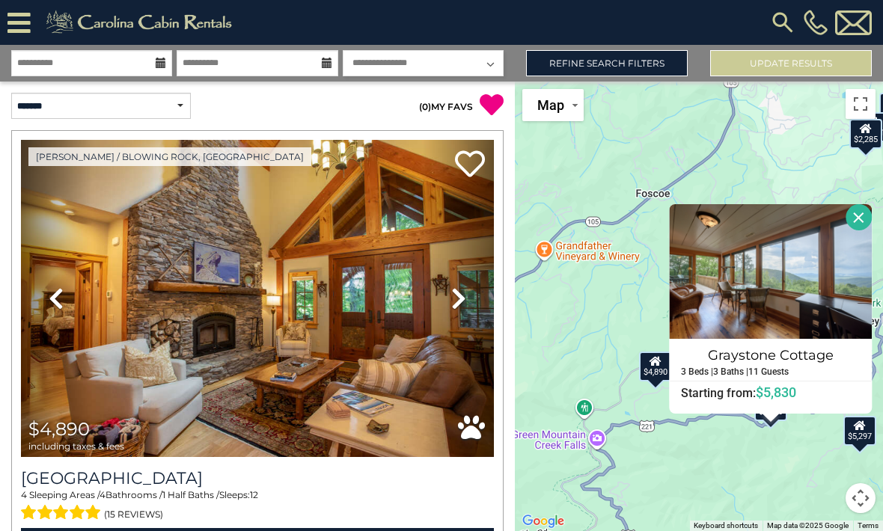
click at [860, 99] on button "Toggle fullscreen view" at bounding box center [860, 104] width 30 height 30
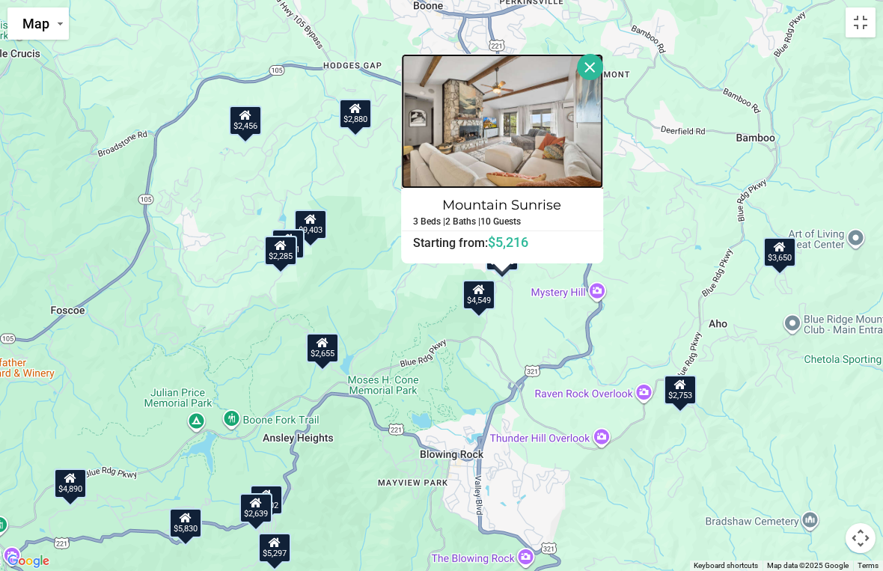
click at [517, 136] on img at bounding box center [502, 121] width 202 height 135
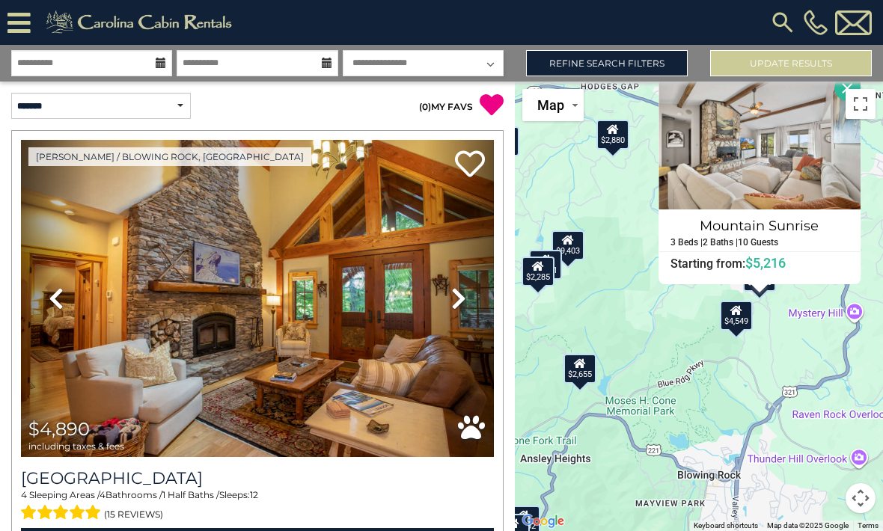
click at [865, 102] on button "Toggle fullscreen view" at bounding box center [860, 104] width 30 height 30
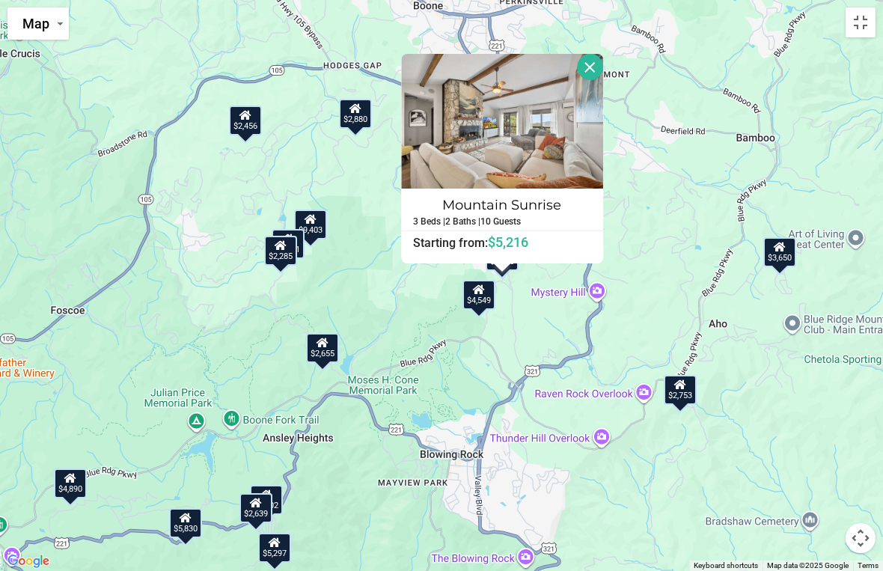
click at [603, 69] on button "Close" at bounding box center [590, 67] width 26 height 26
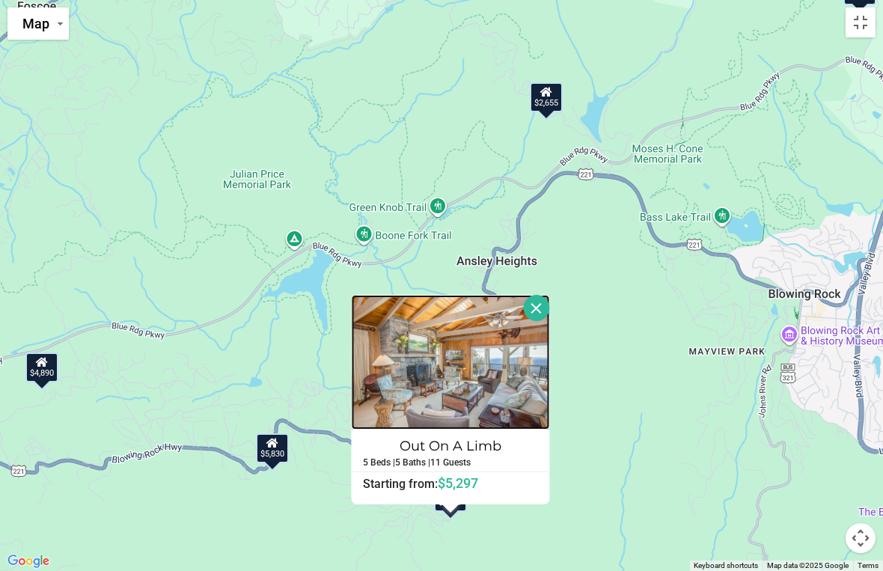
click at [472, 385] on img at bounding box center [450, 362] width 198 height 135
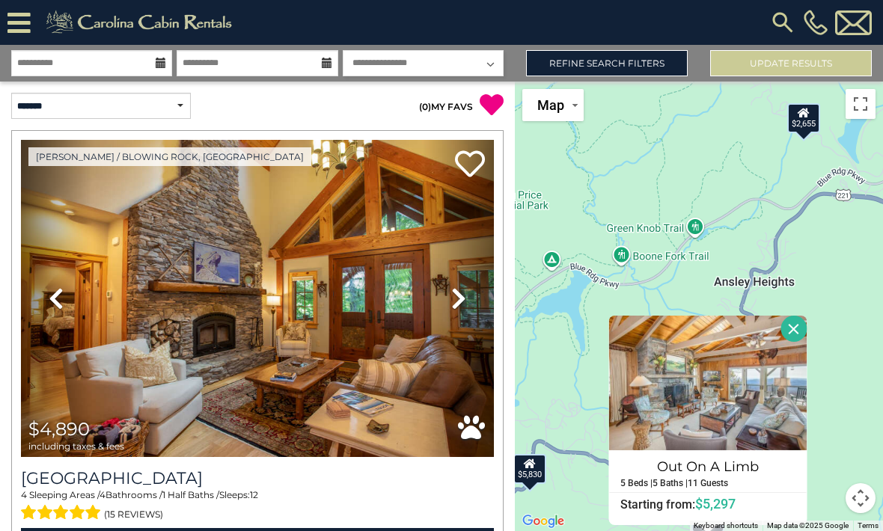
click at [788, 57] on button "Update Results" at bounding box center [791, 63] width 162 height 26
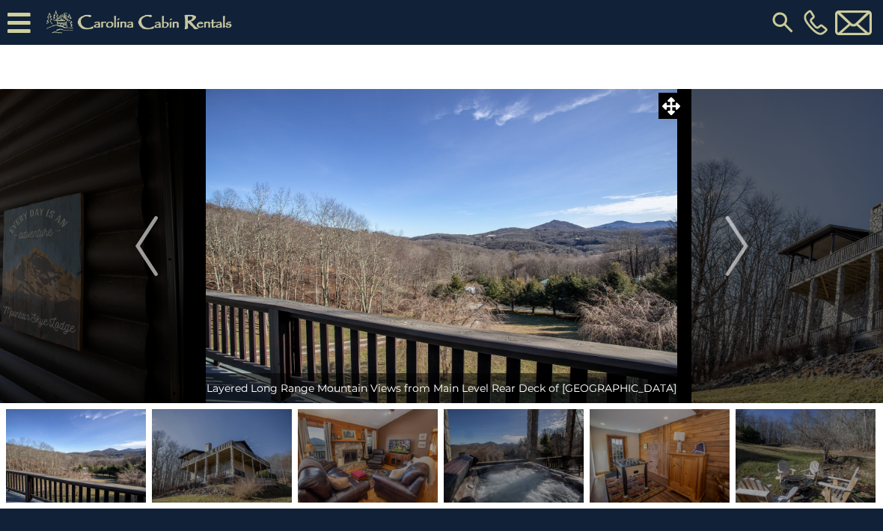
click at [726, 233] on img "Next" at bounding box center [736, 246] width 22 height 60
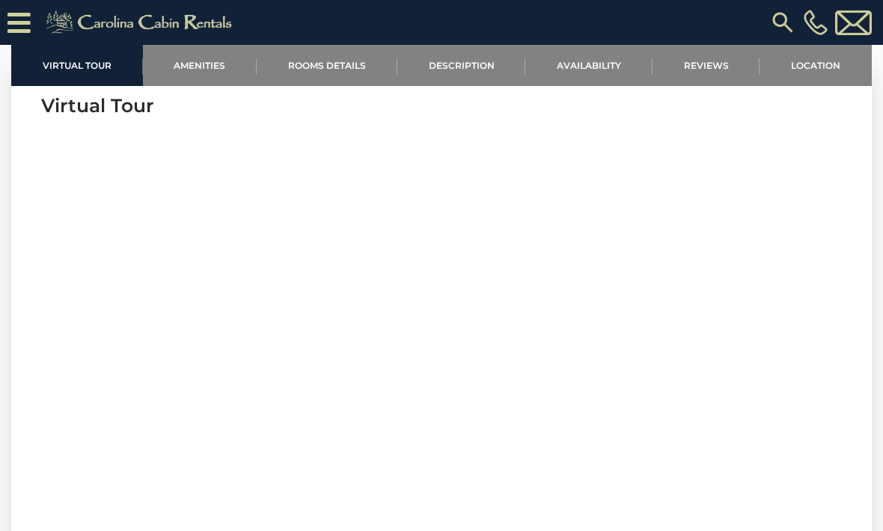
scroll to position [574, 0]
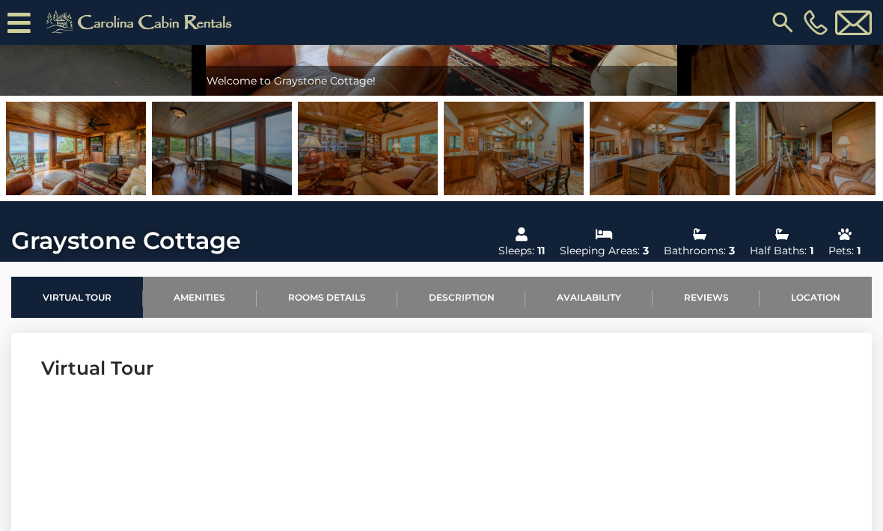
scroll to position [260, 0]
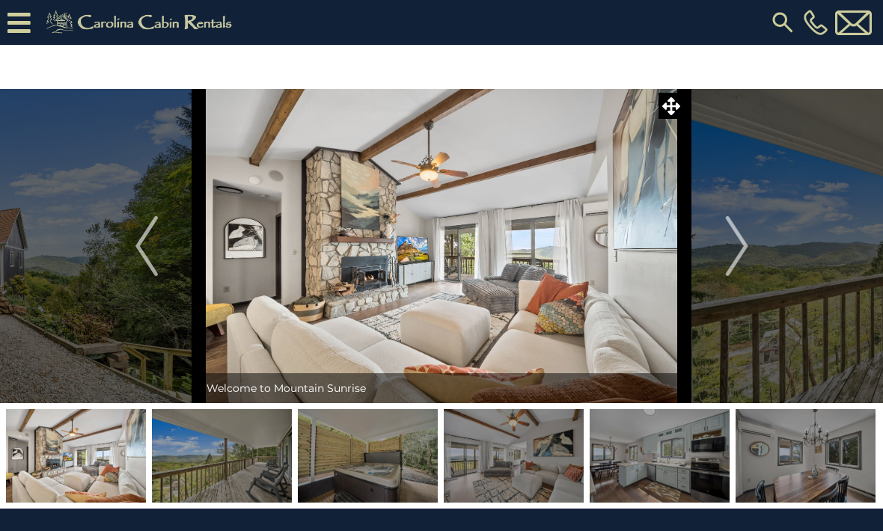
click at [512, 254] on img at bounding box center [442, 246] width 486 height 314
click at [529, 292] on img at bounding box center [442, 246] width 486 height 314
click at [537, 228] on img at bounding box center [442, 246] width 486 height 314
click at [673, 106] on icon at bounding box center [671, 106] width 18 height 18
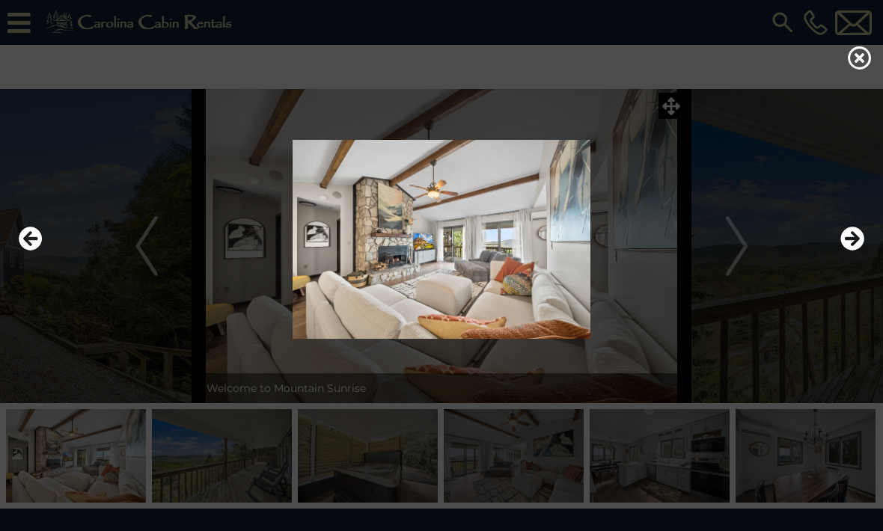
click at [864, 63] on icon at bounding box center [860, 58] width 24 height 24
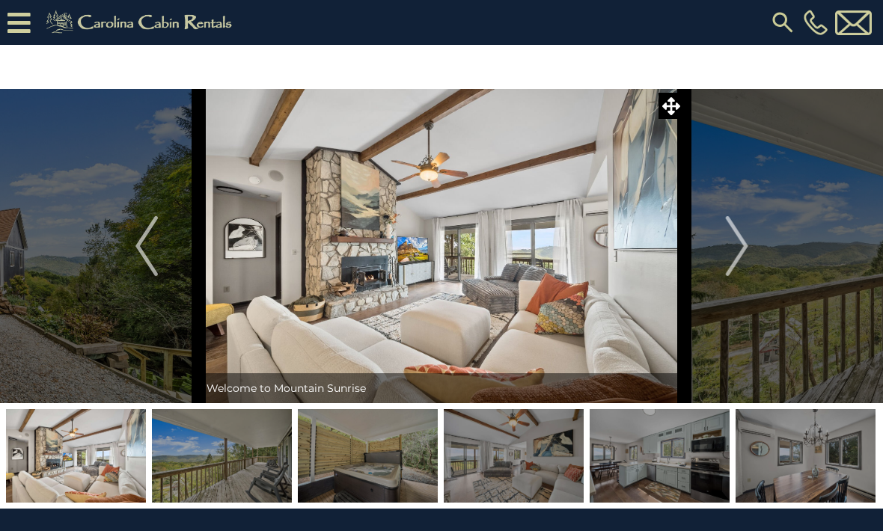
click at [738, 254] on img "Next" at bounding box center [736, 246] width 22 height 60
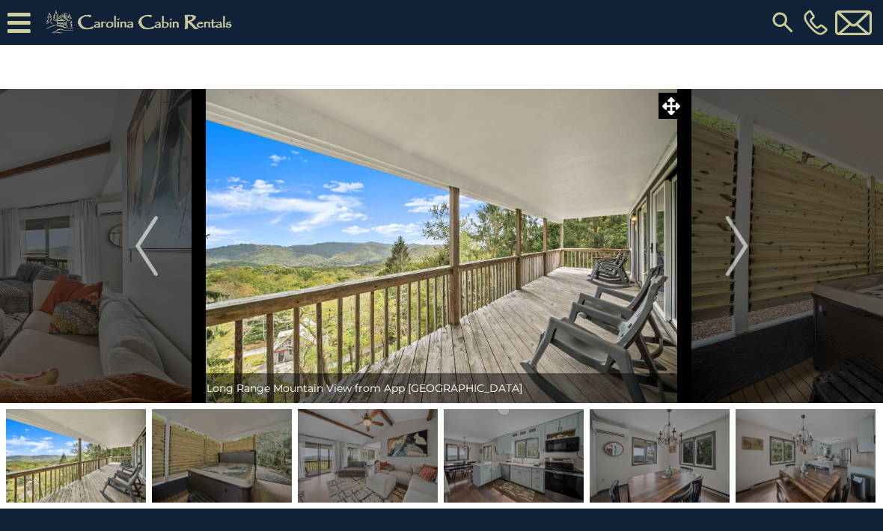
click at [730, 253] on img "Next" at bounding box center [736, 246] width 22 height 60
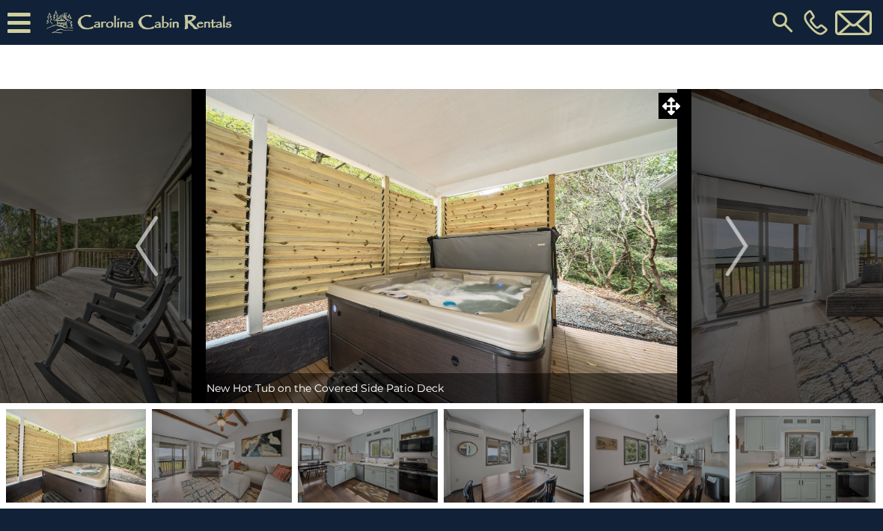
click at [717, 252] on button "Next" at bounding box center [737, 246] width 105 height 314
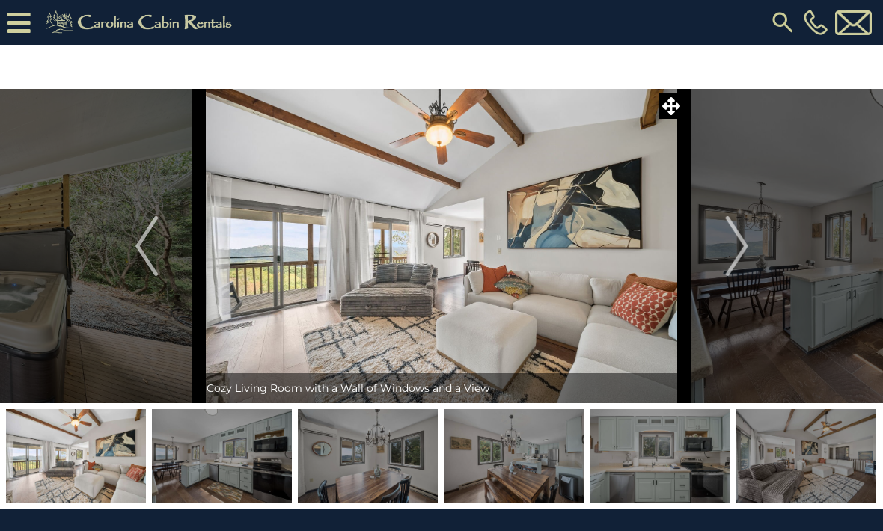
click at [706, 268] on button "Next" at bounding box center [737, 246] width 105 height 314
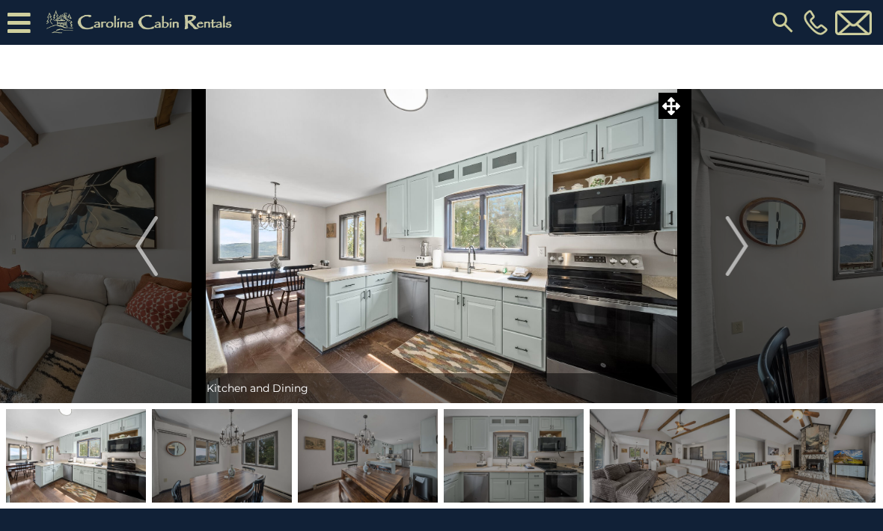
click at [720, 255] on button "Next" at bounding box center [737, 246] width 105 height 314
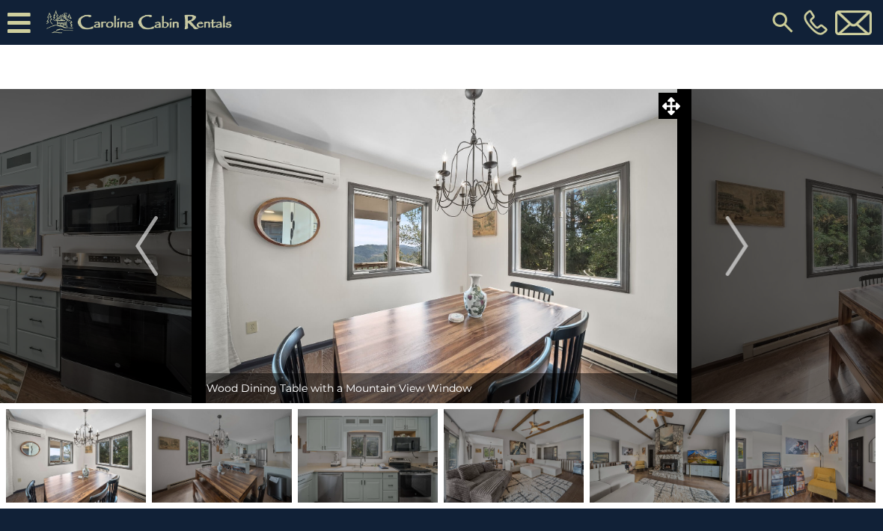
click at [717, 259] on button "Next" at bounding box center [737, 246] width 105 height 314
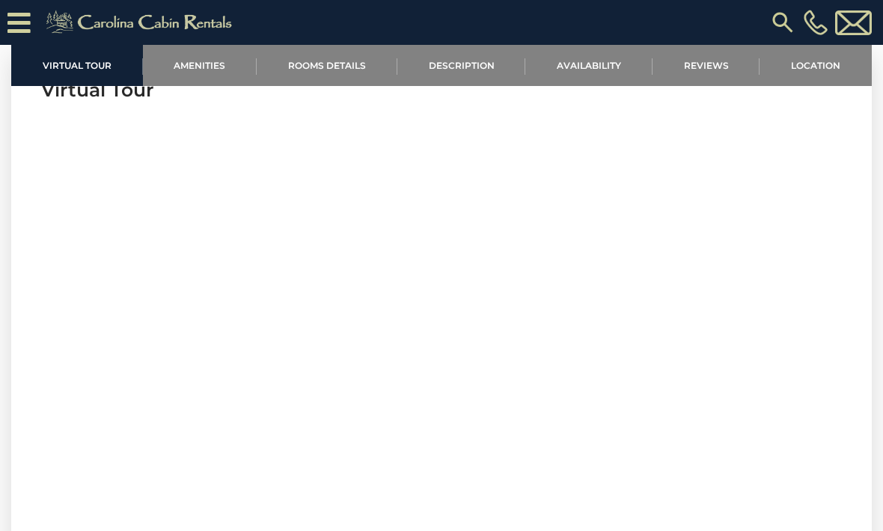
scroll to position [588, 0]
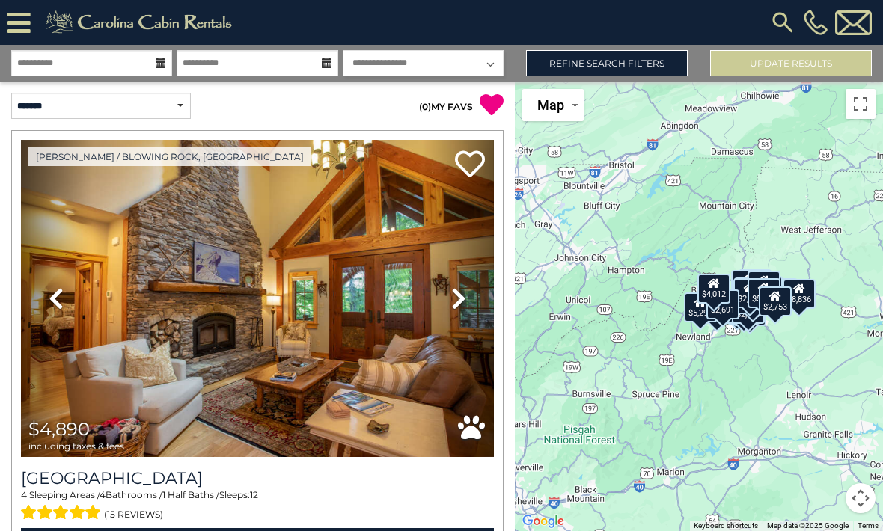
click at [598, 68] on link "Refine Search Filters" at bounding box center [607, 63] width 162 height 26
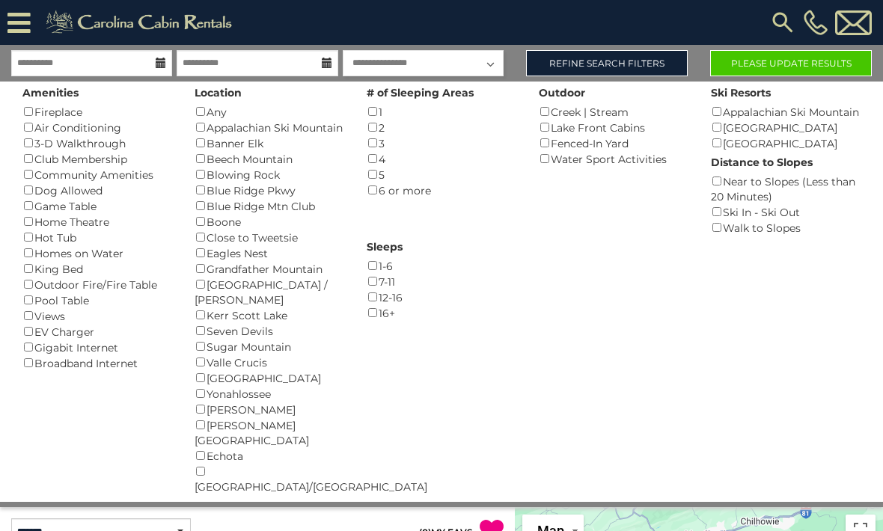
click at [780, 69] on button "Please Update Results" at bounding box center [791, 63] width 162 height 26
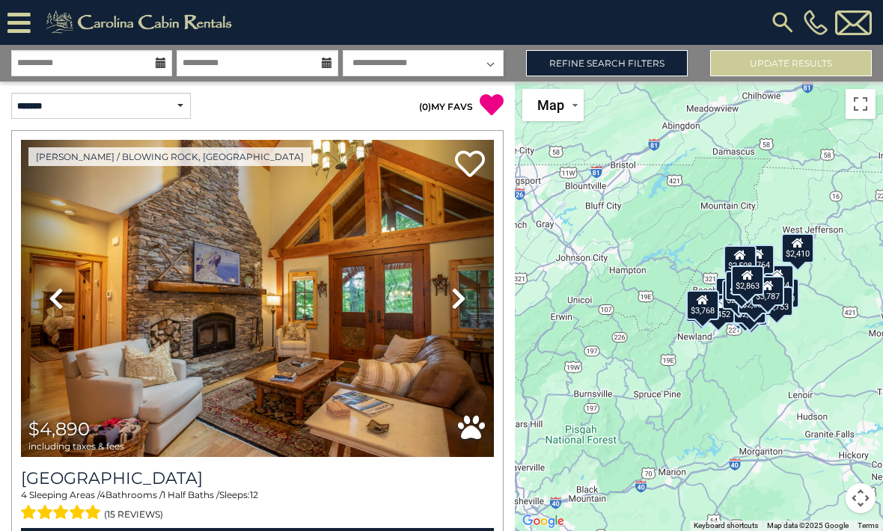
click at [856, 102] on button "Toggle fullscreen view" at bounding box center [860, 104] width 30 height 30
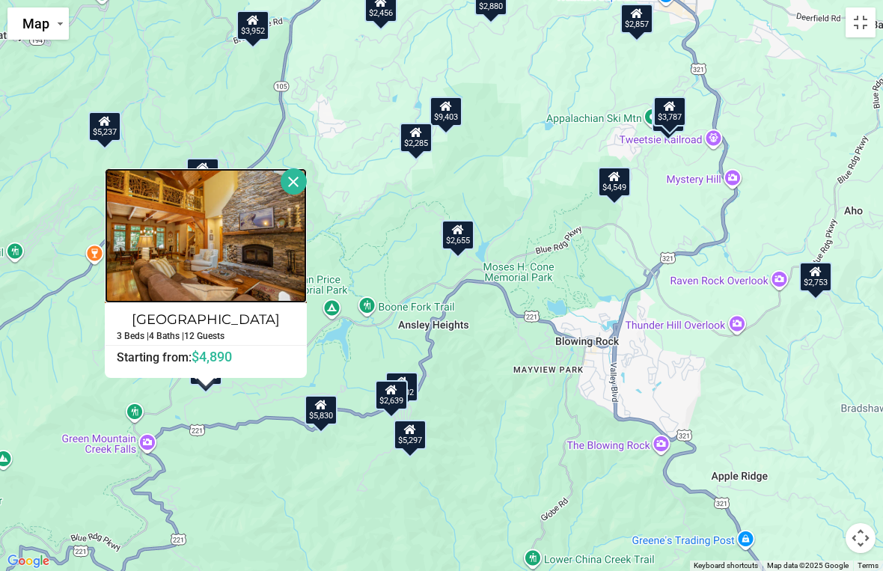
click at [230, 257] on img at bounding box center [206, 235] width 202 height 135
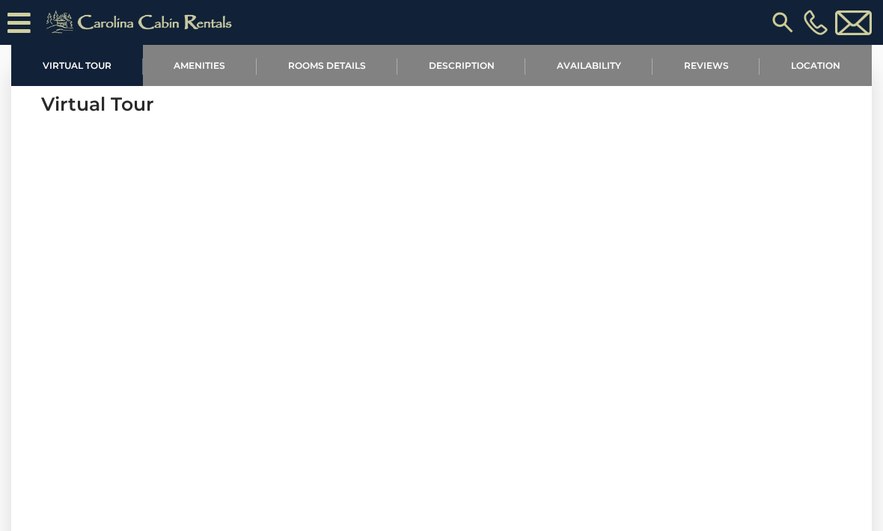
scroll to position [530, 0]
